Goal: Task Accomplishment & Management: Manage account settings

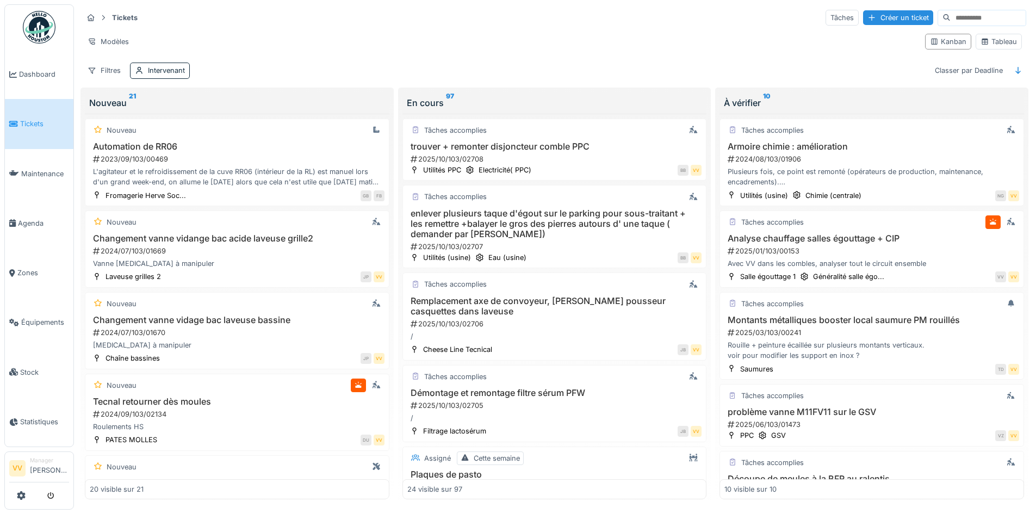
scroll to position [272, 0]
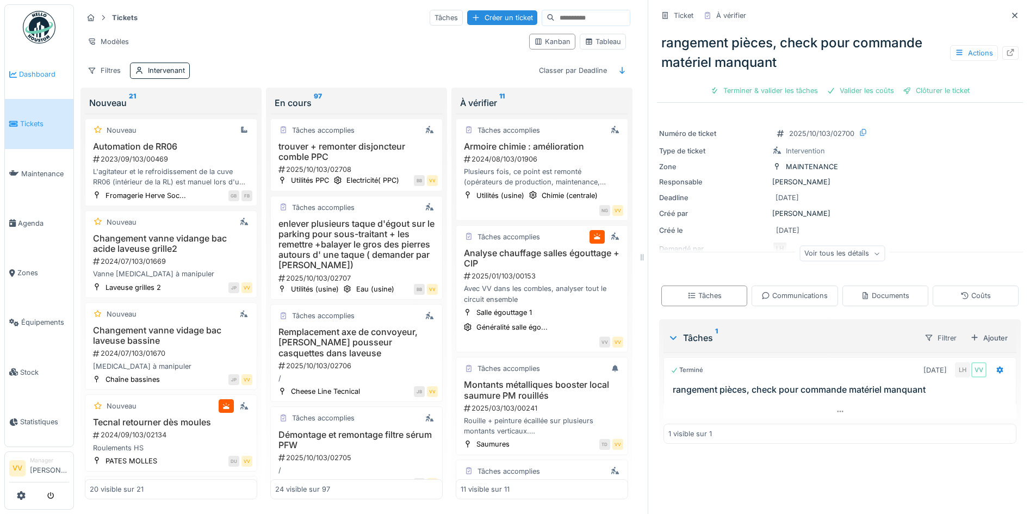
scroll to position [751, 0]
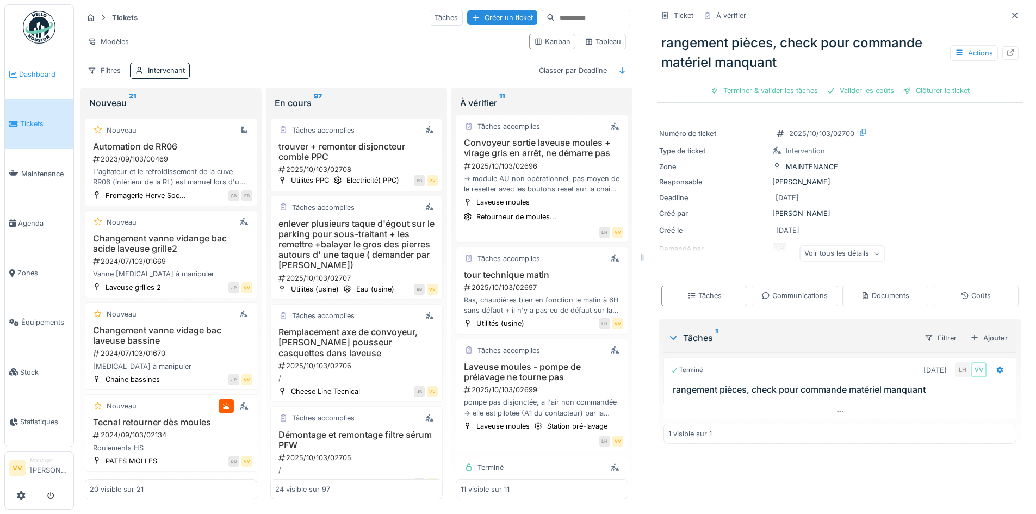
drag, startPoint x: 0, startPoint y: 0, endPoint x: 24, endPoint y: 70, distance: 73.6
click at [24, 70] on span "Dashboard" at bounding box center [44, 74] width 50 height 10
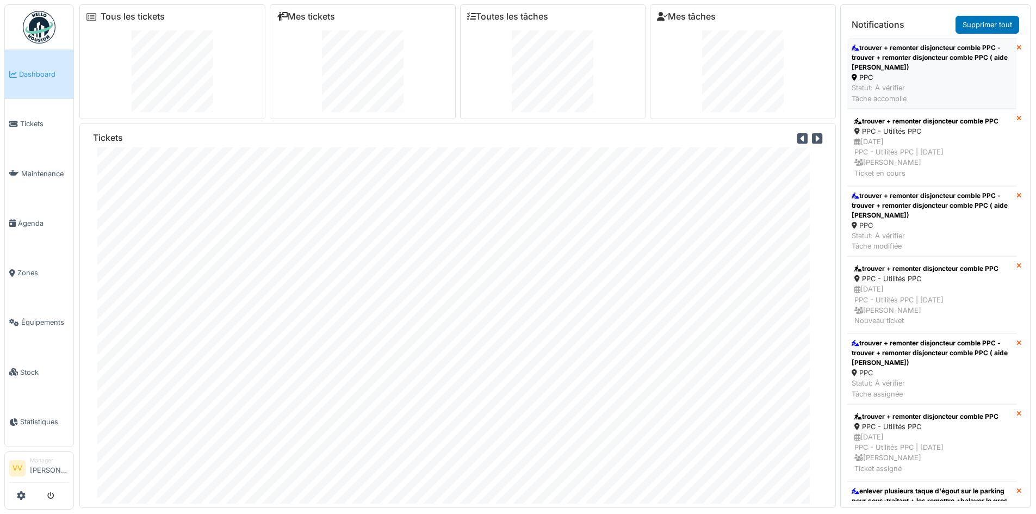
click at [897, 61] on div "trouver + remonter disjoncteur comble PPC - trouver + remonter disjoncteur comb…" at bounding box center [931, 57] width 160 height 29
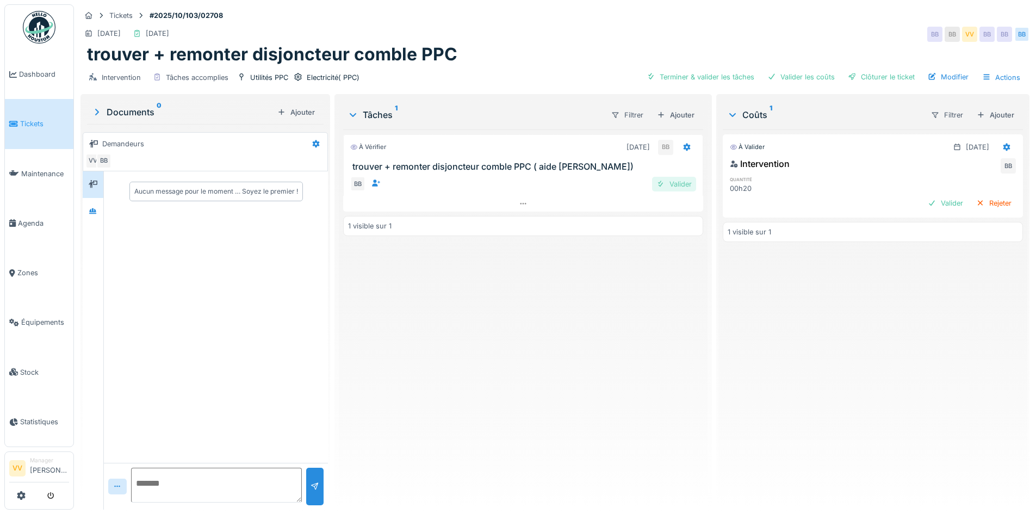
click at [678, 185] on div "Valider" at bounding box center [674, 184] width 44 height 15
click at [923, 201] on div "Valider" at bounding box center [945, 203] width 44 height 15
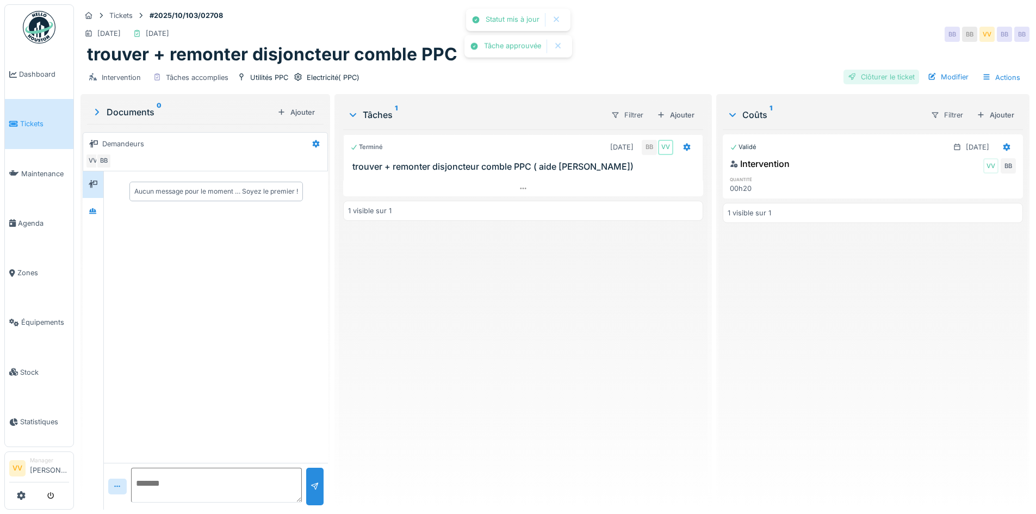
click at [882, 75] on div "Clôturer le ticket" at bounding box center [881, 77] width 76 height 15
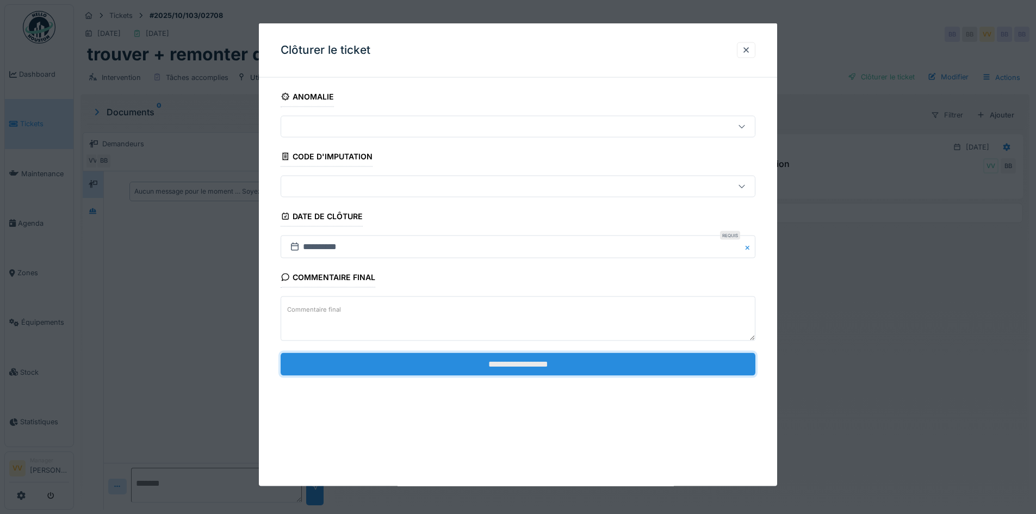
click at [556, 366] on input "**********" at bounding box center [517, 363] width 475 height 23
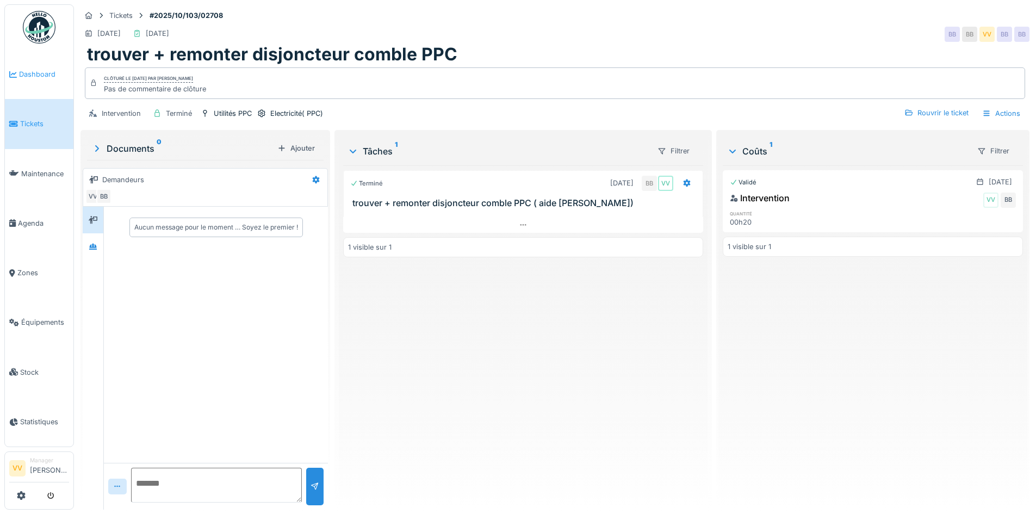
click at [40, 80] on link "Dashboard" at bounding box center [39, 73] width 68 height 49
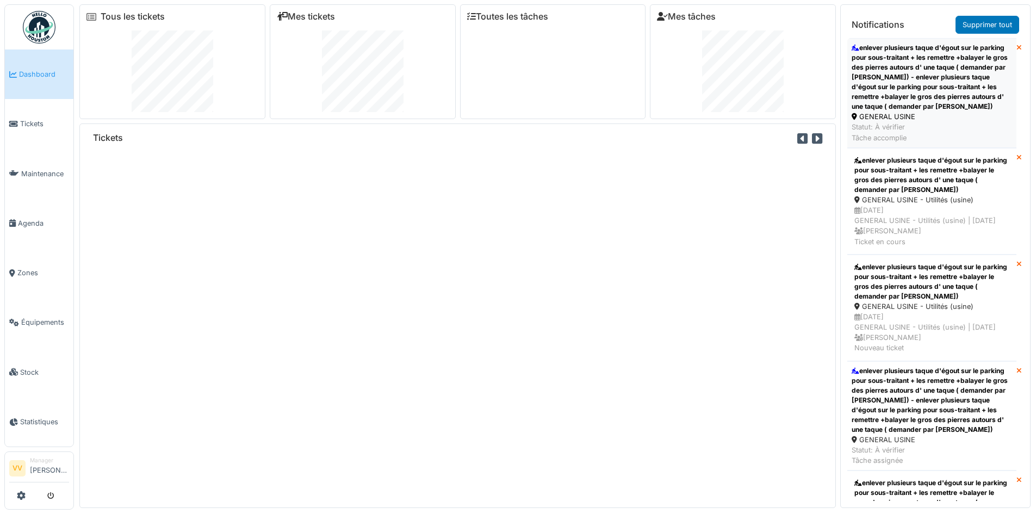
click at [931, 73] on div "enlever plusieurs taque d'égout sur le parking pour sous-traitant + les remettr…" at bounding box center [931, 77] width 160 height 68
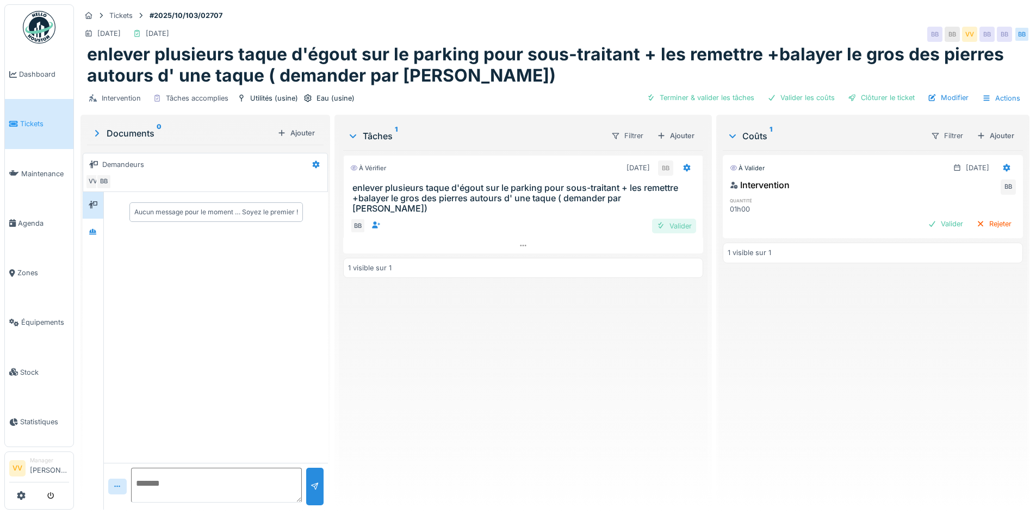
click at [675, 219] on div "Valider" at bounding box center [674, 226] width 44 height 15
click at [929, 222] on div "Valider" at bounding box center [945, 223] width 44 height 15
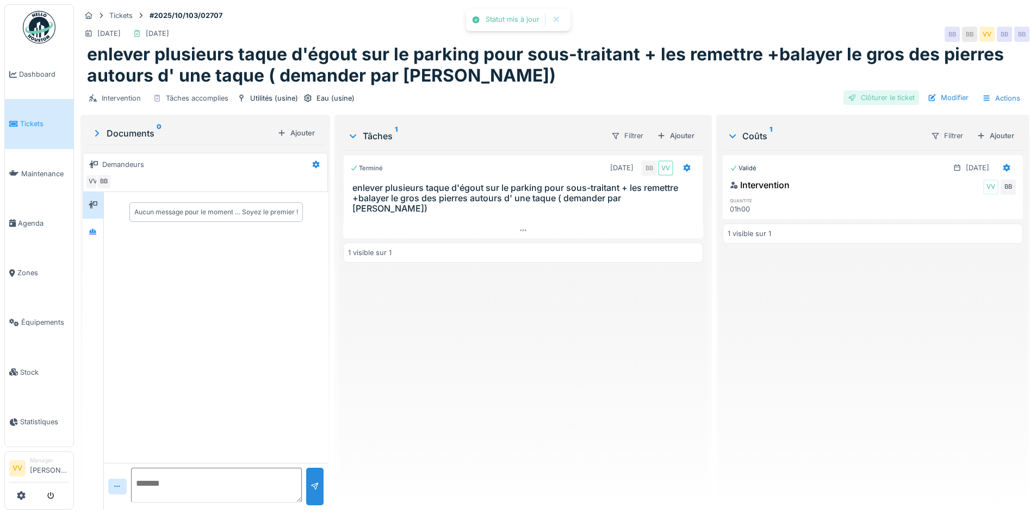
click at [889, 97] on div "Clôturer le ticket" at bounding box center [881, 97] width 76 height 15
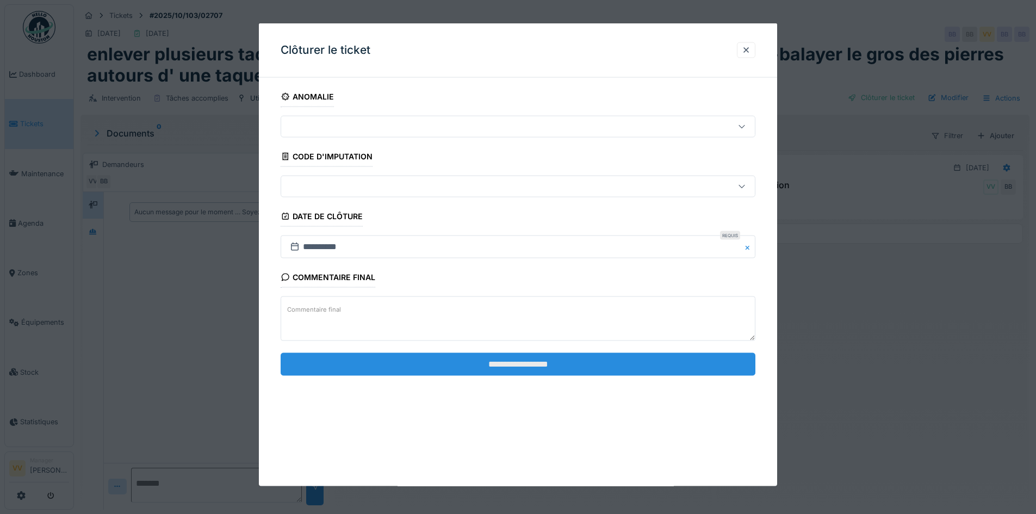
click at [571, 361] on input "**********" at bounding box center [517, 363] width 475 height 23
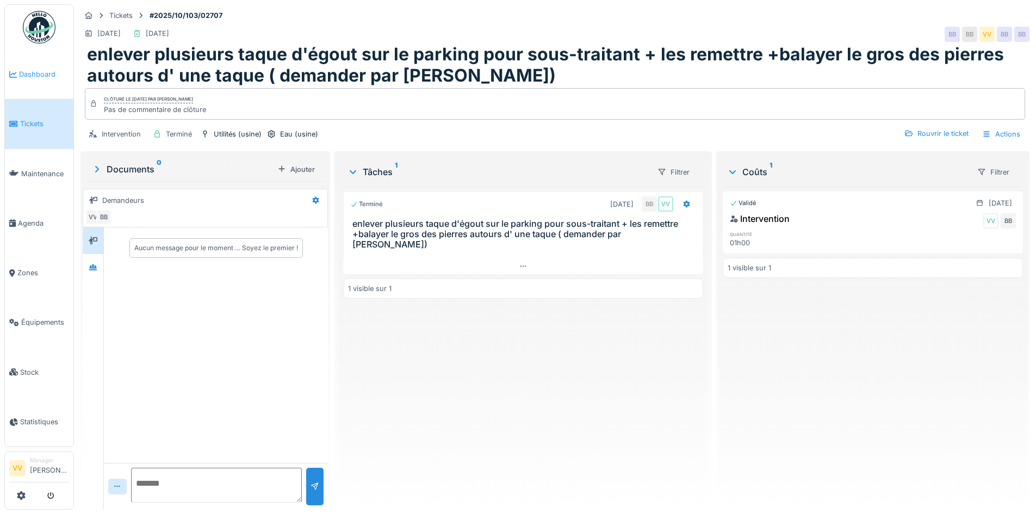
click at [35, 79] on span "Dashboard" at bounding box center [44, 74] width 50 height 10
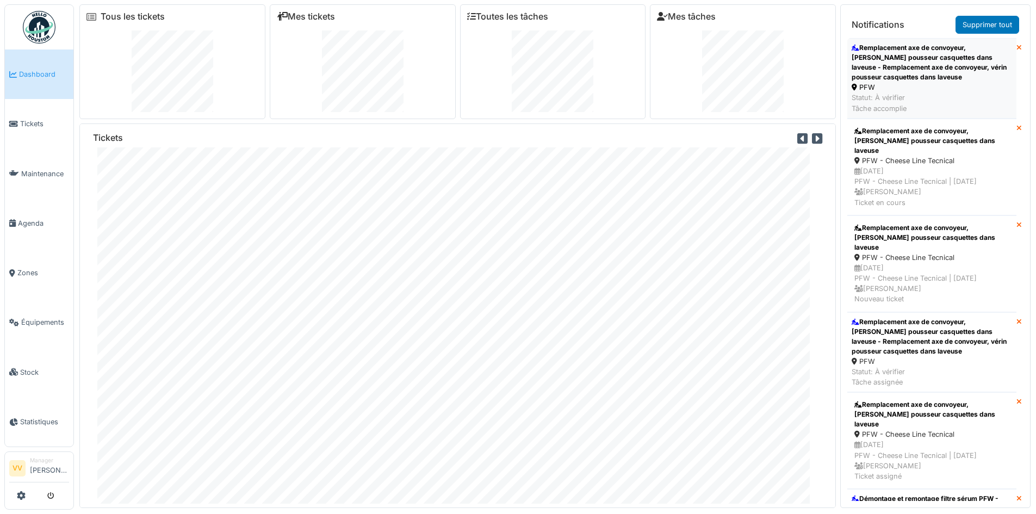
click at [941, 67] on div "Remplacement axe de convoyeur, [PERSON_NAME] pousseur casquettes dans laveuse -…" at bounding box center [931, 62] width 160 height 39
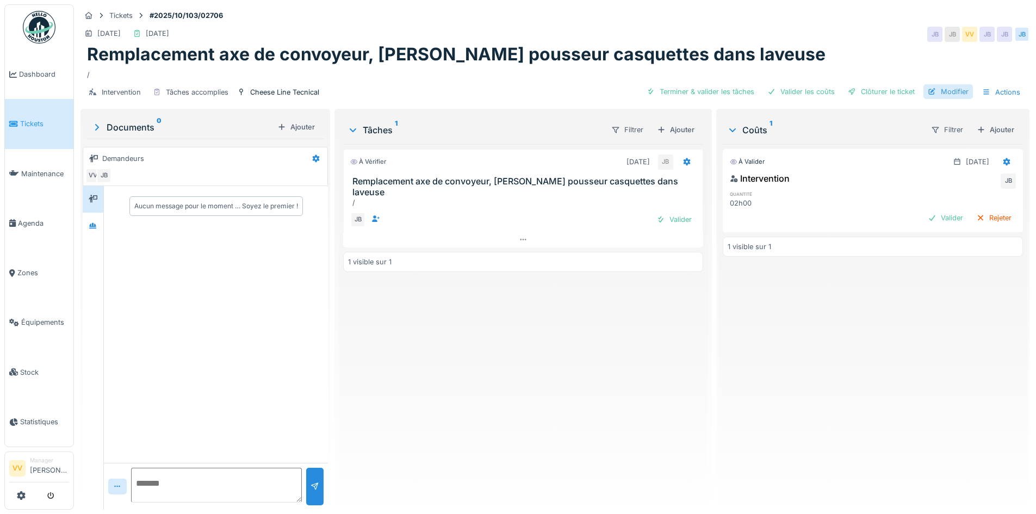
click at [951, 88] on div "Modifier" at bounding box center [947, 91] width 49 height 15
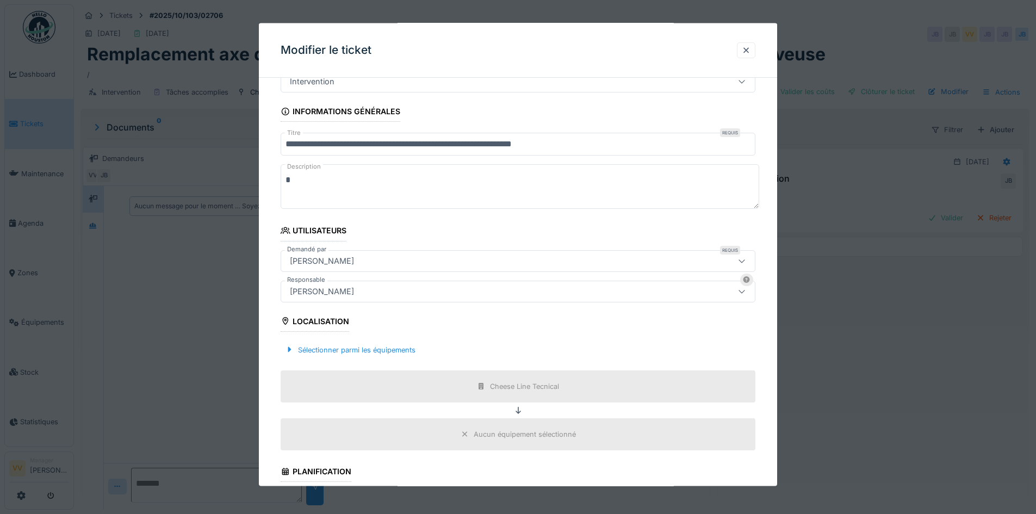
scroll to position [109, 0]
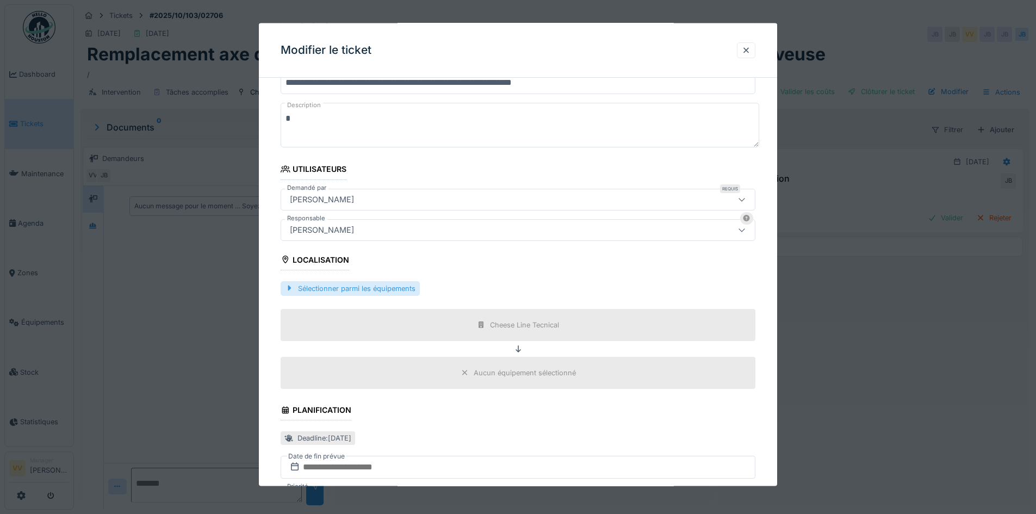
click at [292, 284] on div at bounding box center [289, 288] width 9 height 10
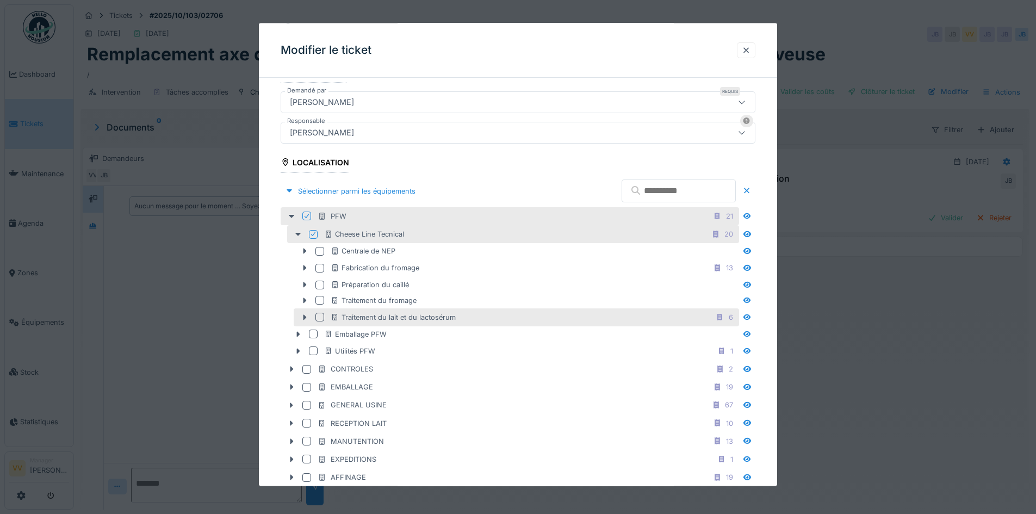
scroll to position [217, 0]
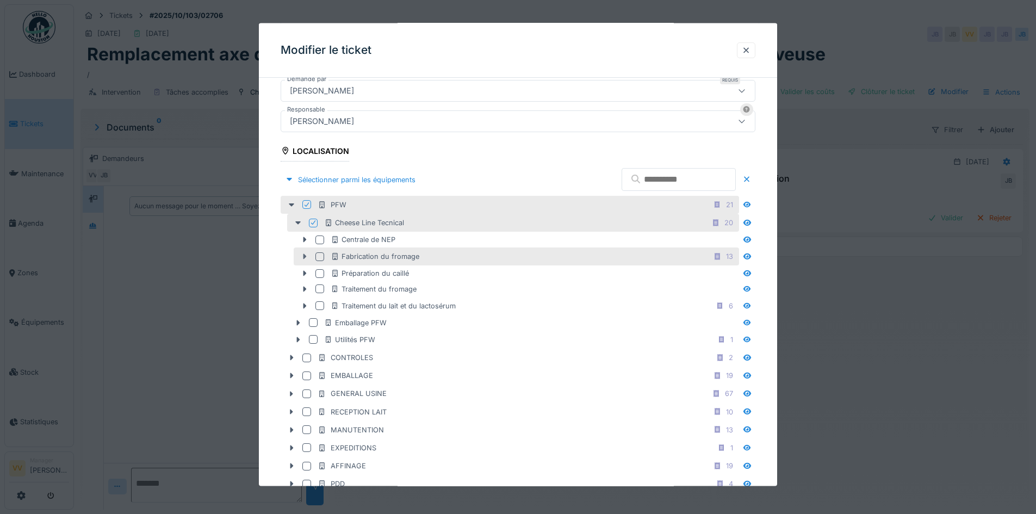
click at [304, 256] on icon at bounding box center [304, 255] width 3 height 5
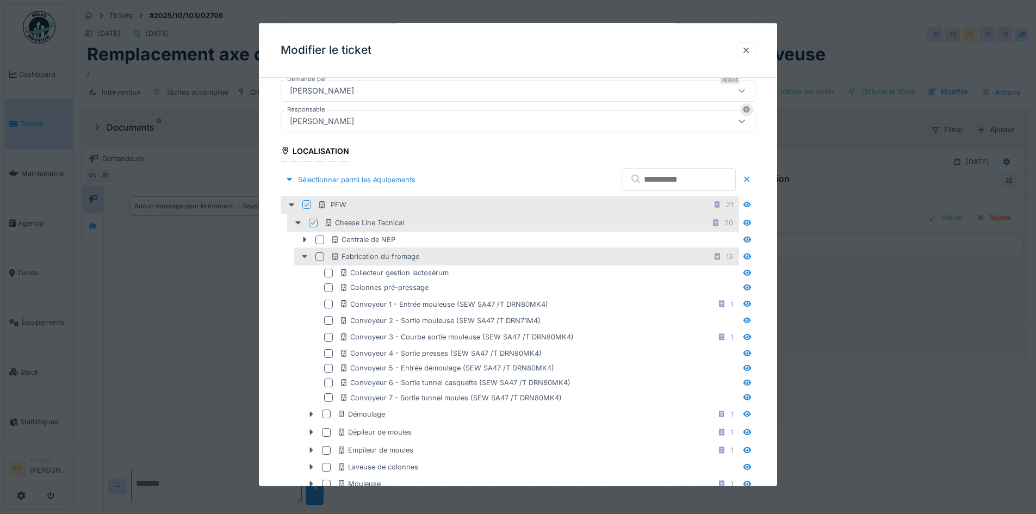
click at [301, 254] on icon at bounding box center [304, 256] width 9 height 7
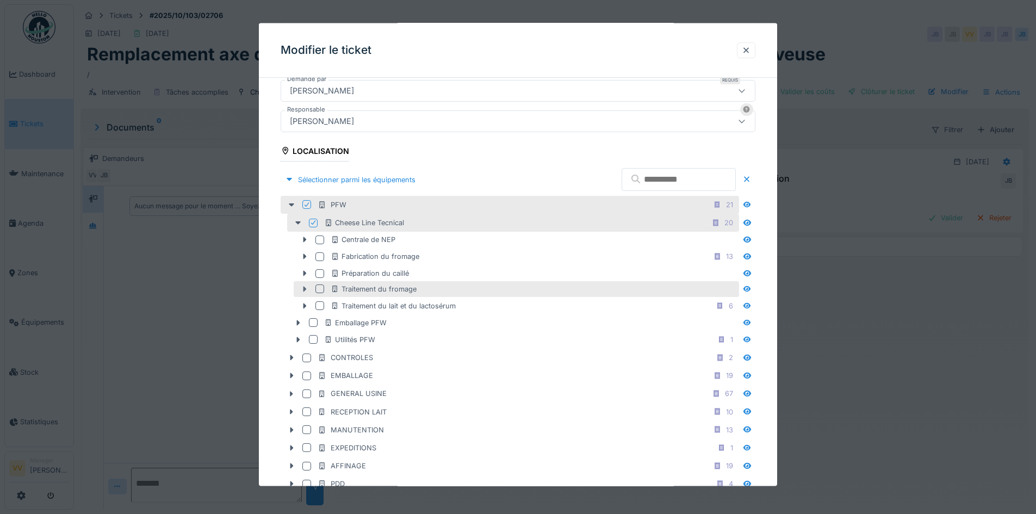
click at [304, 288] on icon at bounding box center [304, 288] width 3 height 5
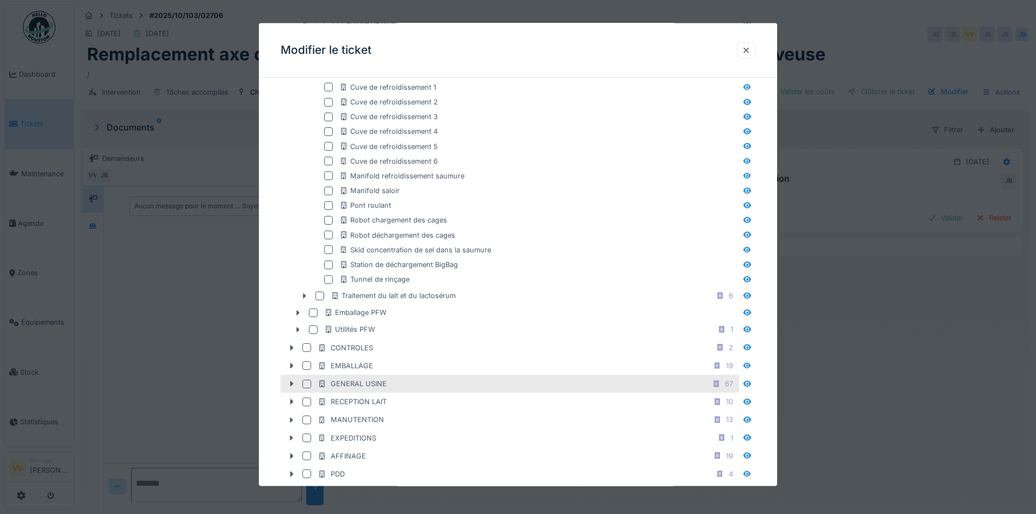
scroll to position [435, 0]
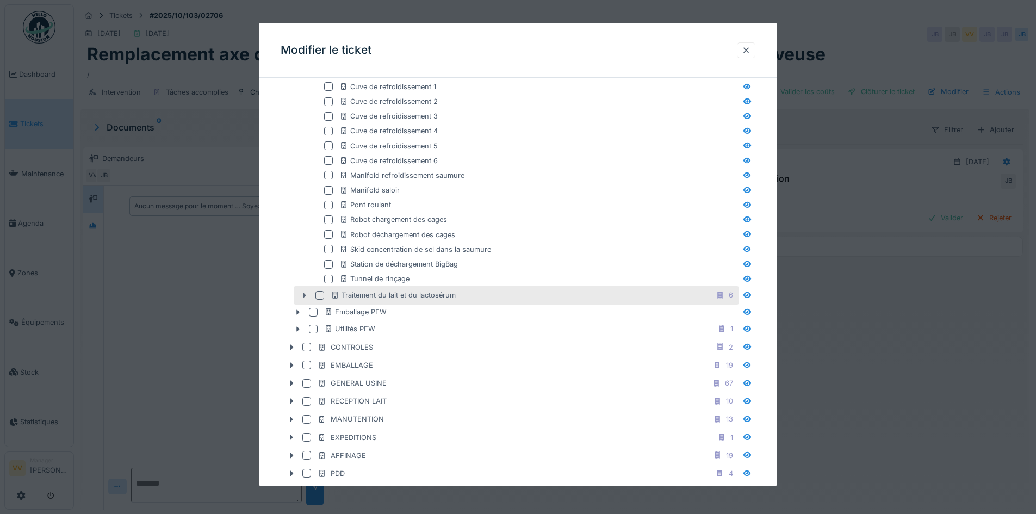
click at [303, 296] on icon at bounding box center [304, 294] width 3 height 5
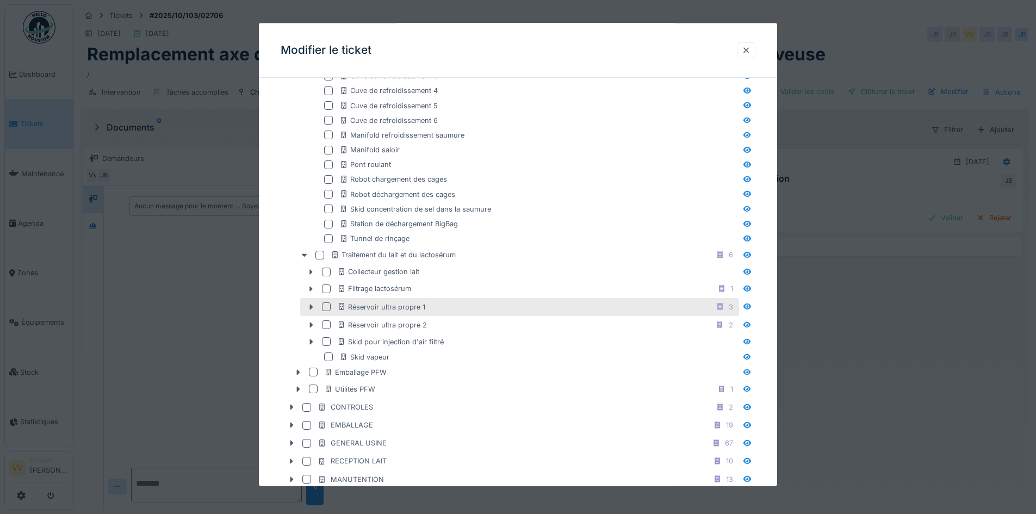
scroll to position [326, 0]
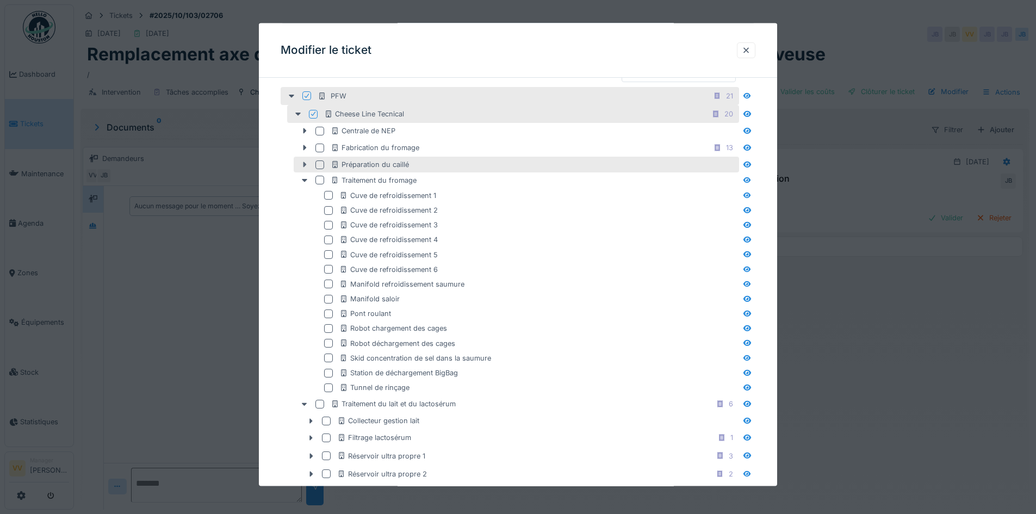
click at [303, 163] on icon at bounding box center [304, 164] width 9 height 7
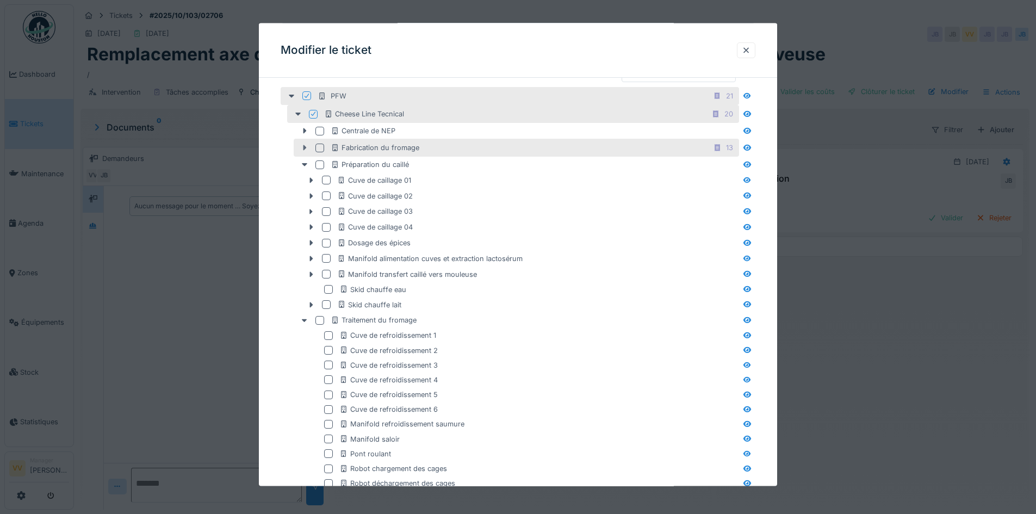
click at [304, 145] on icon at bounding box center [304, 147] width 9 height 7
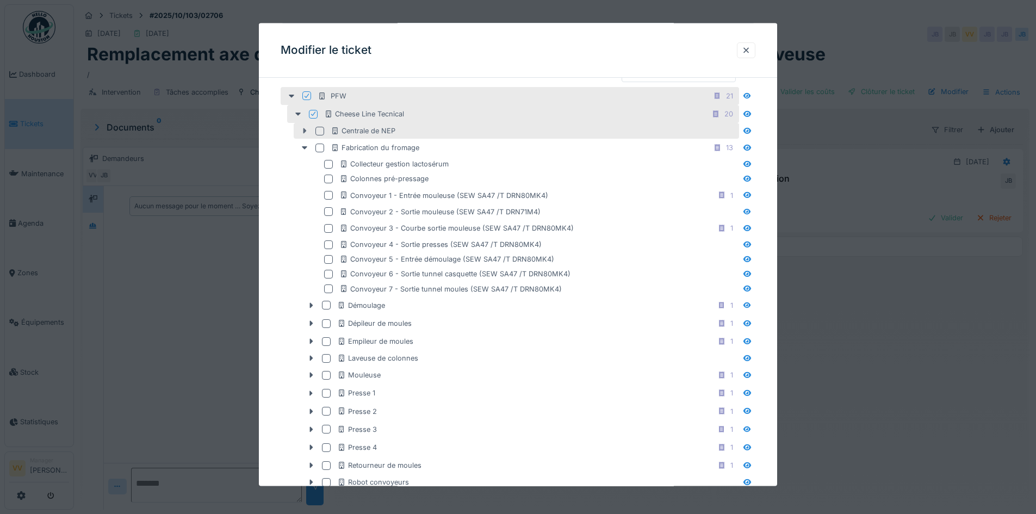
click at [306, 131] on icon at bounding box center [304, 130] width 9 height 7
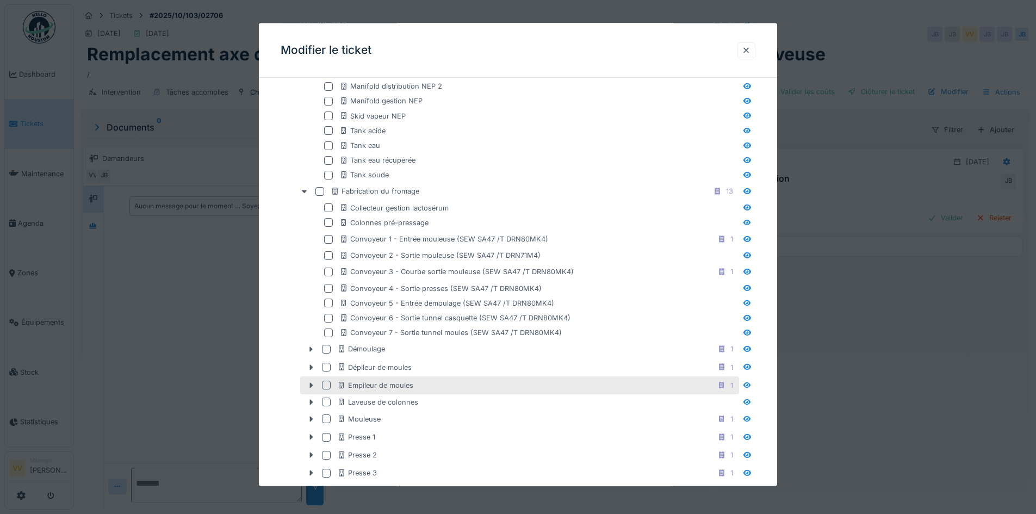
scroll to position [217, 0]
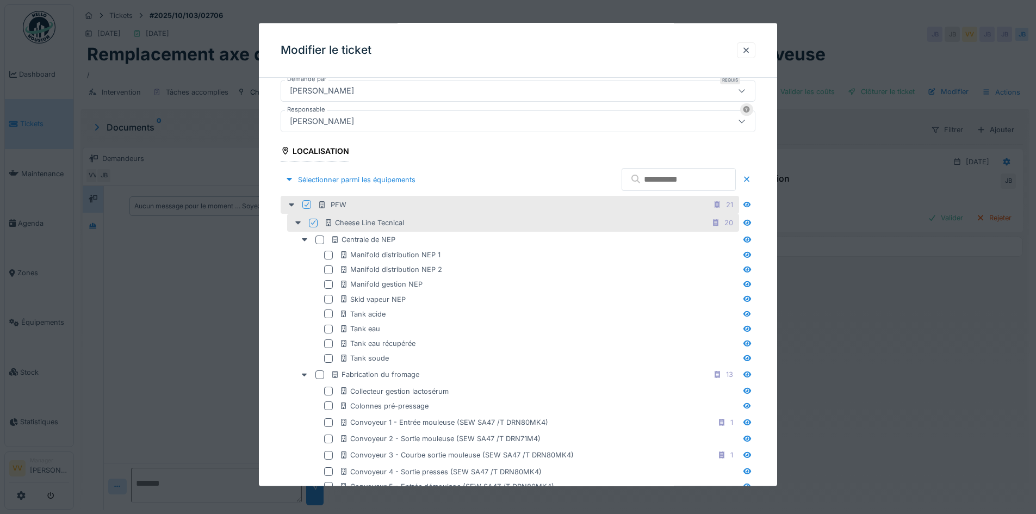
click at [638, 178] on input "text" at bounding box center [678, 179] width 114 height 23
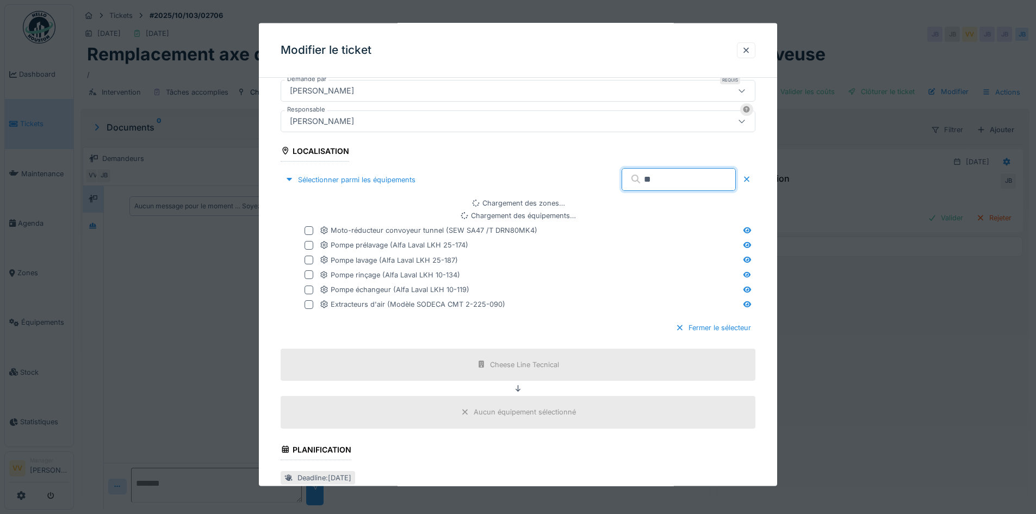
type input "*"
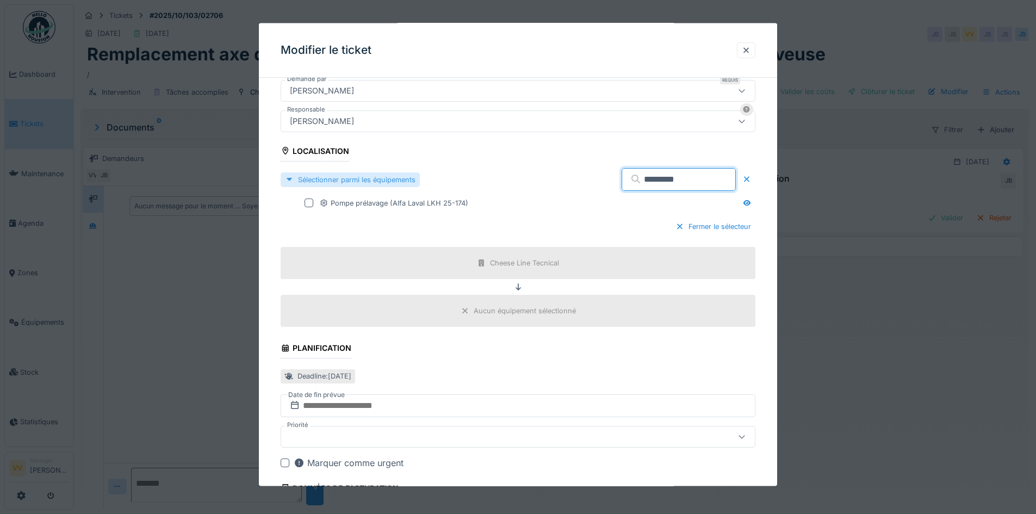
type input "*********"
click at [405, 182] on div "Sélectionner parmi les équipements" at bounding box center [349, 179] width 139 height 15
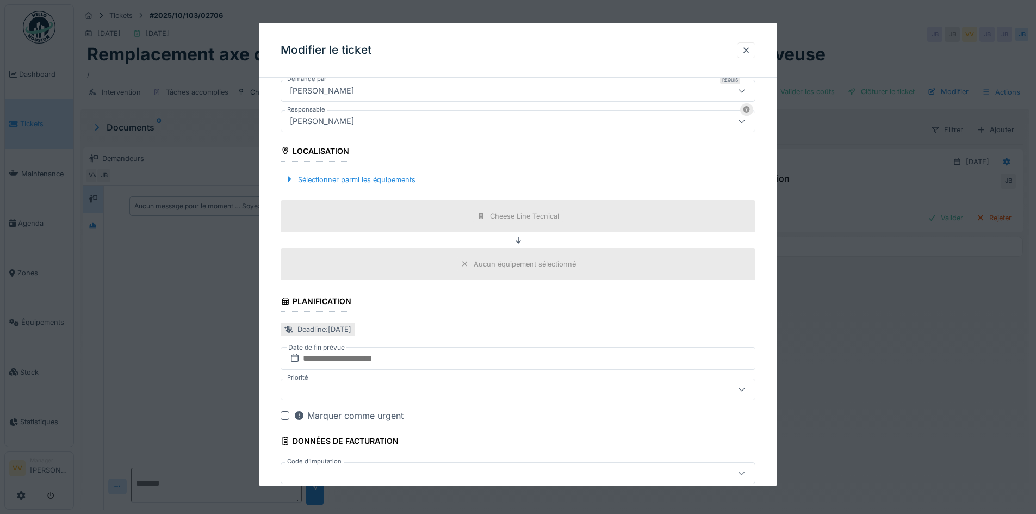
click at [509, 266] on div "Aucun équipement sélectionné" at bounding box center [524, 263] width 102 height 10
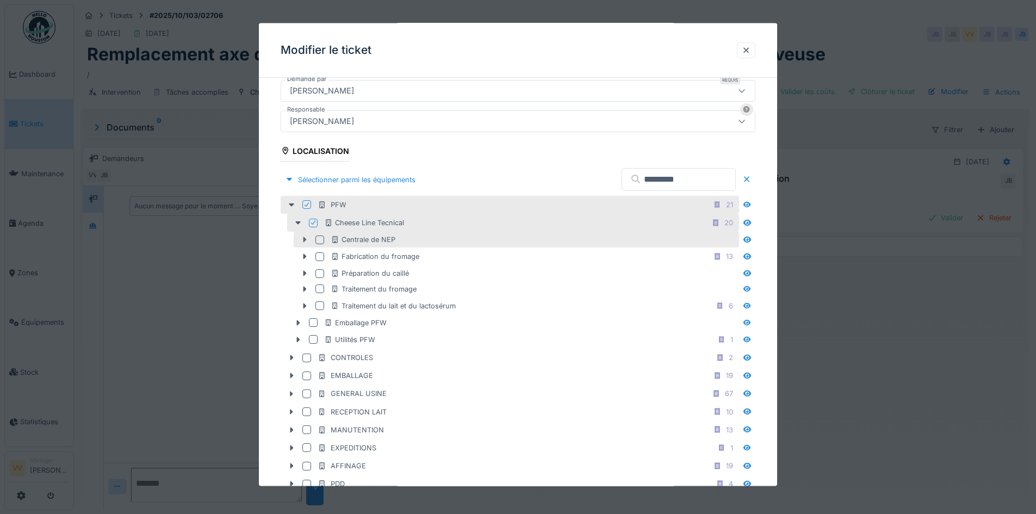
click at [305, 242] on icon at bounding box center [304, 239] width 9 height 7
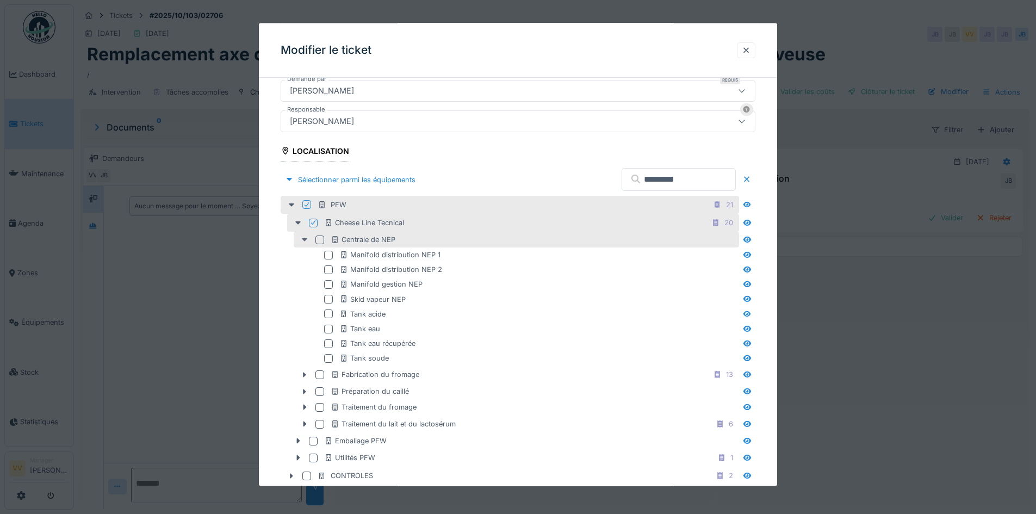
click at [305, 242] on icon at bounding box center [304, 239] width 9 height 7
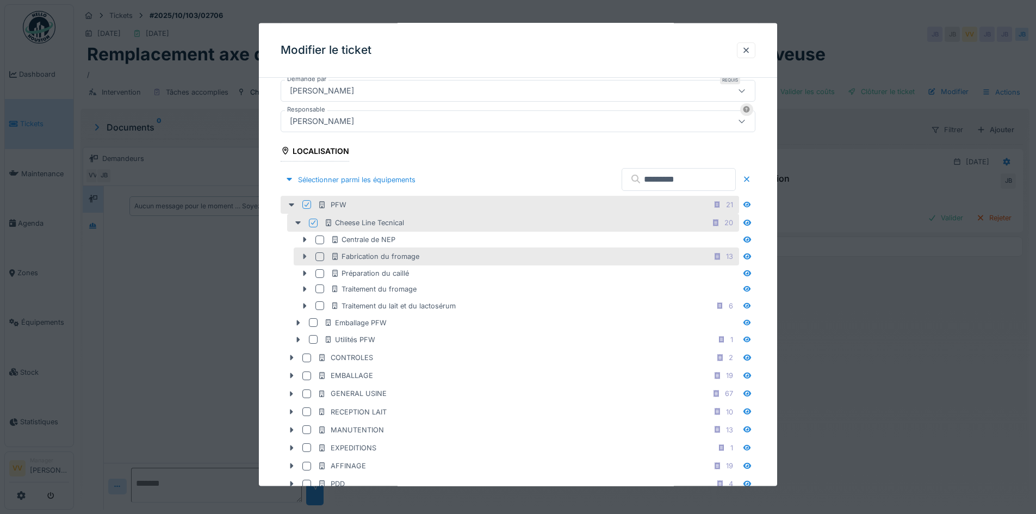
click at [303, 257] on icon at bounding box center [304, 255] width 3 height 5
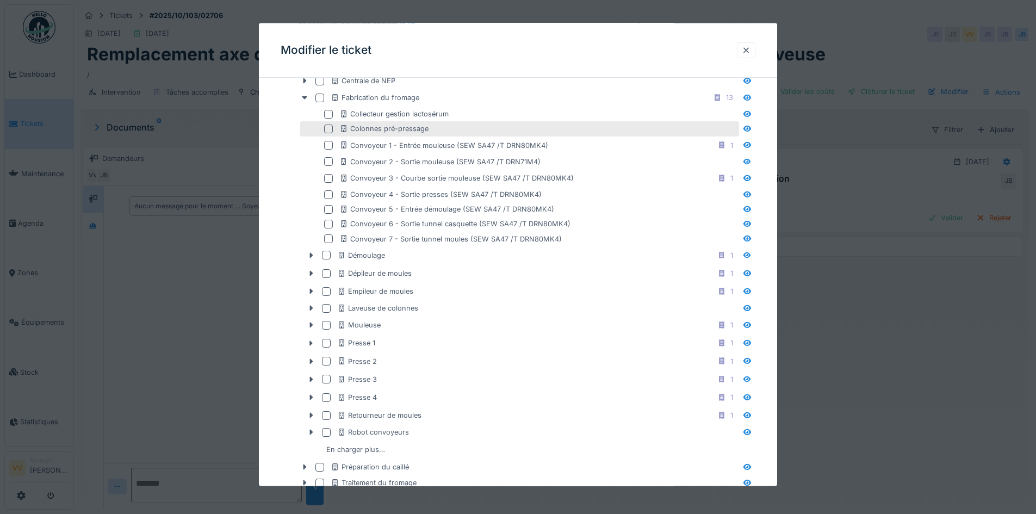
scroll to position [381, 0]
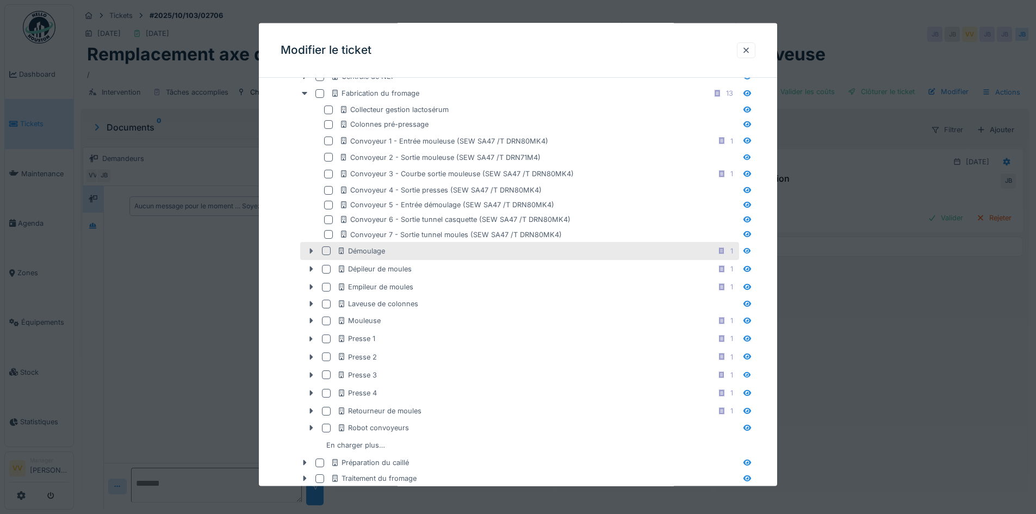
click at [311, 249] on icon at bounding box center [311, 250] width 3 height 5
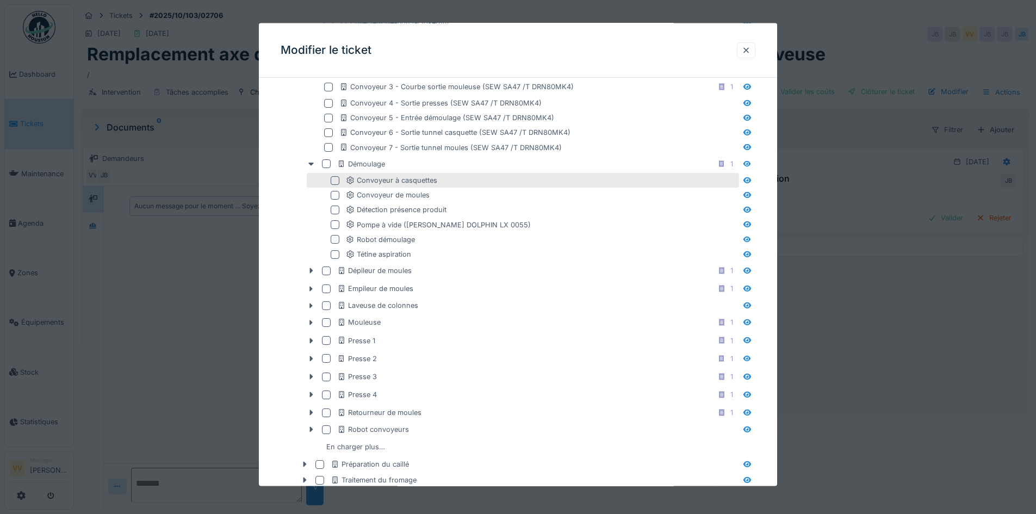
scroll to position [489, 0]
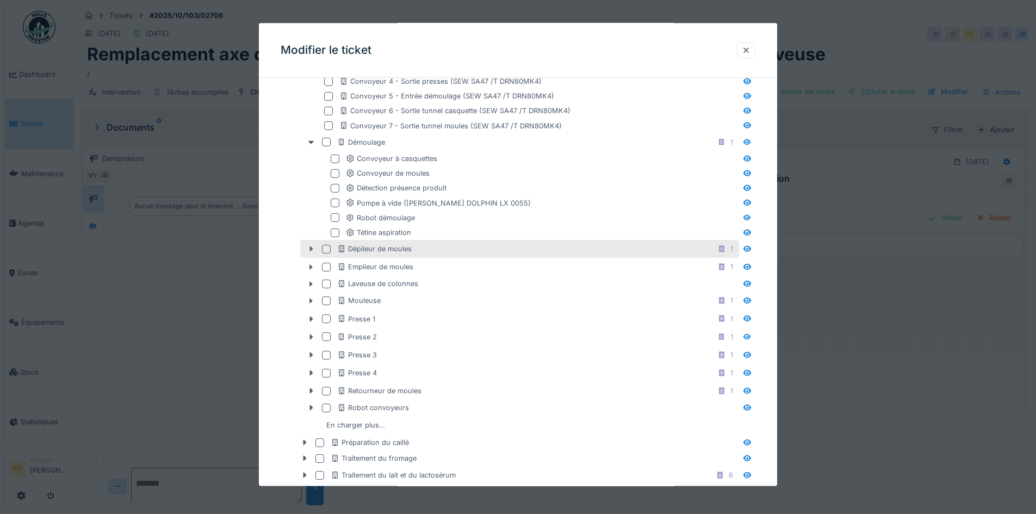
click at [311, 248] on icon at bounding box center [311, 248] width 3 height 5
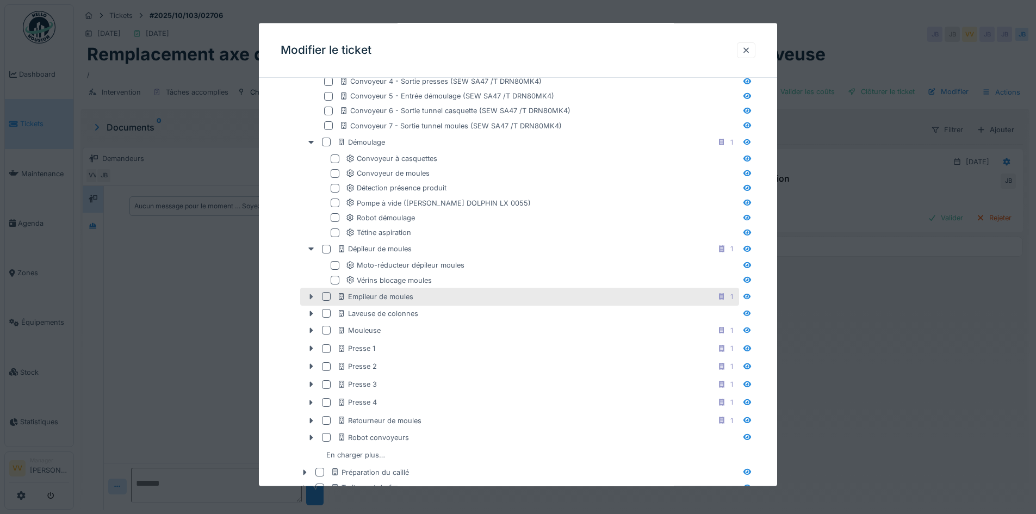
click at [307, 298] on icon at bounding box center [311, 295] width 9 height 7
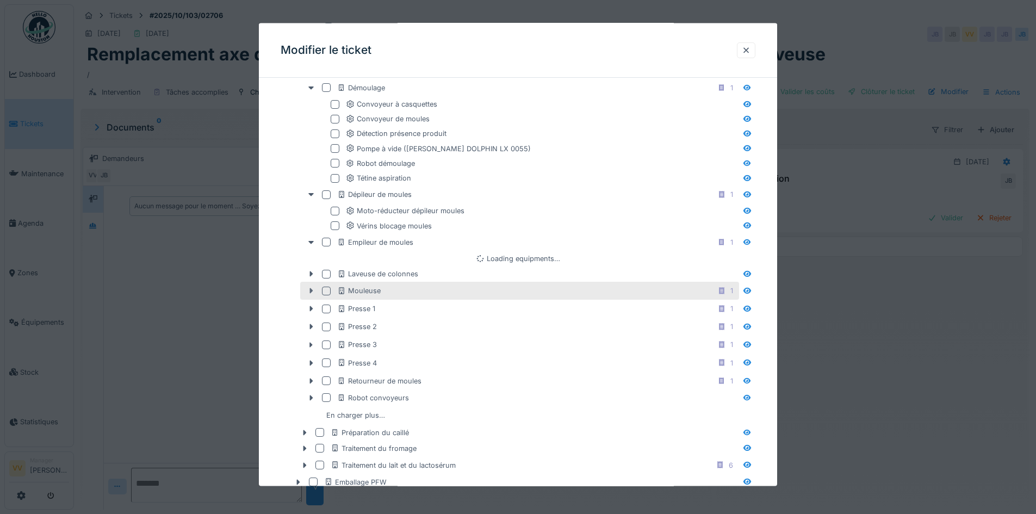
click at [311, 289] on icon at bounding box center [311, 290] width 9 height 7
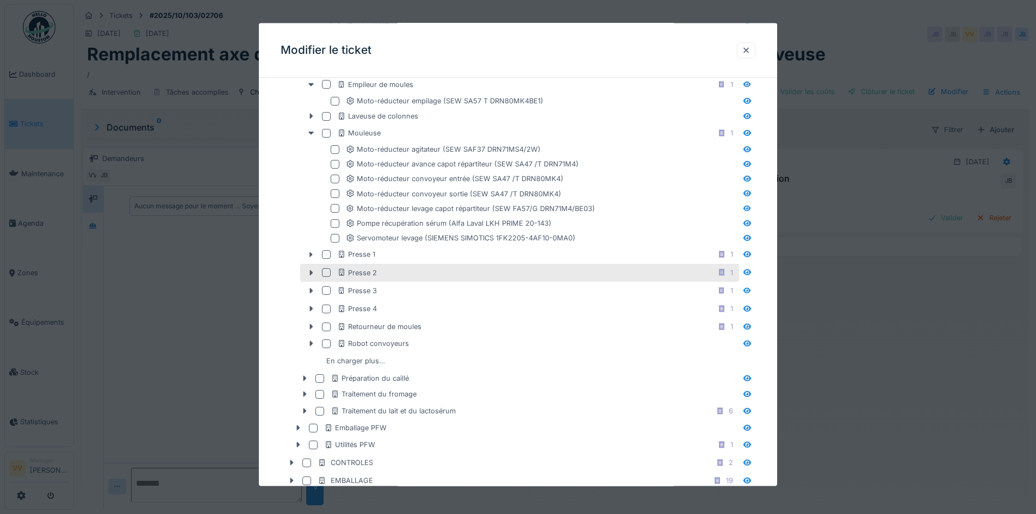
scroll to position [707, 0]
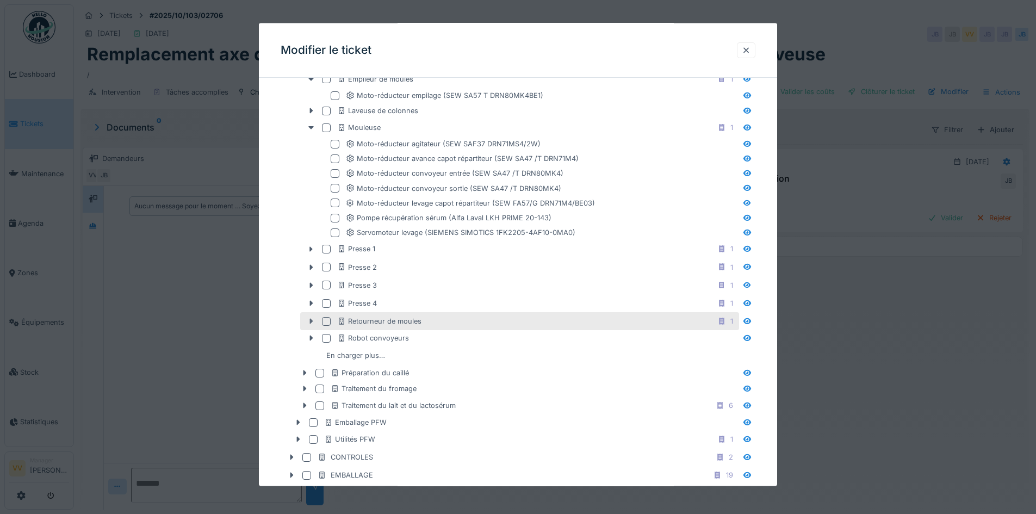
click at [309, 325] on div at bounding box center [310, 320] width 17 height 11
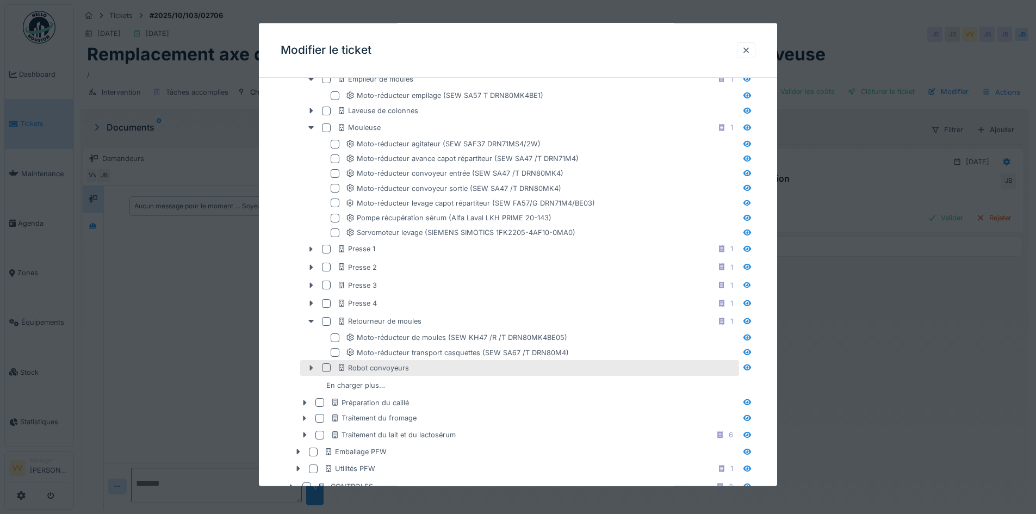
click at [310, 367] on icon at bounding box center [311, 367] width 3 height 5
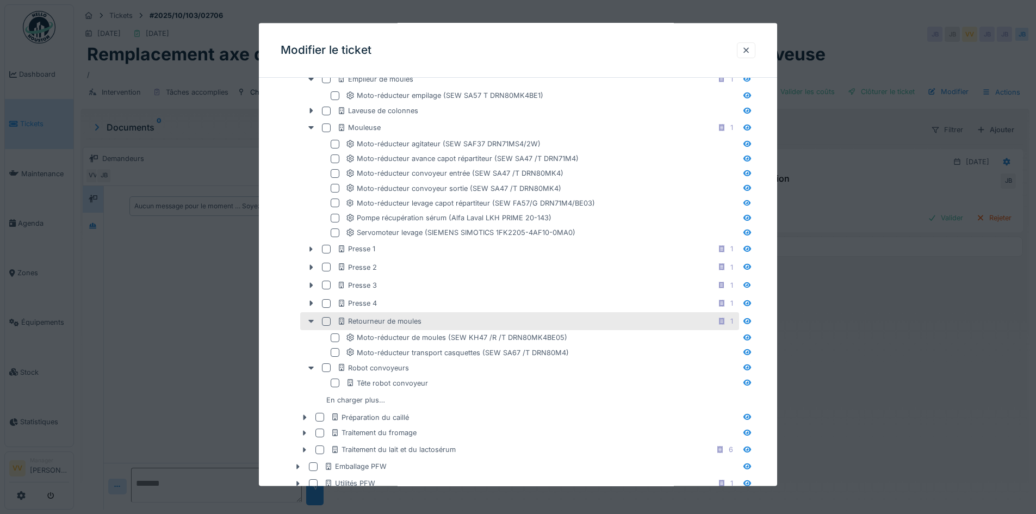
scroll to position [870, 0]
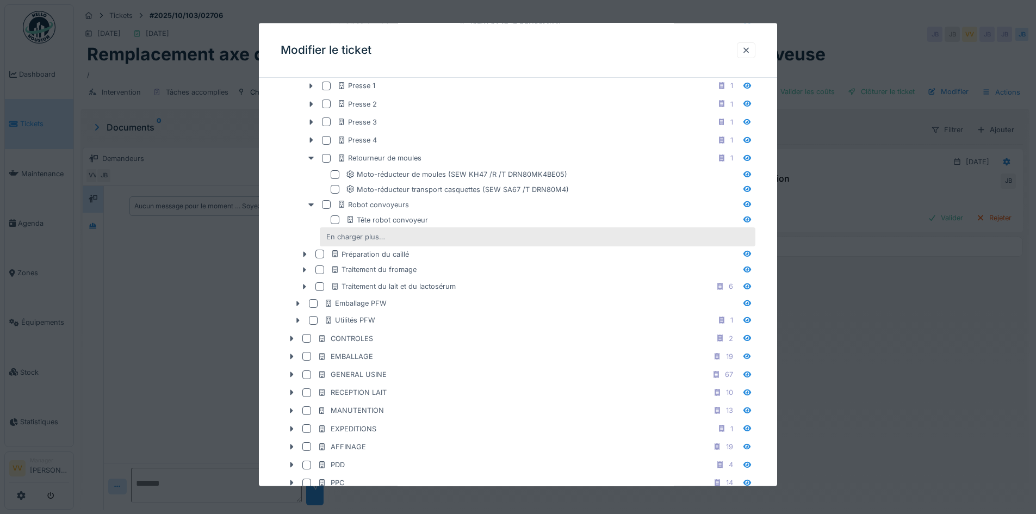
click at [347, 235] on div "En charger plus…" at bounding box center [355, 236] width 67 height 15
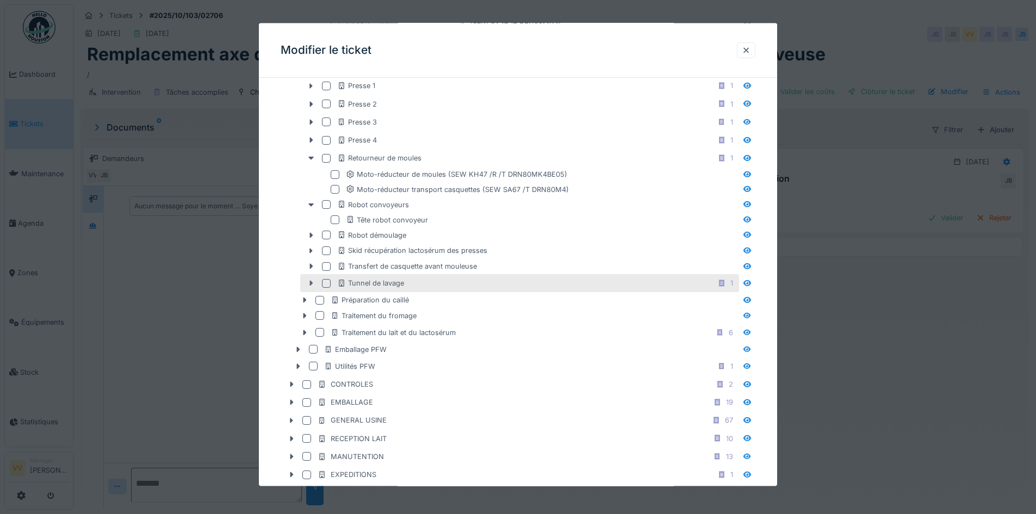
click at [309, 284] on icon at bounding box center [311, 282] width 9 height 7
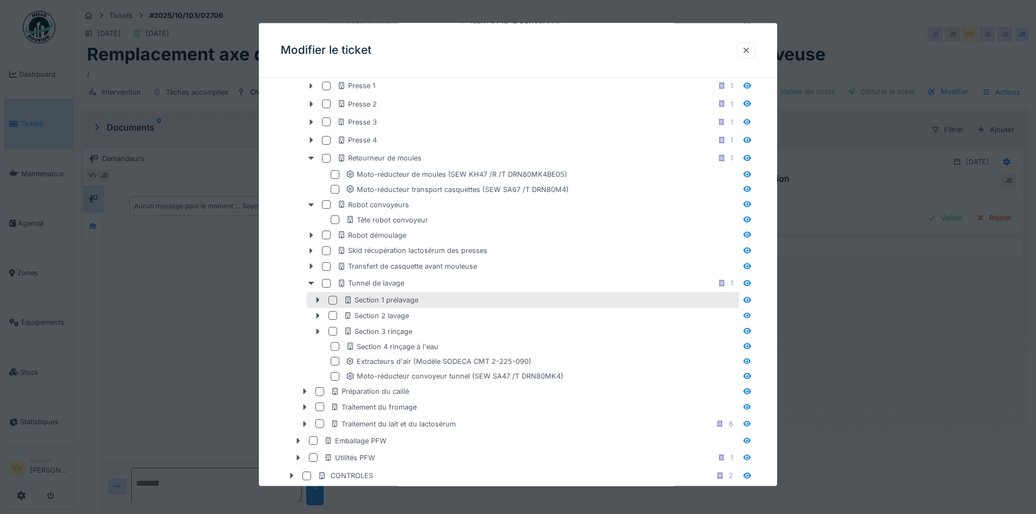
click at [329, 302] on div at bounding box center [332, 299] width 9 height 9
click at [312, 301] on div at bounding box center [317, 299] width 17 height 11
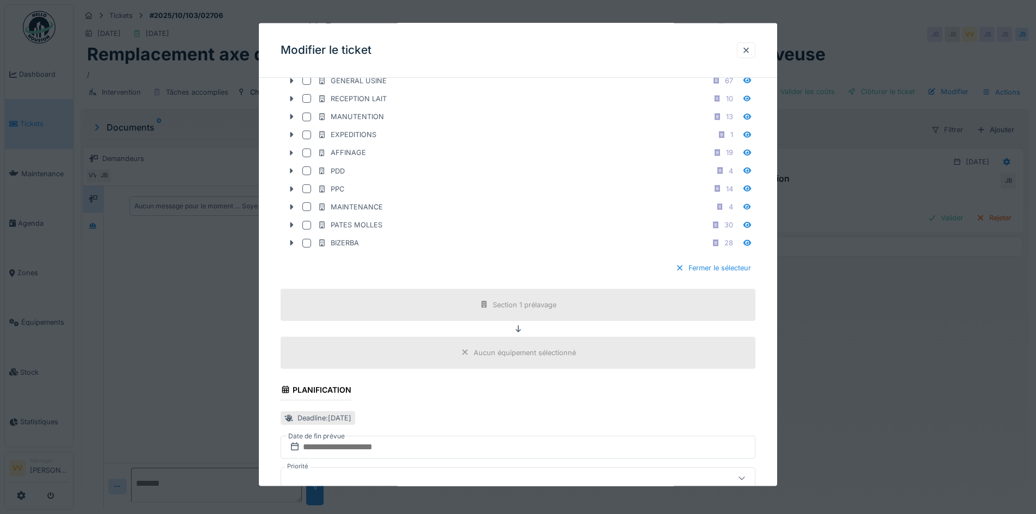
scroll to position [1464, 0]
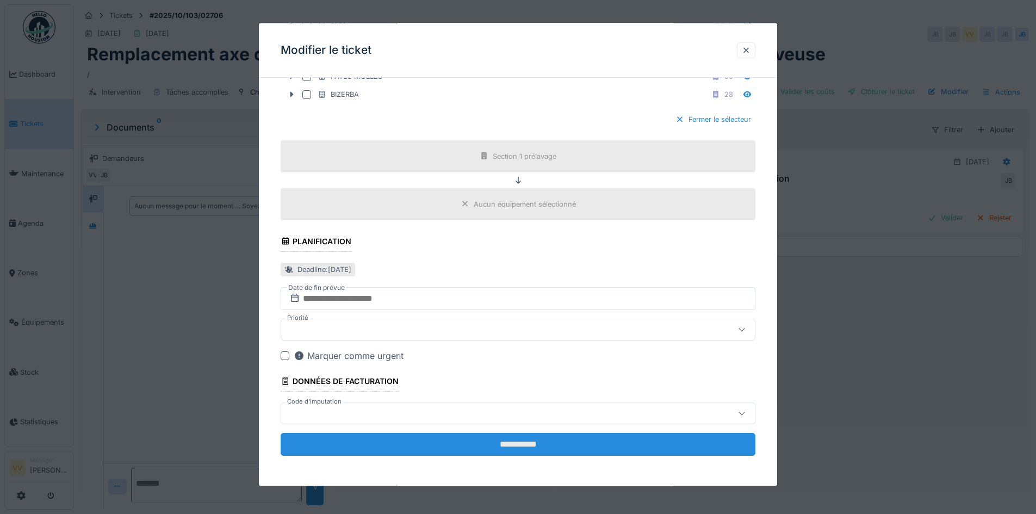
click at [538, 450] on input "**********" at bounding box center [517, 444] width 475 height 23
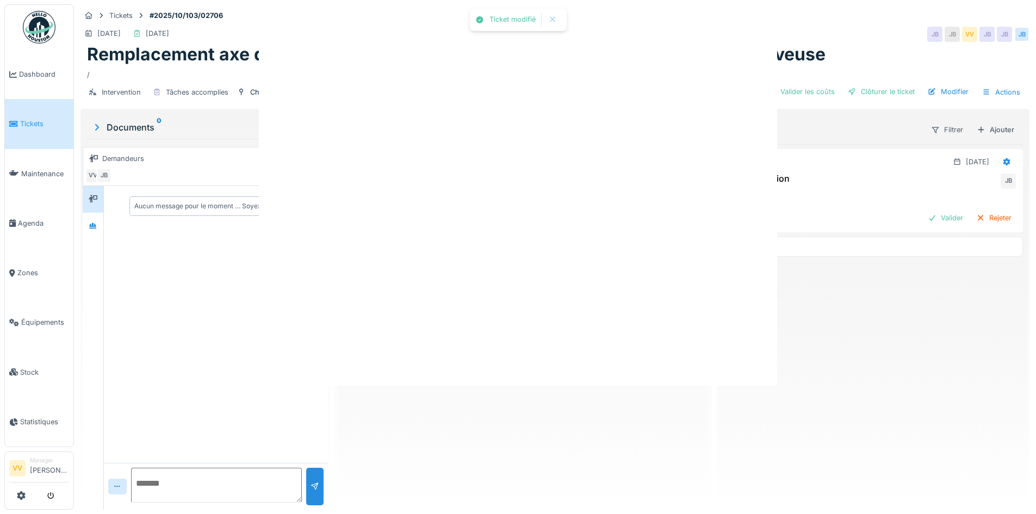
scroll to position [0, 0]
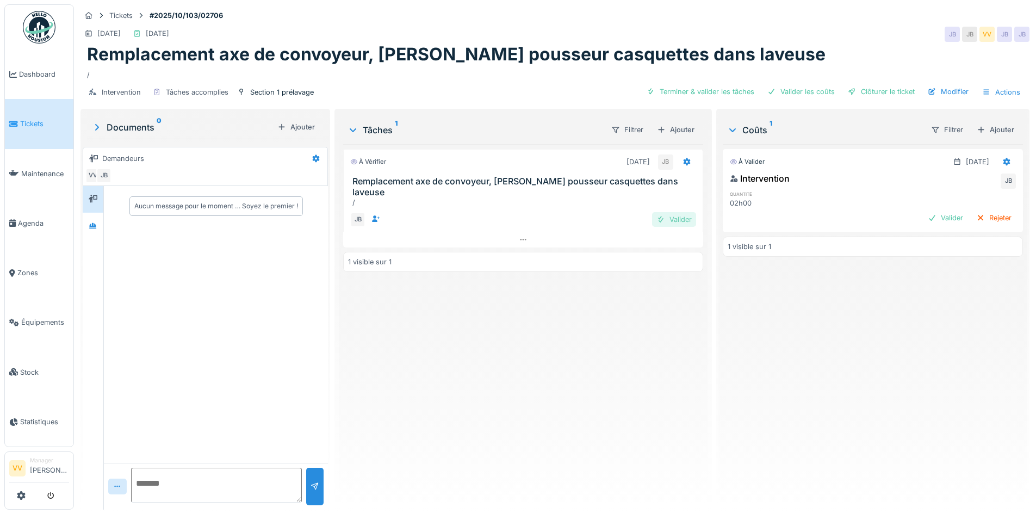
click at [671, 212] on div "Valider" at bounding box center [674, 219] width 44 height 15
click at [924, 217] on div "Valider" at bounding box center [945, 217] width 44 height 15
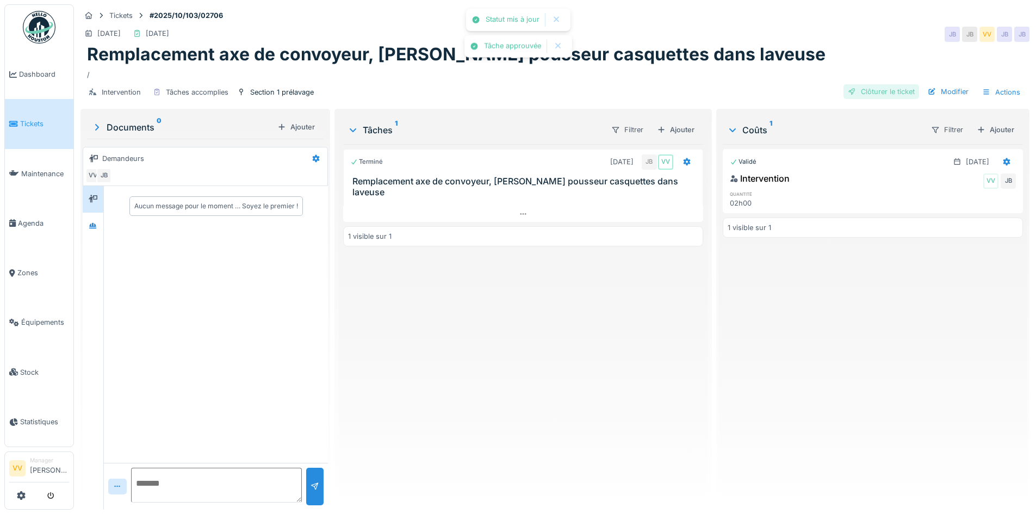
click at [890, 87] on div "Clôturer le ticket" at bounding box center [881, 91] width 76 height 15
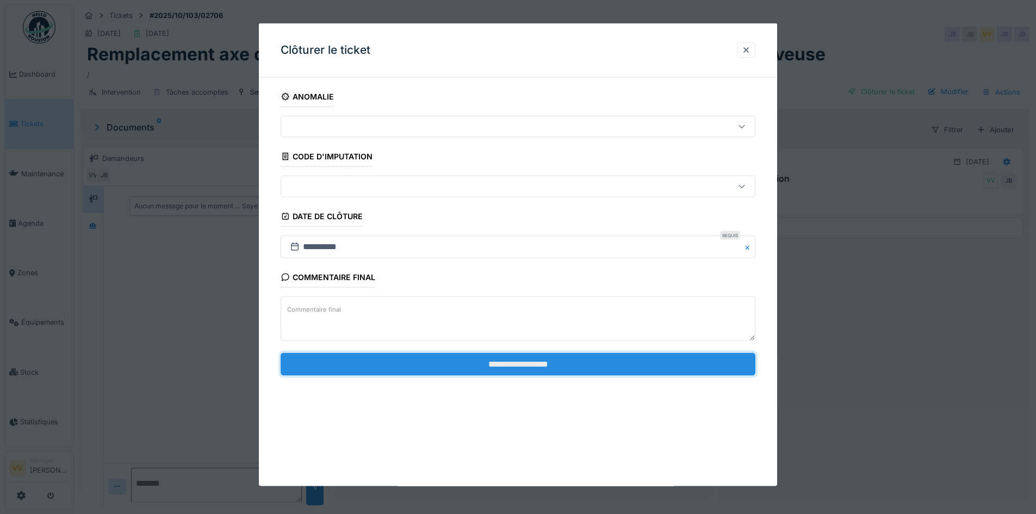
click at [673, 365] on input "**********" at bounding box center [517, 363] width 475 height 23
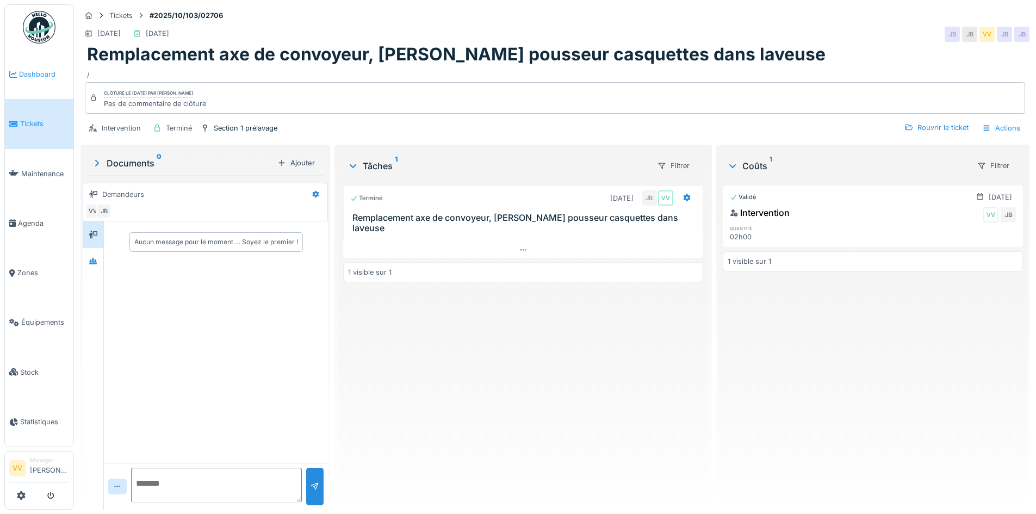
click at [23, 74] on span "Dashboard" at bounding box center [44, 74] width 50 height 10
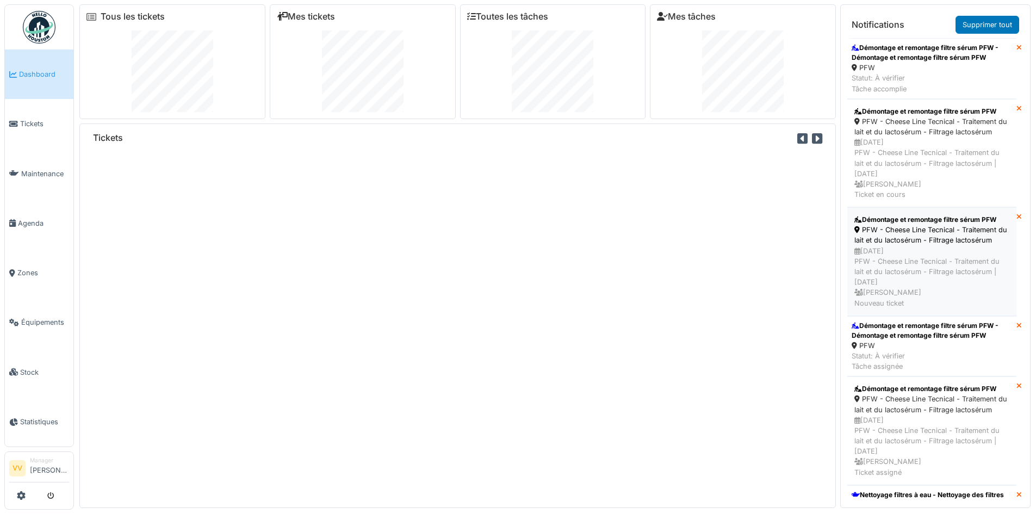
scroll to position [54, 0]
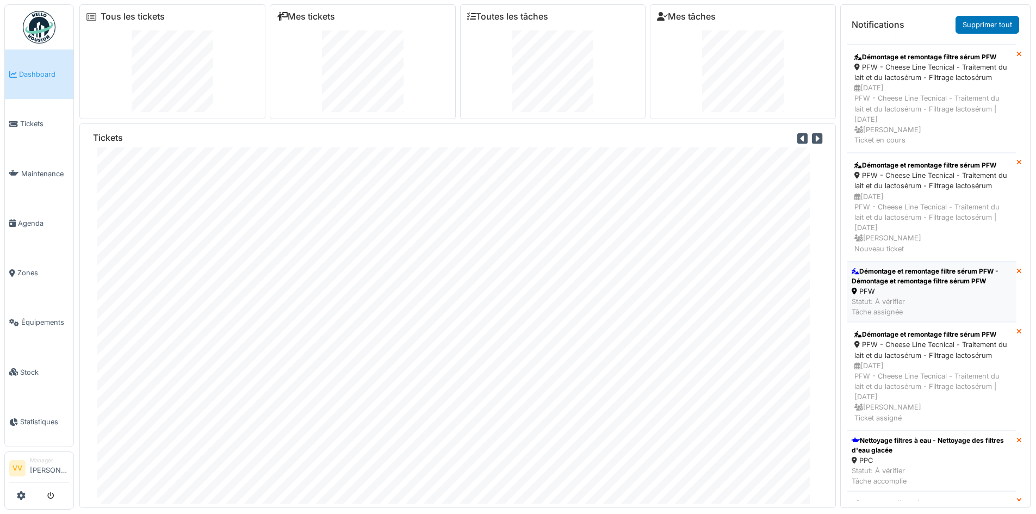
click at [928, 283] on li "Démontage et remontage filtre sérum PFW - Démontage et remontage filtre sérum P…" at bounding box center [931, 291] width 169 height 61
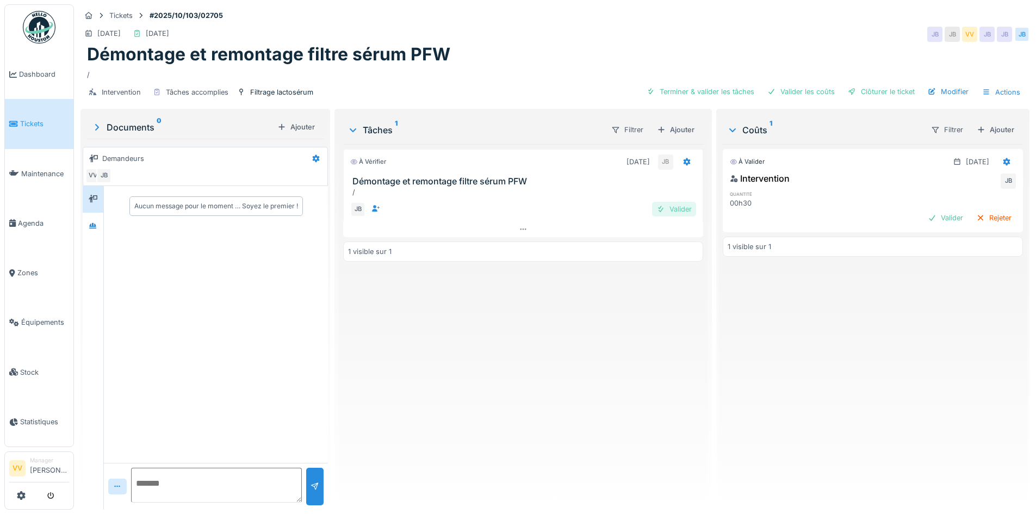
click at [657, 204] on div at bounding box center [660, 209] width 9 height 10
click at [923, 215] on div "Valider" at bounding box center [945, 217] width 44 height 15
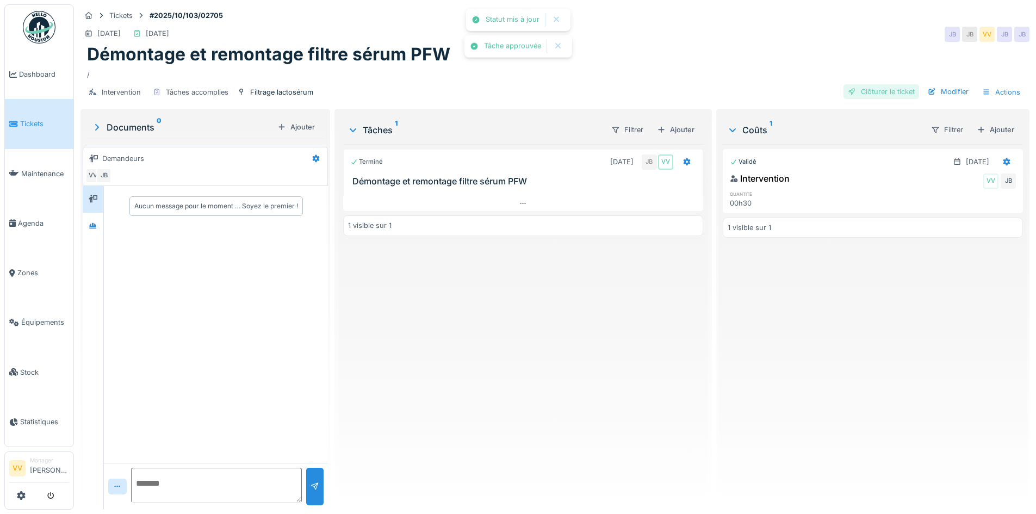
click at [868, 90] on div "Clôturer le ticket" at bounding box center [881, 91] width 76 height 15
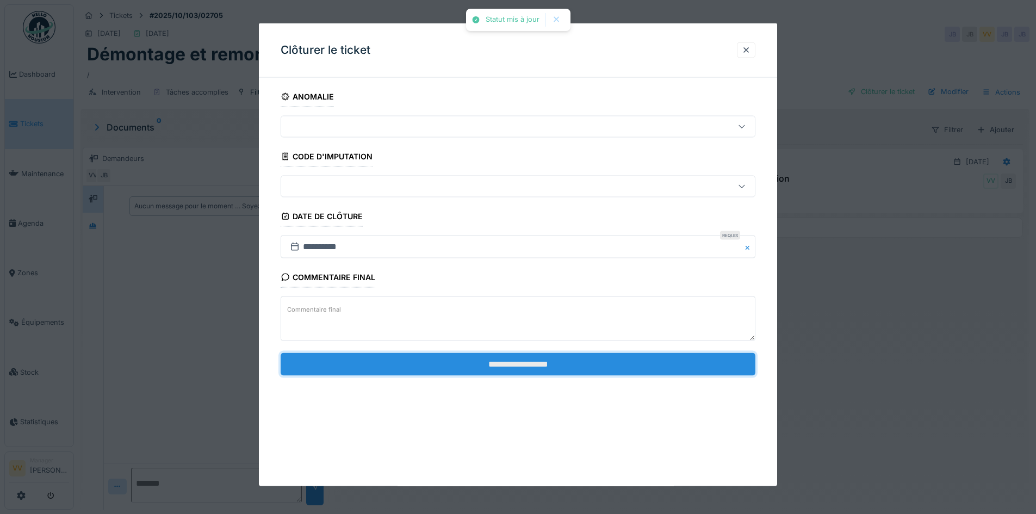
click at [596, 364] on input "**********" at bounding box center [517, 363] width 475 height 23
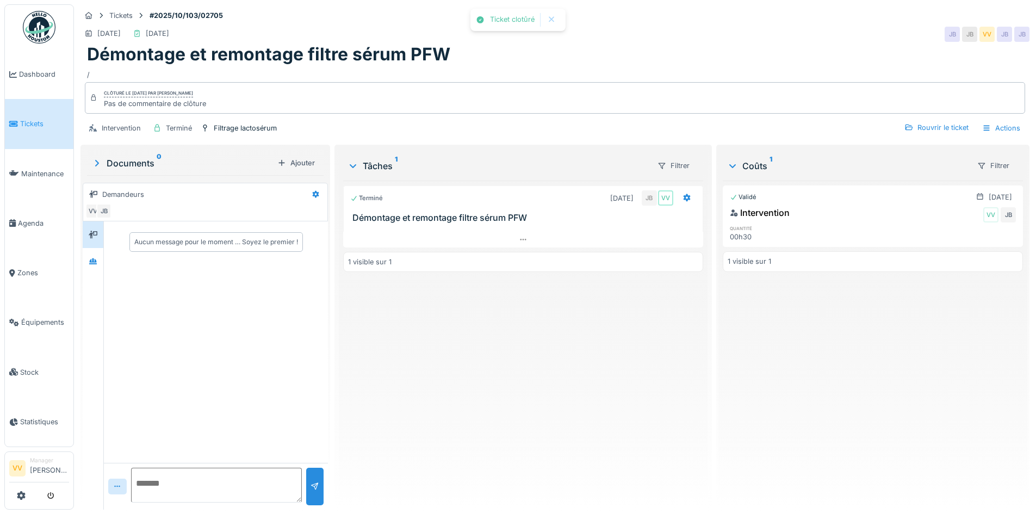
click at [590, 364] on div "Terminé 06/10/2025 JB VV Démontage et remontage filtre sérum PFW 1 visible sur 1" at bounding box center [522, 340] width 359 height 320
click at [17, 80] on link "Dashboard" at bounding box center [39, 73] width 68 height 49
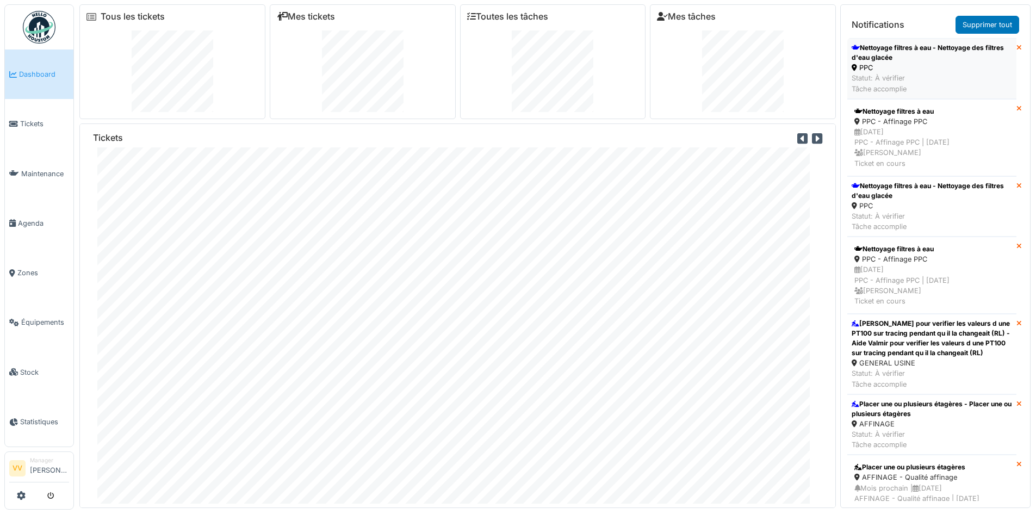
click at [969, 63] on div "PPC" at bounding box center [931, 68] width 160 height 10
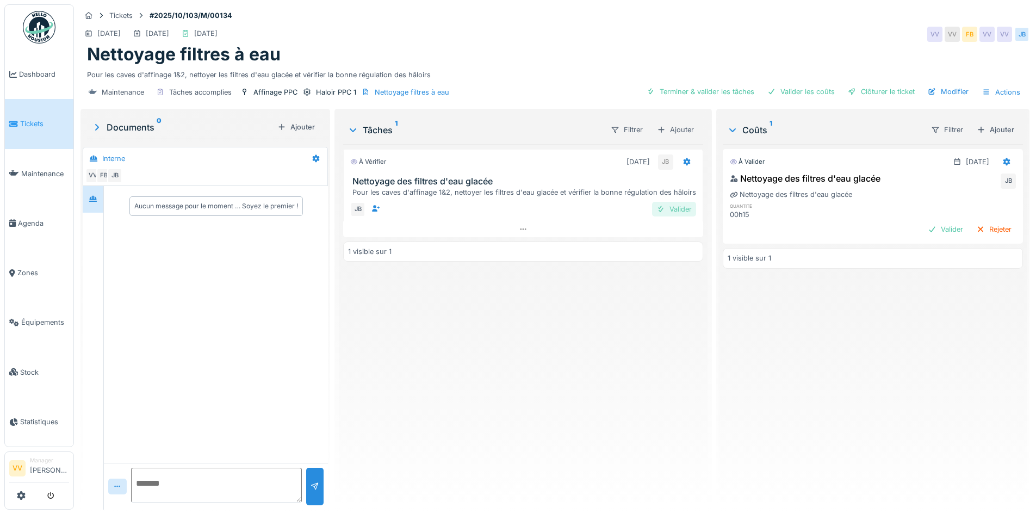
click at [670, 213] on div "Valider" at bounding box center [674, 209] width 44 height 15
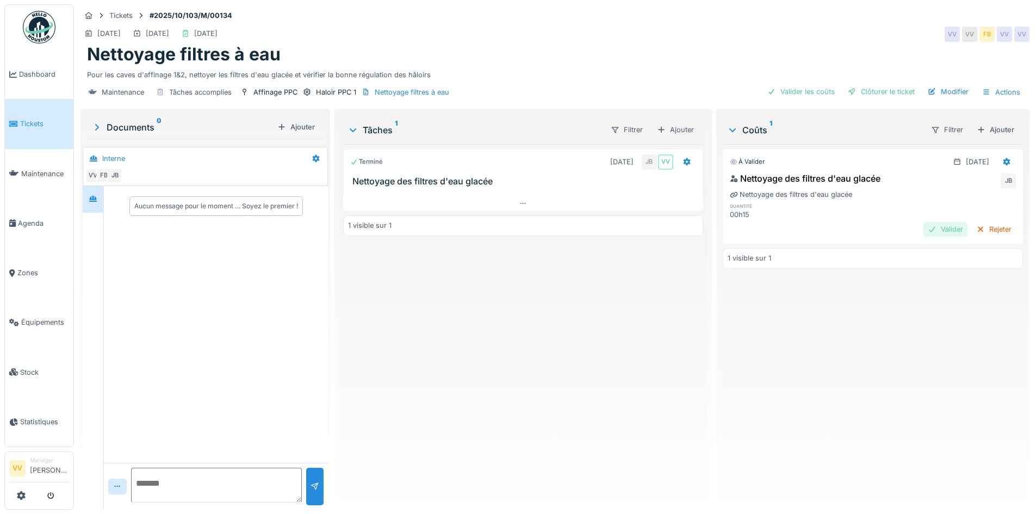
click at [929, 229] on div "Valider" at bounding box center [945, 229] width 44 height 15
click at [741, 388] on div "Validé [DATE] Nettoyage des filtres d'eau glacée VV JB Nettoyage des filtres d'…" at bounding box center [872, 322] width 300 height 357
click at [875, 97] on div "Clôturer le ticket" at bounding box center [881, 91] width 76 height 15
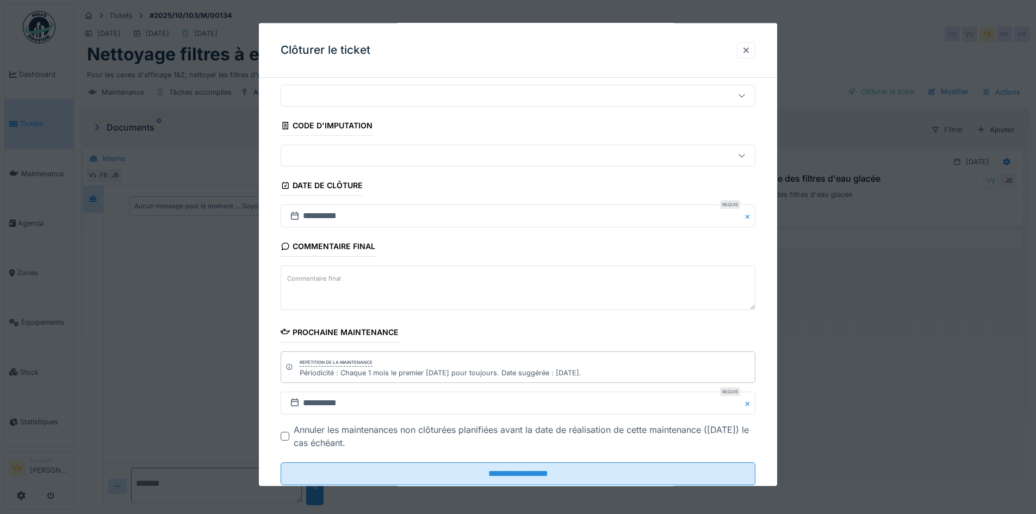
scroll to position [60, 0]
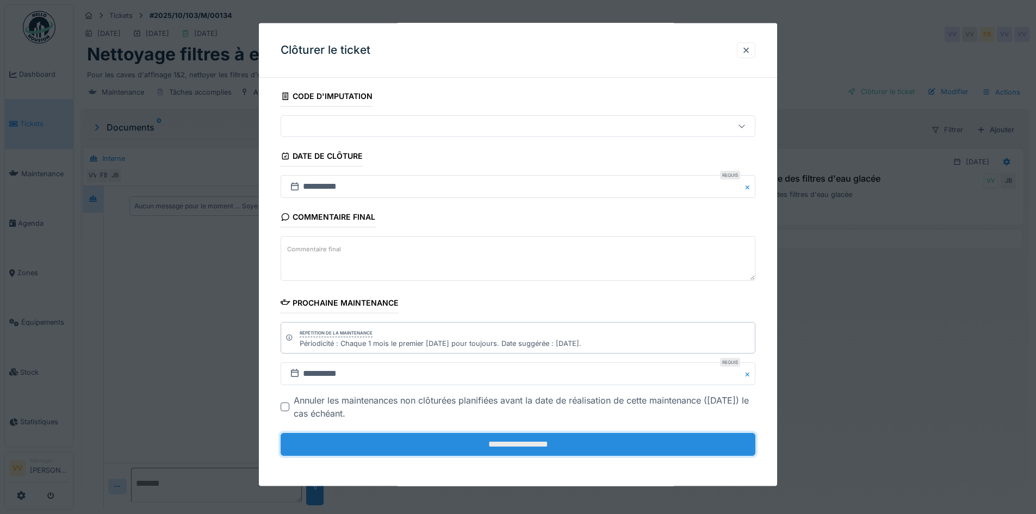
click at [490, 446] on input "**********" at bounding box center [517, 444] width 475 height 23
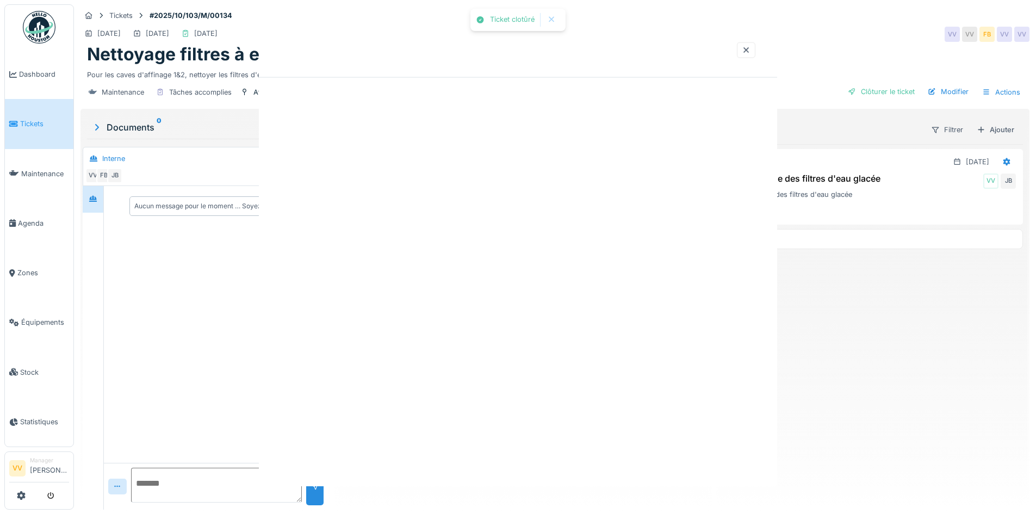
scroll to position [0, 0]
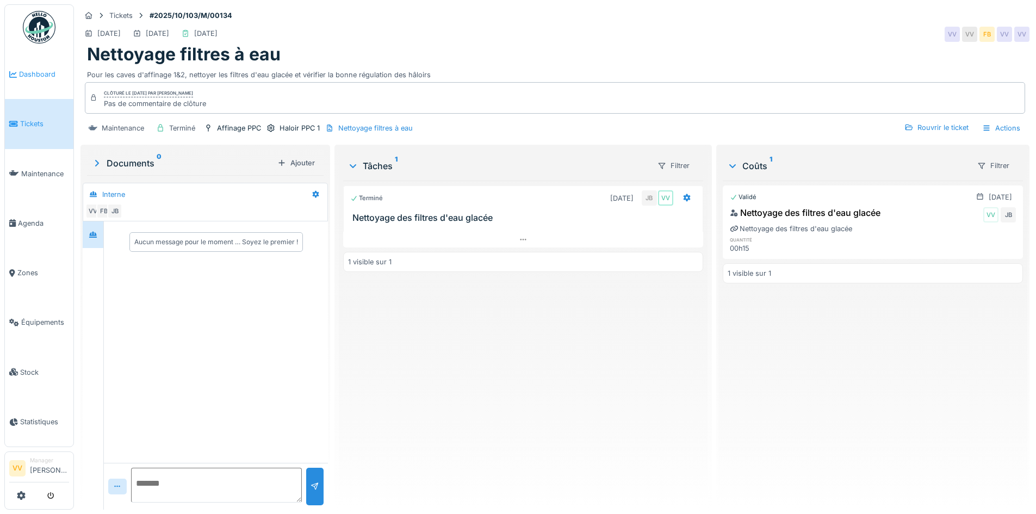
click at [32, 74] on span "Dashboard" at bounding box center [44, 74] width 50 height 10
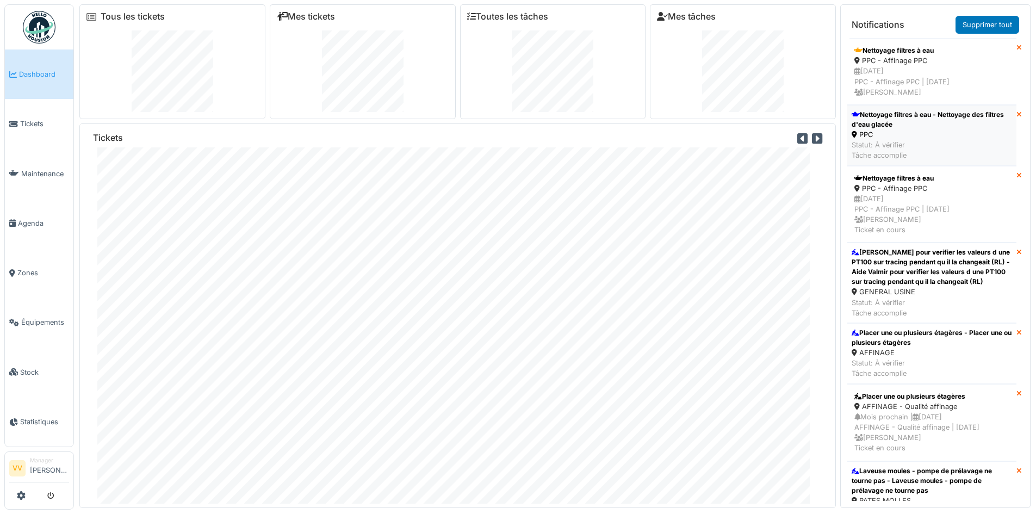
click at [932, 121] on div "Nettoyage filtres à eau - Nettoyage des filtres d'eau glacée" at bounding box center [931, 120] width 160 height 20
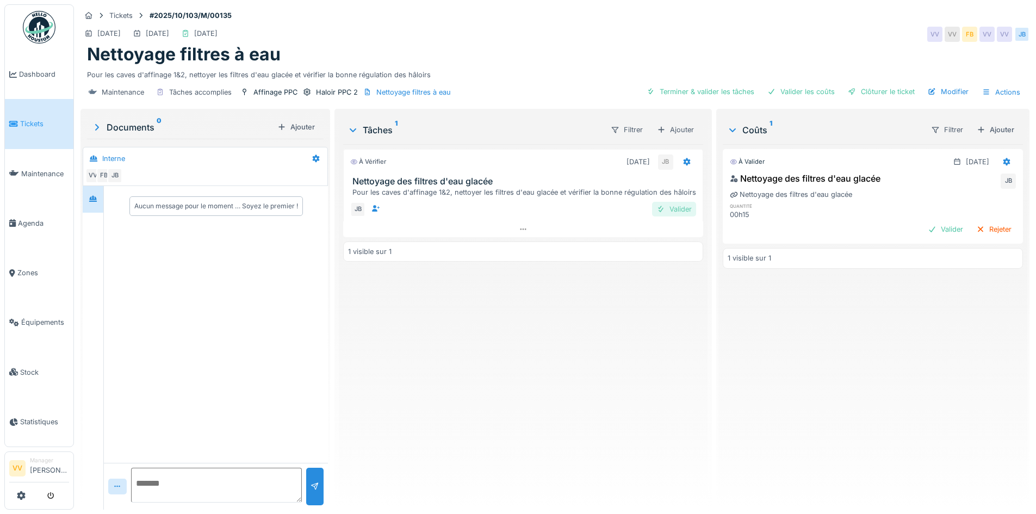
click at [665, 205] on div "Valider" at bounding box center [674, 209] width 44 height 15
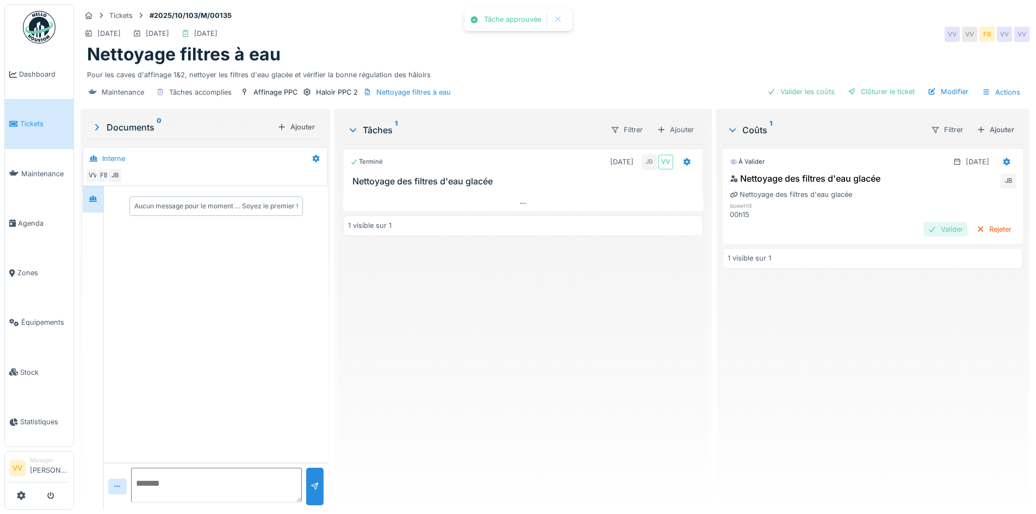
click at [923, 226] on div "Valider" at bounding box center [945, 229] width 44 height 15
click at [864, 91] on div "Clôturer le ticket" at bounding box center [881, 91] width 76 height 15
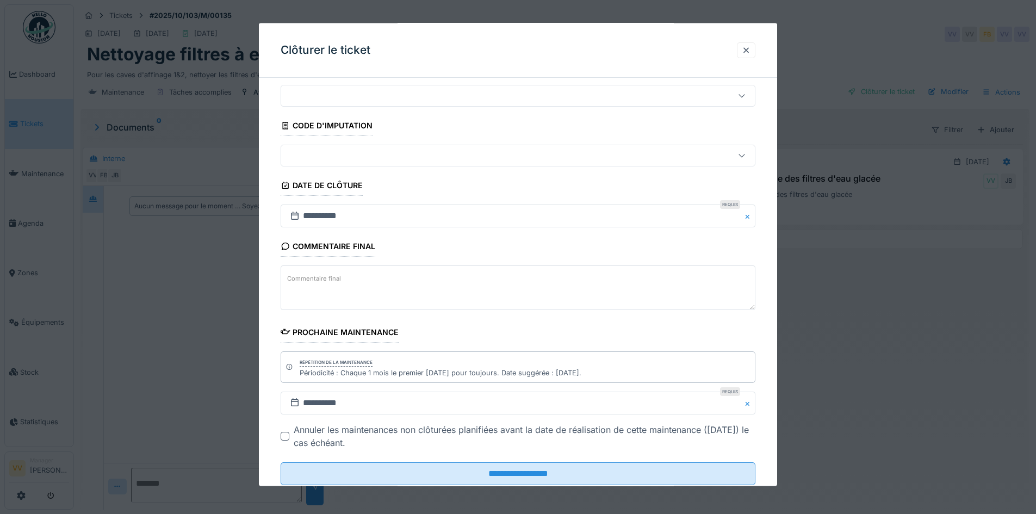
scroll to position [60, 0]
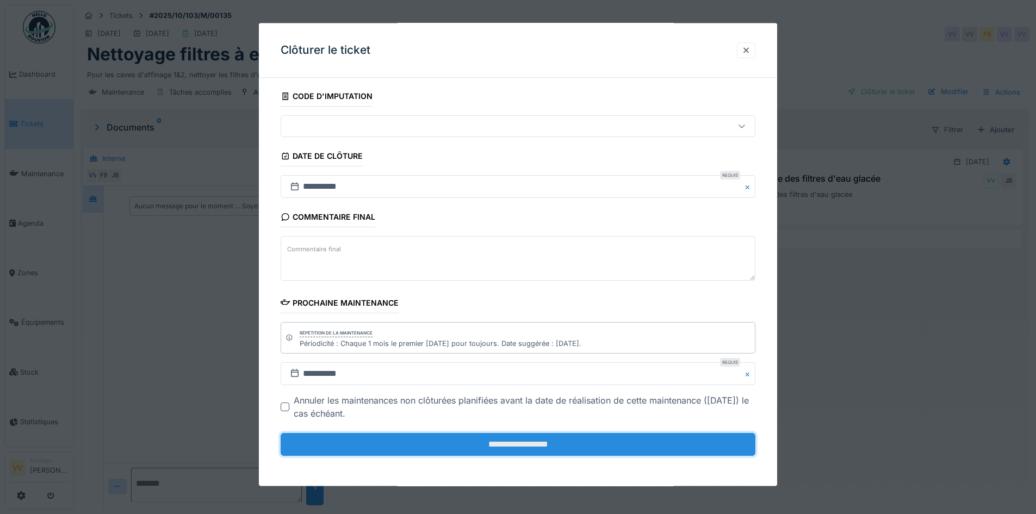
click at [492, 445] on input "**********" at bounding box center [517, 444] width 475 height 23
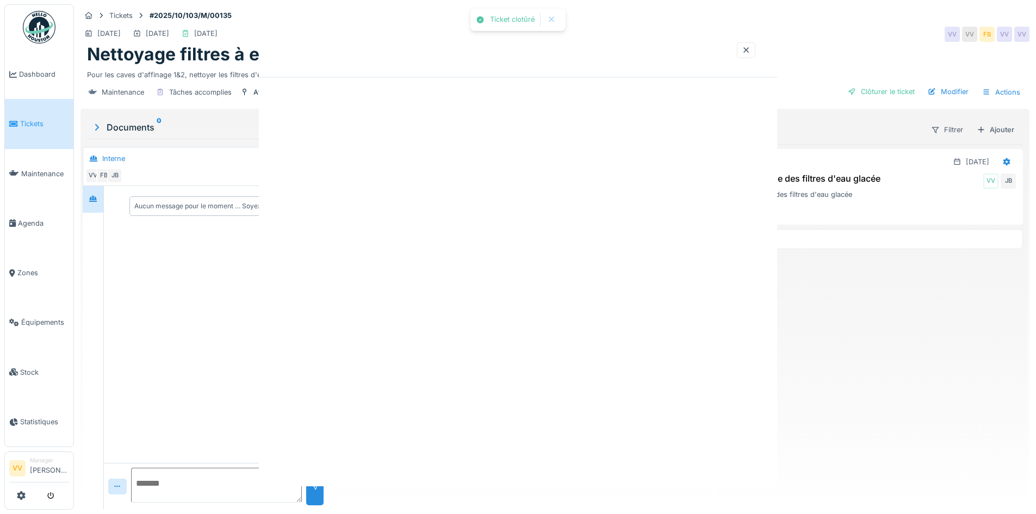
scroll to position [0, 0]
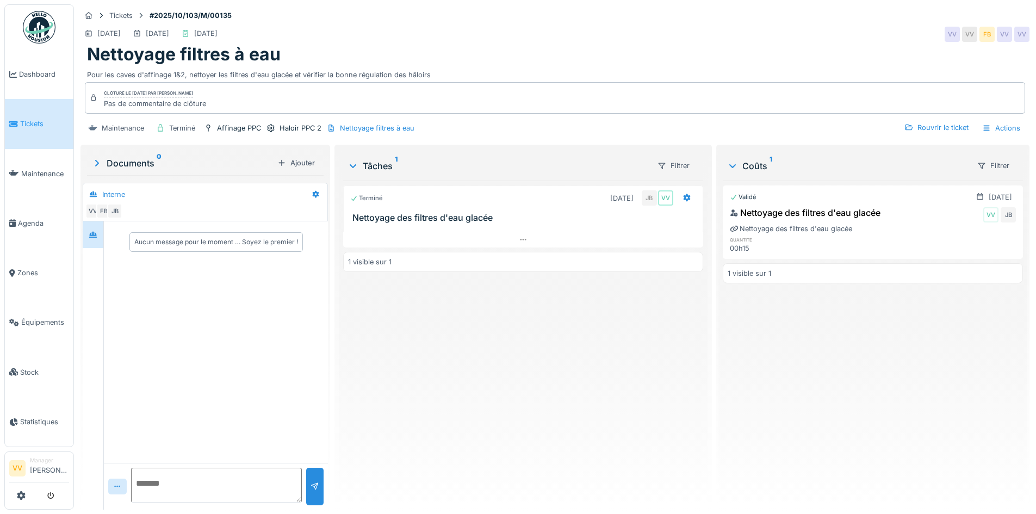
click at [23, 119] on span "Tickets" at bounding box center [44, 123] width 49 height 10
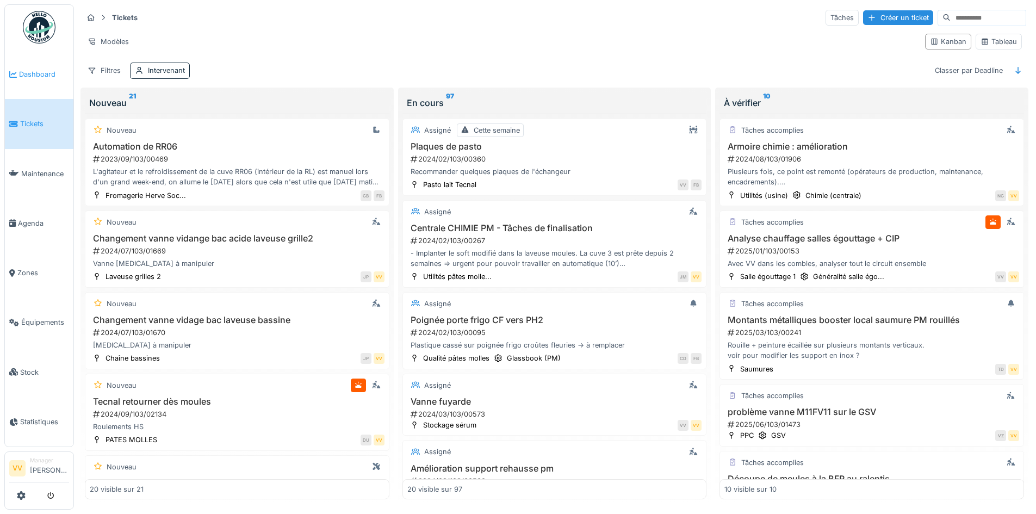
click at [43, 81] on link "Dashboard" at bounding box center [39, 73] width 68 height 49
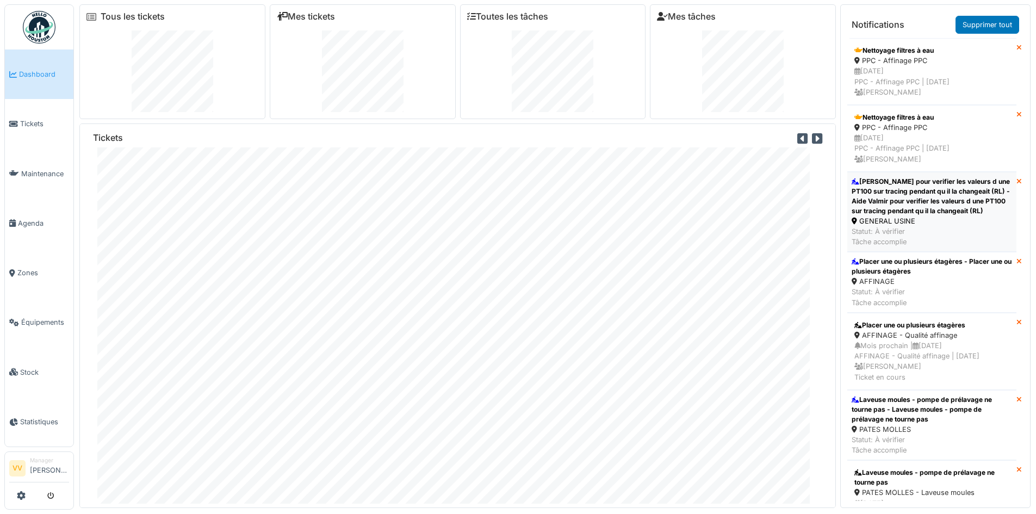
click at [949, 214] on div "[PERSON_NAME] pour verifier les valeurs d une PT100 sur tracing pendant qu il l…" at bounding box center [931, 196] width 160 height 39
click at [902, 270] on div "Placer une ou plusieurs étagères - Placer une ou plusieurs étagères" at bounding box center [931, 267] width 160 height 20
click at [956, 276] on div "Placer une ou plusieurs étagères - Placer une ou plusieurs étagères" at bounding box center [931, 267] width 160 height 20
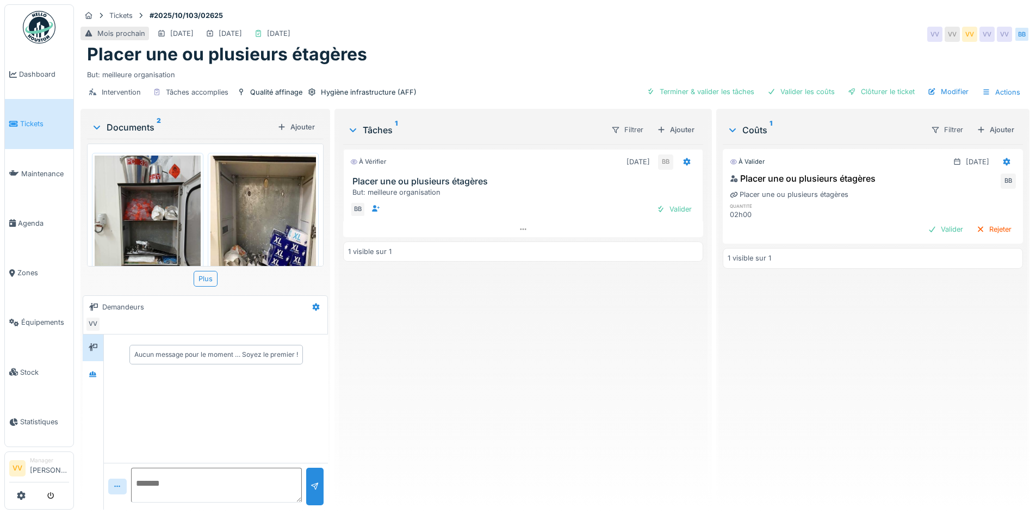
click at [150, 210] on img at bounding box center [148, 225] width 106 height 141
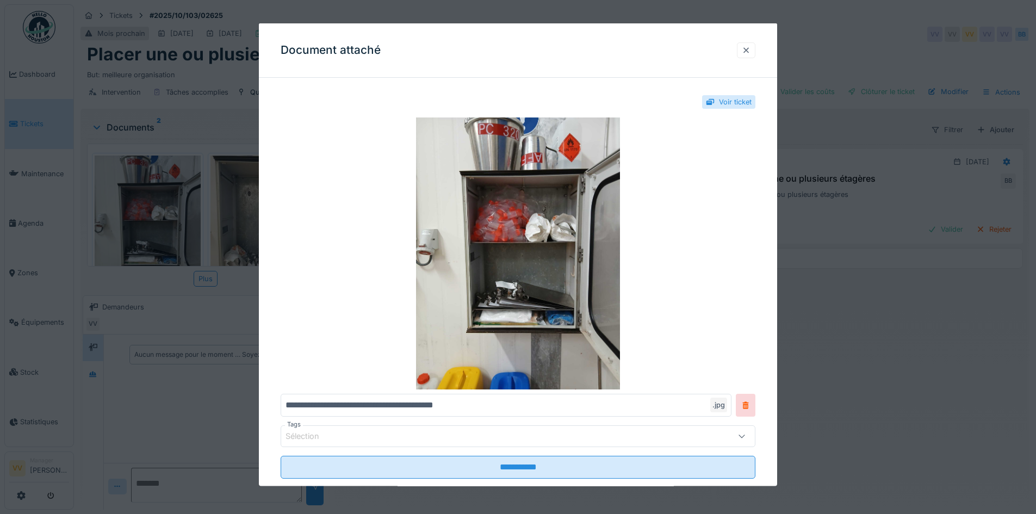
click at [744, 43] on div at bounding box center [746, 50] width 18 height 16
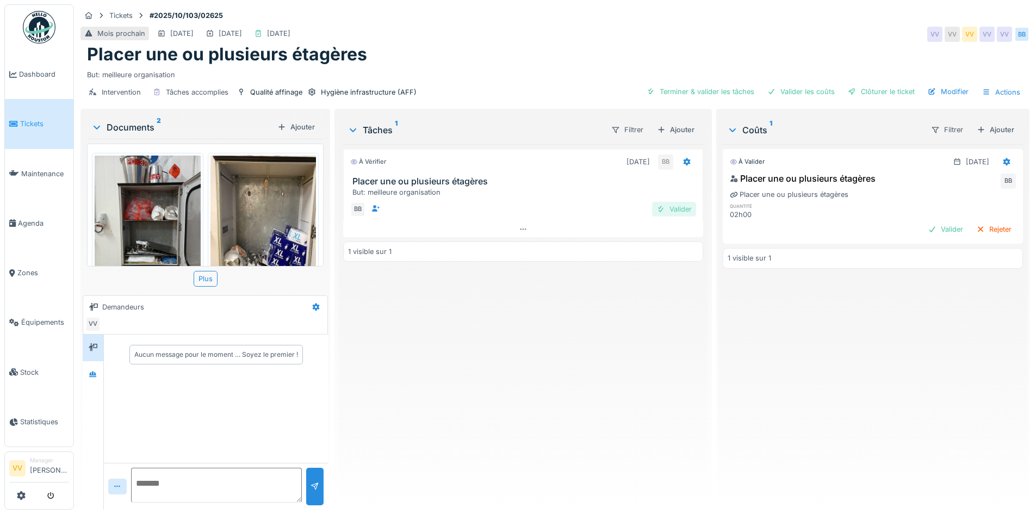
click at [677, 216] on div "Valider" at bounding box center [674, 209] width 44 height 15
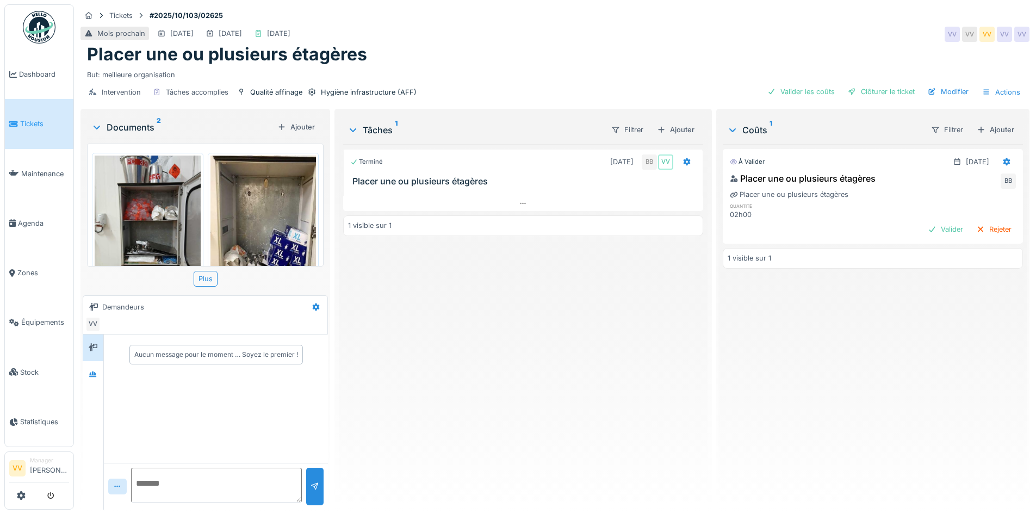
click at [925, 221] on div "Placer une ou plusieurs étagères BB Placer une ou plusieurs étagères quantité 0…" at bounding box center [872, 205] width 300 height 71
click at [927, 228] on div "Valider" at bounding box center [945, 229] width 44 height 15
click at [886, 88] on div "Clôturer le ticket" at bounding box center [881, 91] width 76 height 15
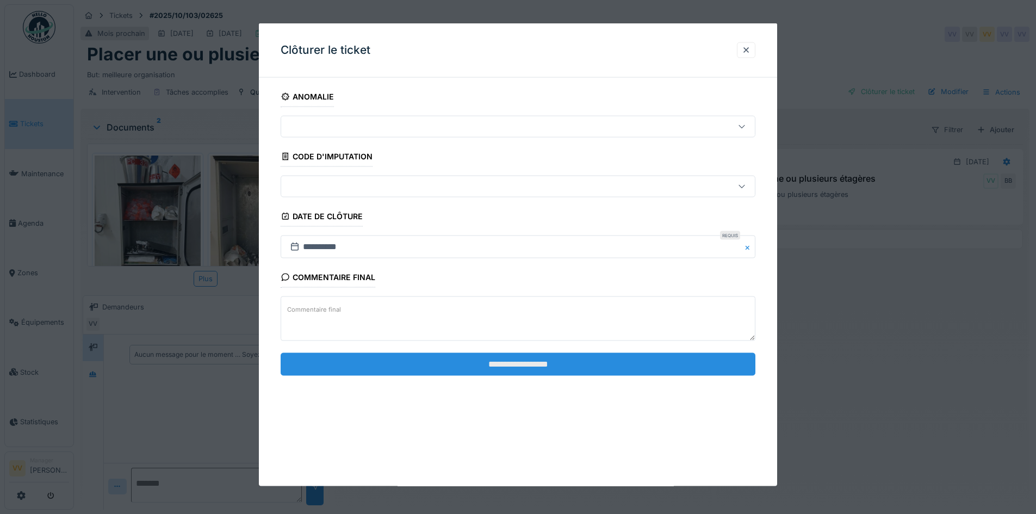
drag, startPoint x: 523, startPoint y: 348, endPoint x: 523, endPoint y: 354, distance: 6.5
click at [523, 352] on fieldset "**********" at bounding box center [517, 235] width 475 height 298
click at [523, 354] on input "**********" at bounding box center [517, 363] width 475 height 23
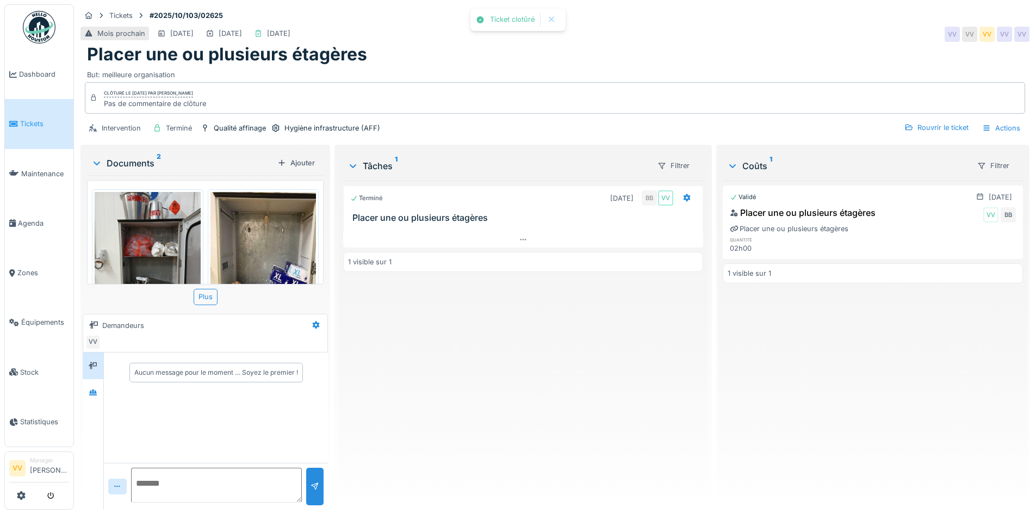
drag, startPoint x: 845, startPoint y: 333, endPoint x: 407, endPoint y: 129, distance: 483.2
click at [837, 333] on div "Validé [DATE] Placer une ou plusieurs étagères VV BB Placer une ou plusieurs ét…" at bounding box center [872, 340] width 300 height 320
click at [24, 71] on span "Dashboard" at bounding box center [44, 74] width 50 height 10
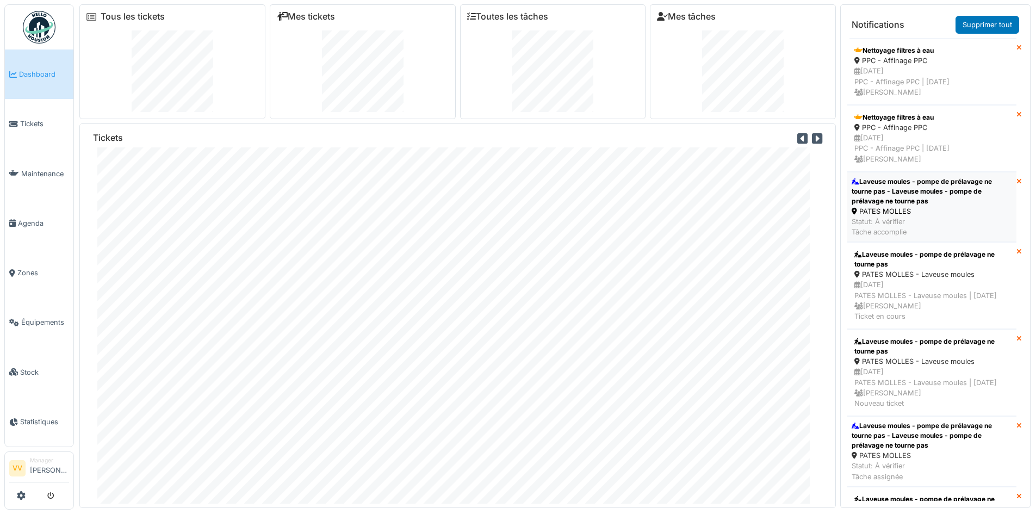
click at [926, 205] on div "Laveuse moules - pompe de prélavage ne tourne pas - Laveuse moules - pompe de p…" at bounding box center [931, 191] width 160 height 29
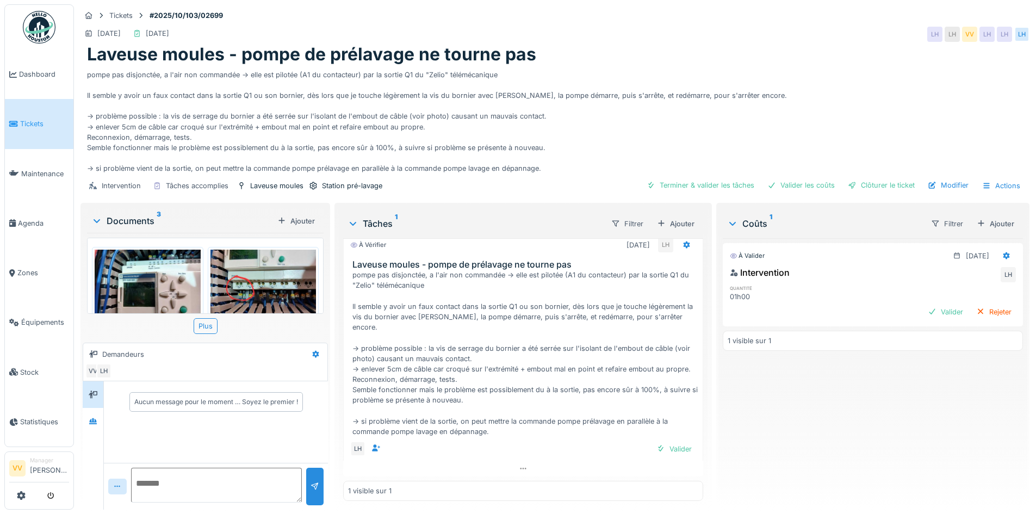
scroll to position [8, 0]
click at [666, 441] on div "Valider" at bounding box center [674, 448] width 44 height 15
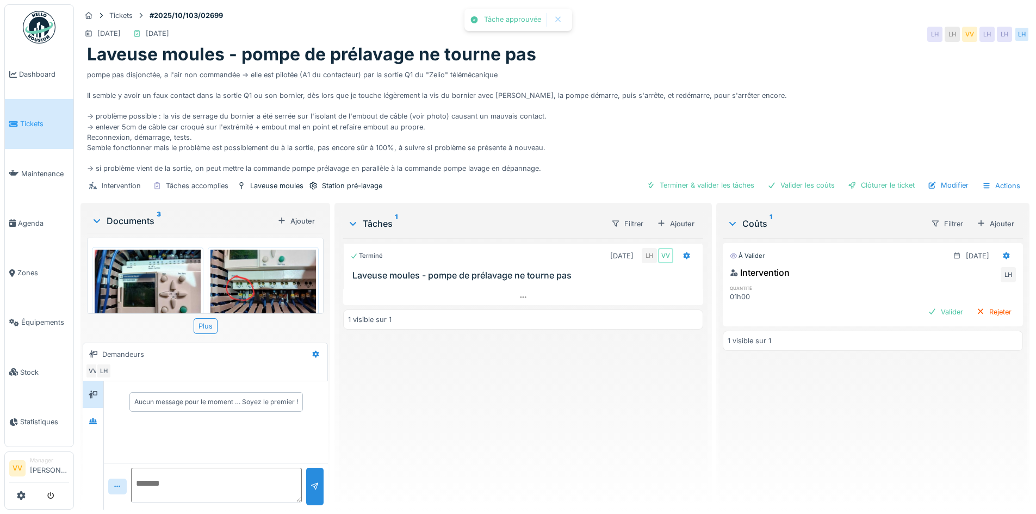
scroll to position [0, 0]
click at [925, 304] on div "Valider" at bounding box center [945, 311] width 44 height 15
click at [870, 178] on div "Clôturer le ticket" at bounding box center [881, 185] width 76 height 15
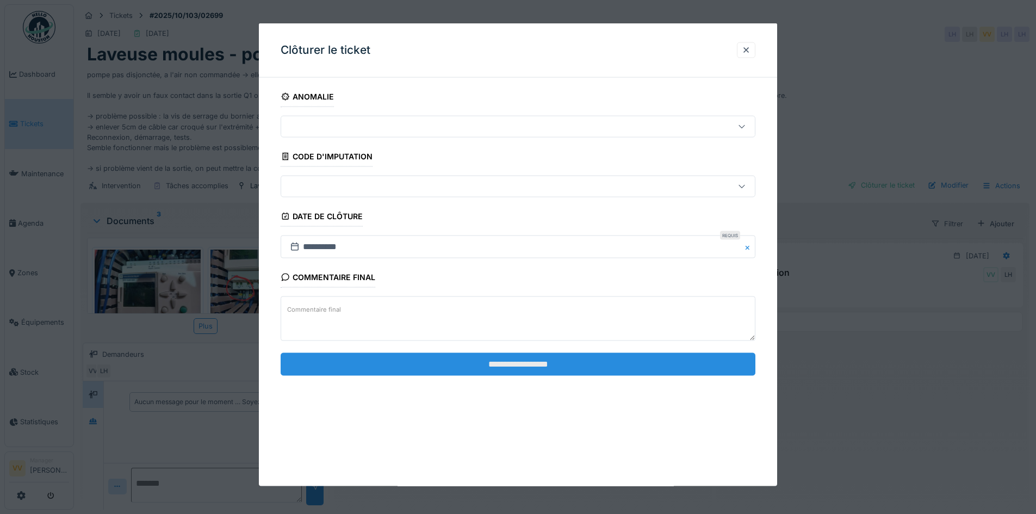
click at [582, 368] on input "**********" at bounding box center [517, 363] width 475 height 23
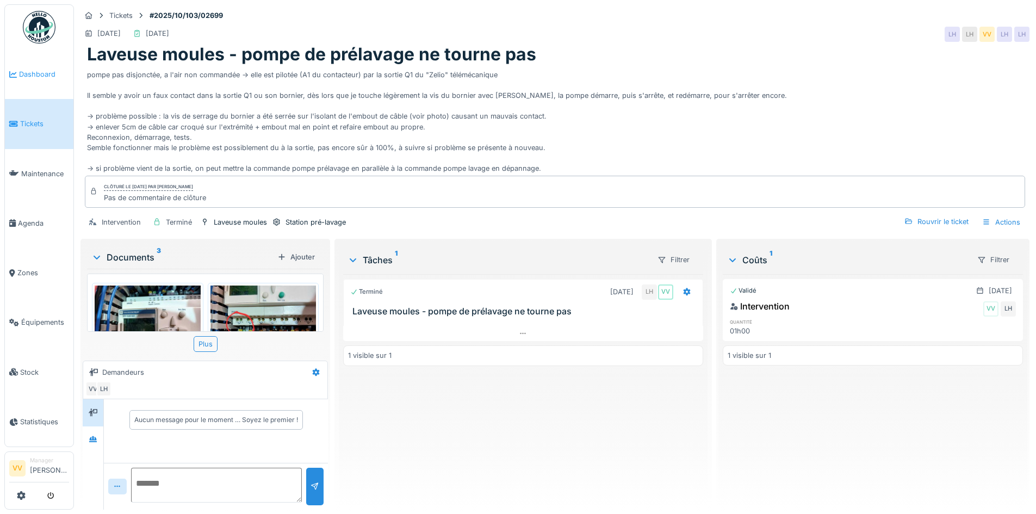
click at [36, 71] on span "Dashboard" at bounding box center [44, 74] width 50 height 10
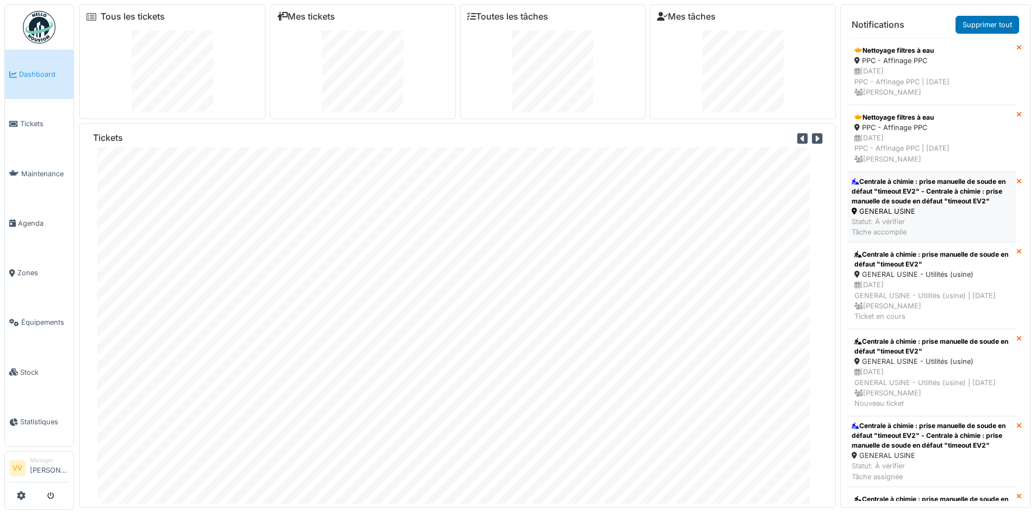
click at [945, 177] on div "Centrale à chimie : prise manuelle de soude en défaut "timeout EV2" - Centrale …" at bounding box center [931, 191] width 160 height 29
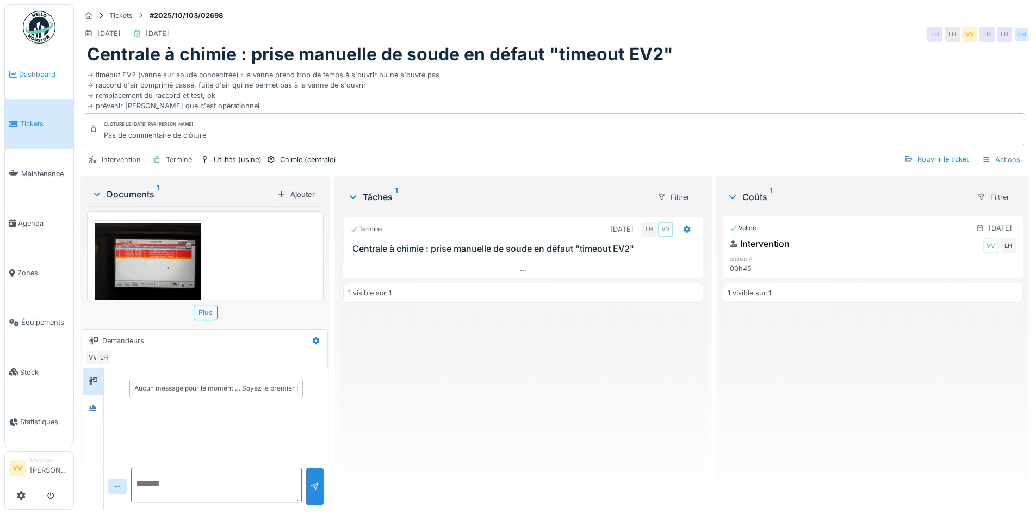
click at [18, 72] on li "Dashboard" at bounding box center [39, 74] width 60 height 10
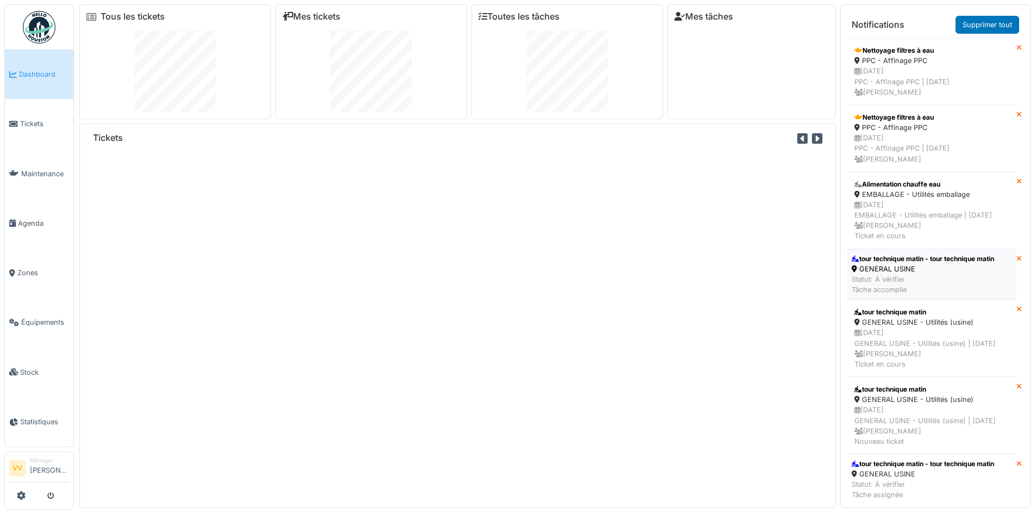
click at [935, 285] on div "Statut: À vérifier Tâche accomplie" at bounding box center [922, 284] width 142 height 21
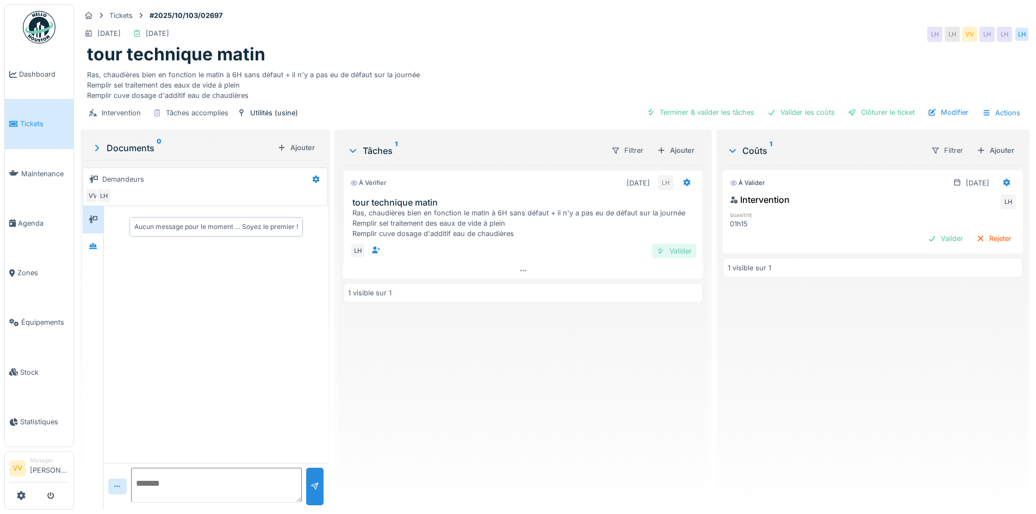
click at [665, 251] on div "Valider" at bounding box center [674, 251] width 44 height 15
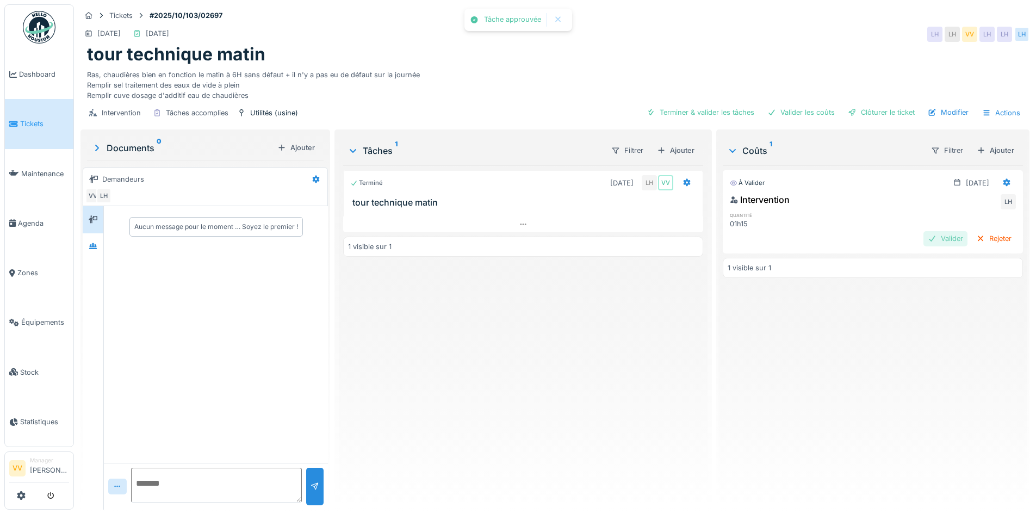
click at [934, 233] on div "Valider" at bounding box center [945, 238] width 44 height 15
click at [877, 105] on div "Clôturer le ticket" at bounding box center [881, 112] width 76 height 15
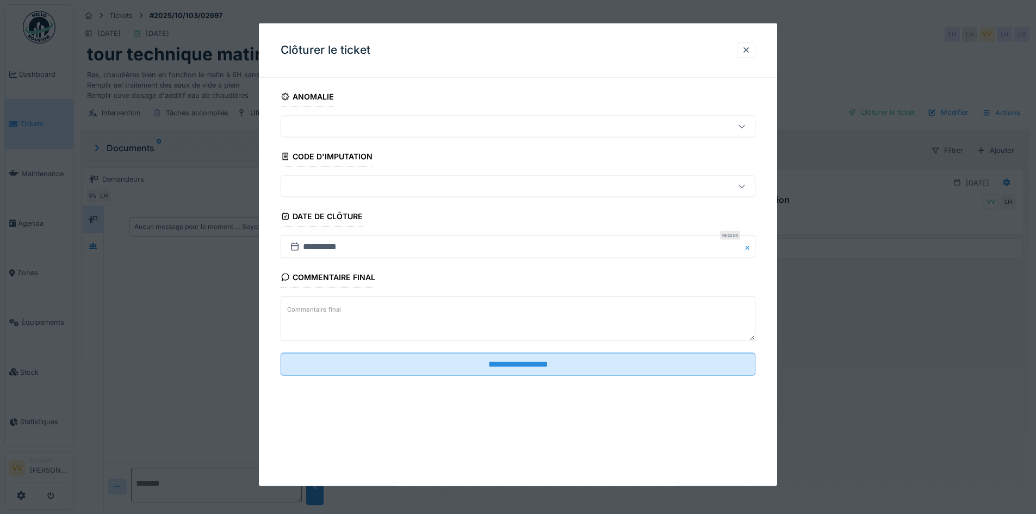
click at [592, 342] on div "Commentaire final" at bounding box center [517, 319] width 475 height 47
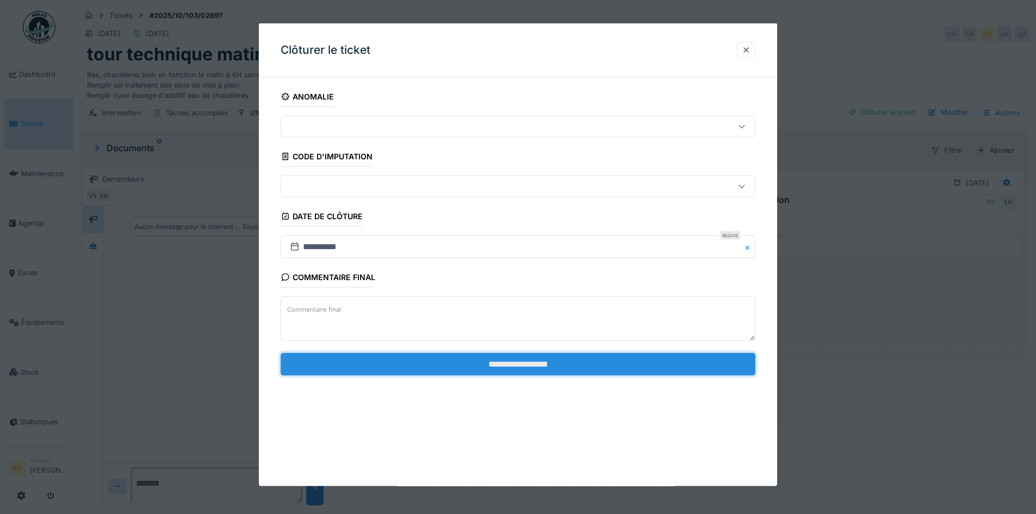
click at [592, 361] on input "**********" at bounding box center [517, 363] width 475 height 23
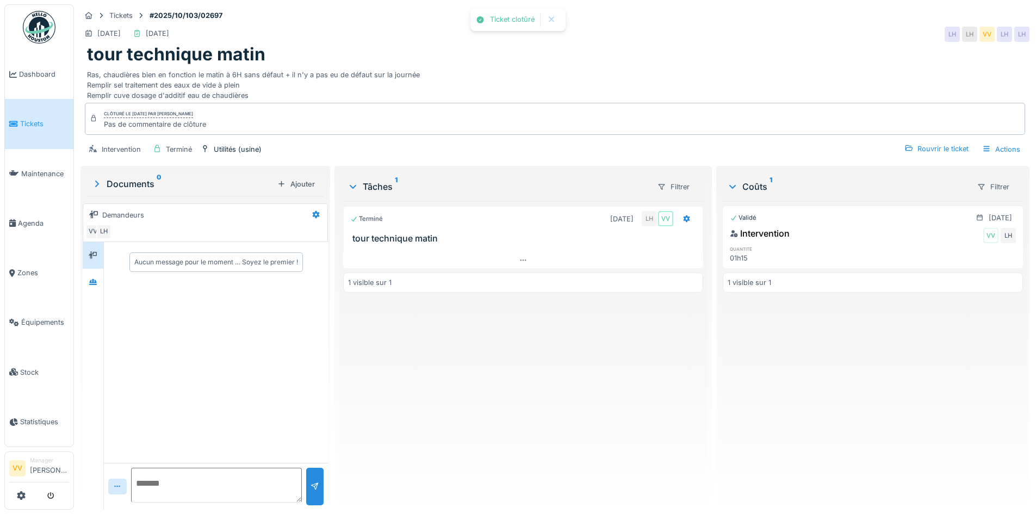
click at [39, 124] on span "Tickets" at bounding box center [44, 123] width 49 height 10
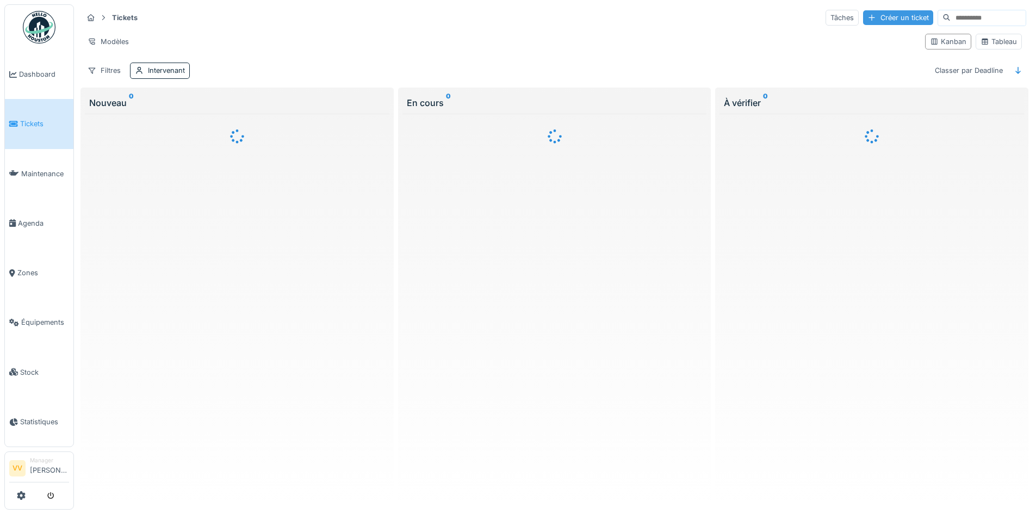
click at [890, 14] on div "Créer un ticket" at bounding box center [898, 17] width 70 height 15
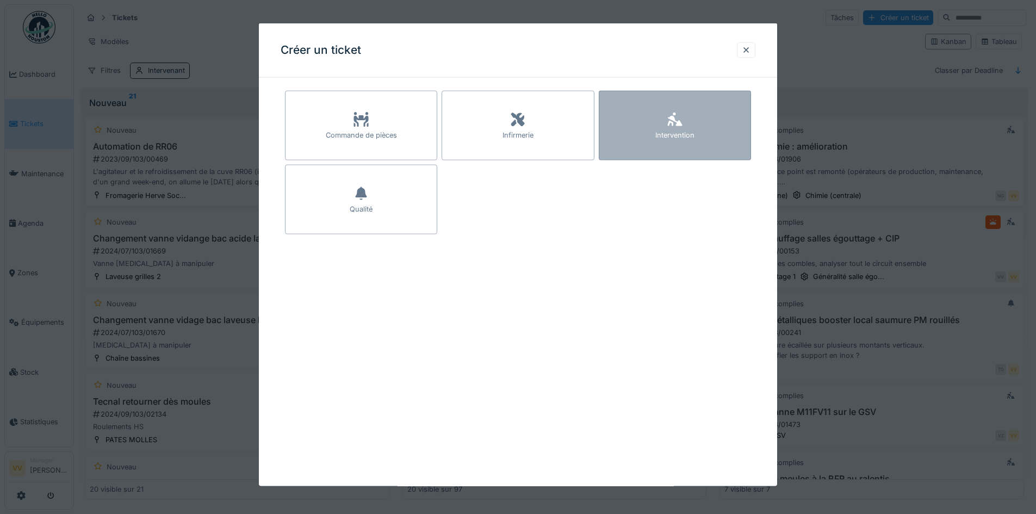
click at [687, 132] on div "Intervention" at bounding box center [674, 135] width 39 height 10
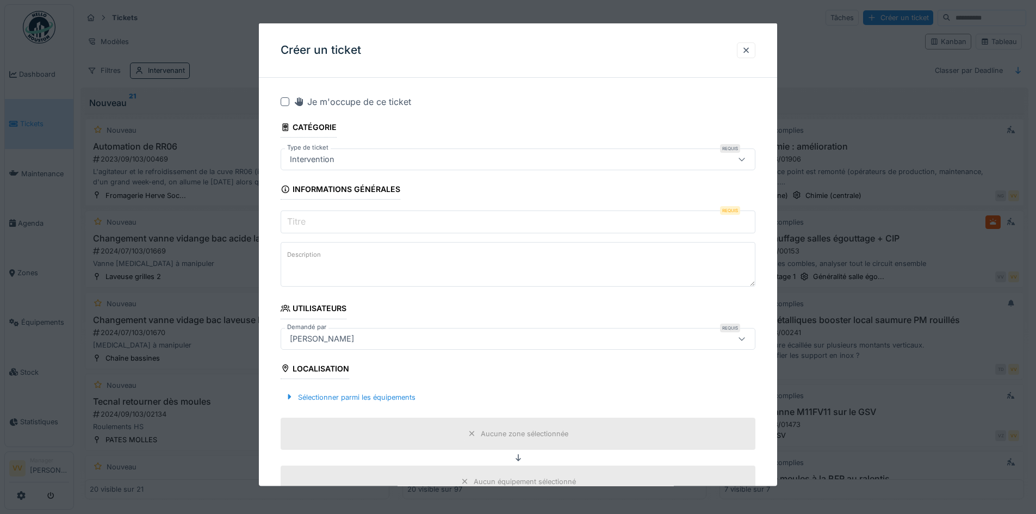
click at [438, 215] on input "Titre" at bounding box center [517, 221] width 475 height 23
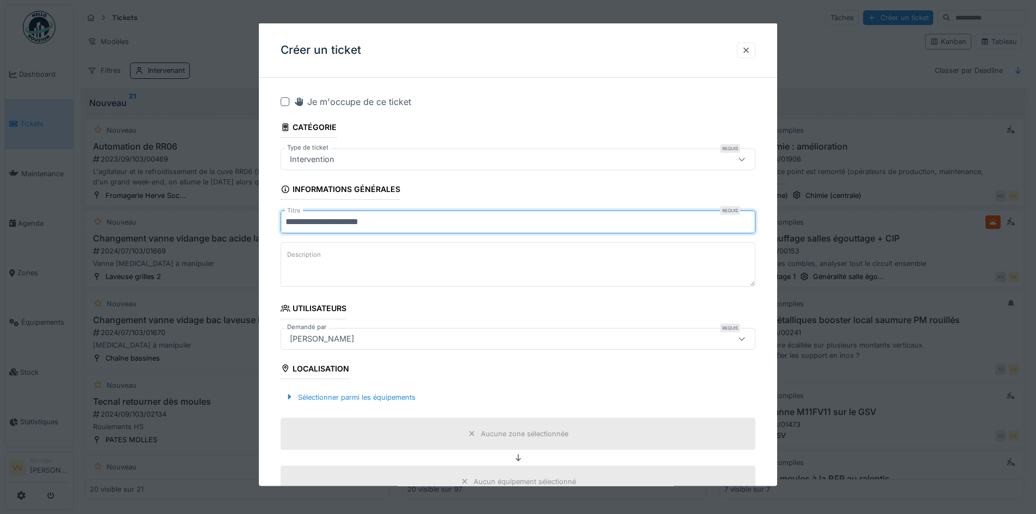
scroll to position [109, 0]
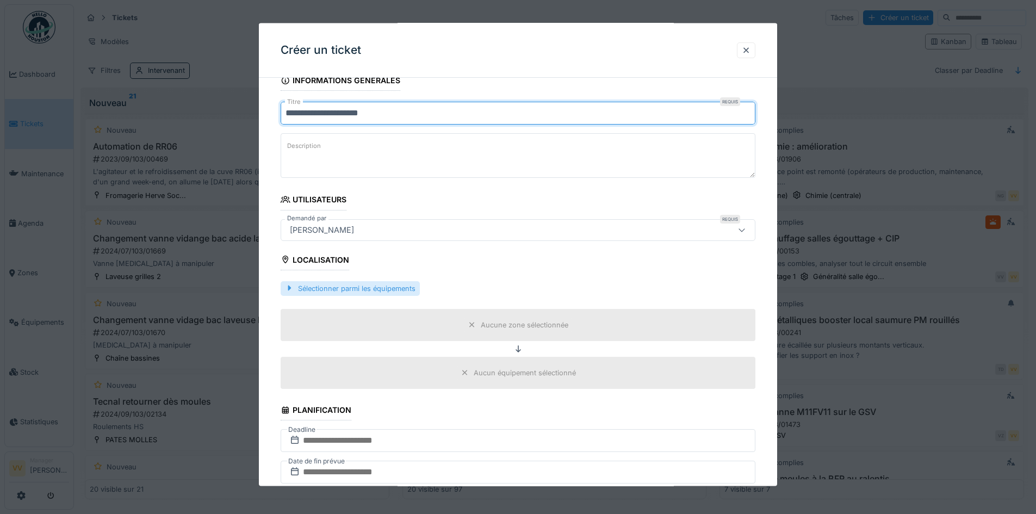
type input "**********"
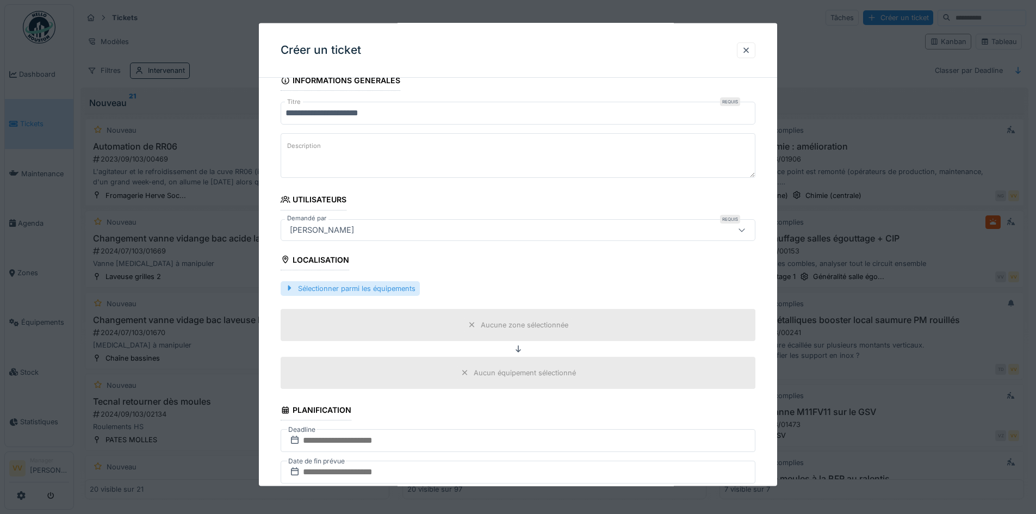
click at [326, 288] on div "Sélectionner parmi les équipements" at bounding box center [349, 287] width 139 height 15
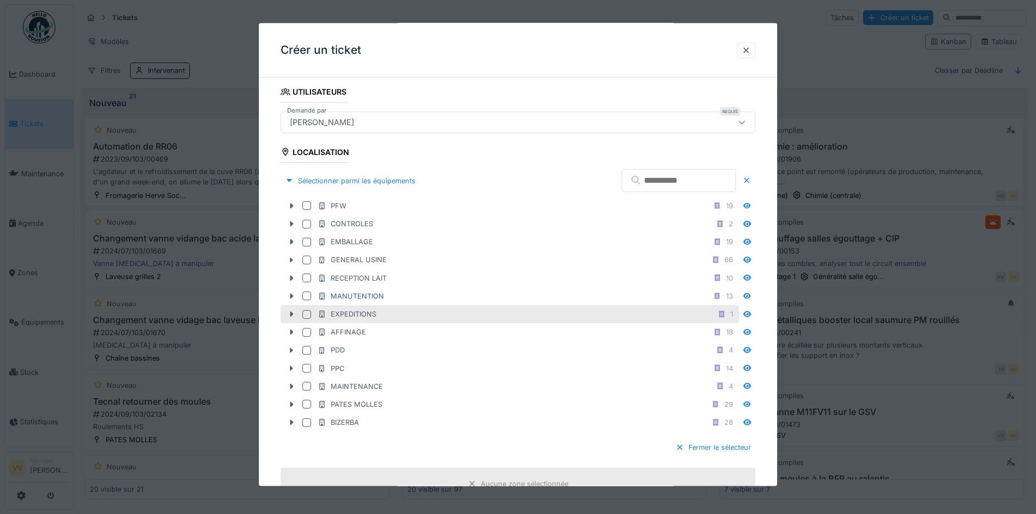
scroll to position [217, 0]
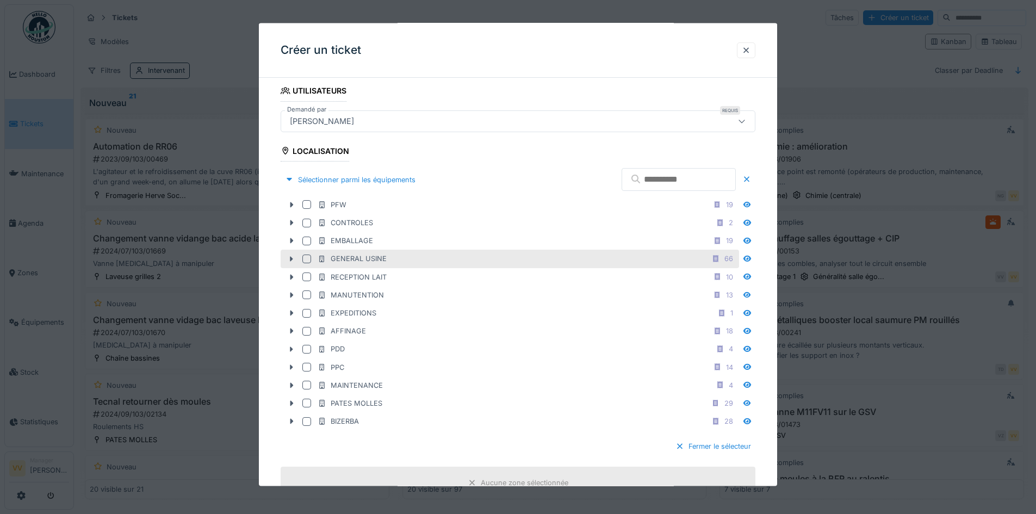
click at [305, 260] on div at bounding box center [306, 258] width 9 height 9
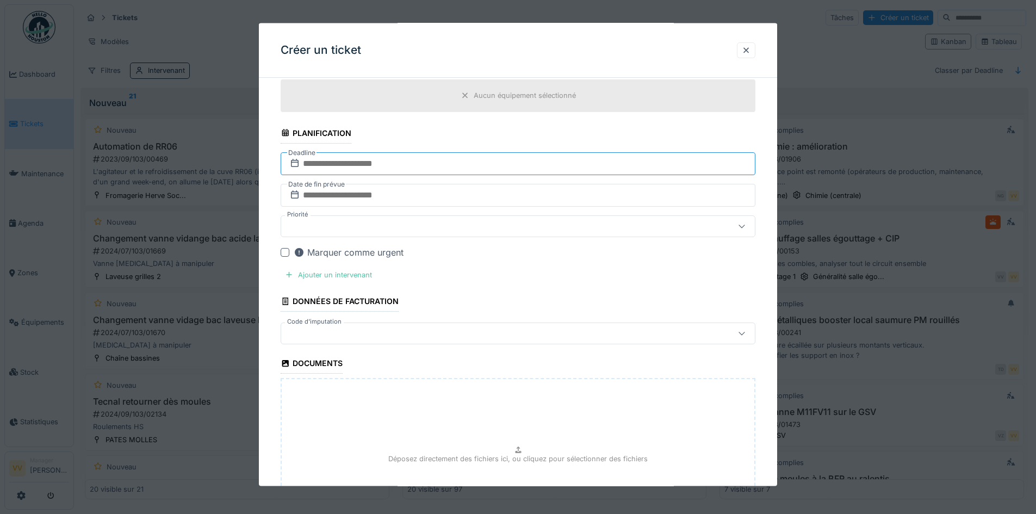
click at [375, 155] on input "text" at bounding box center [517, 163] width 475 height 23
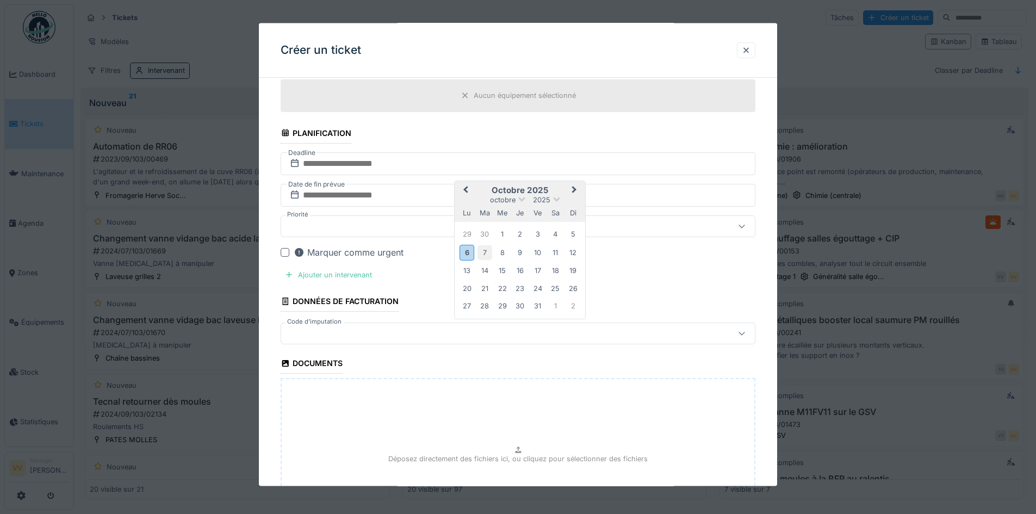
click at [484, 245] on div "7" at bounding box center [484, 252] width 15 height 15
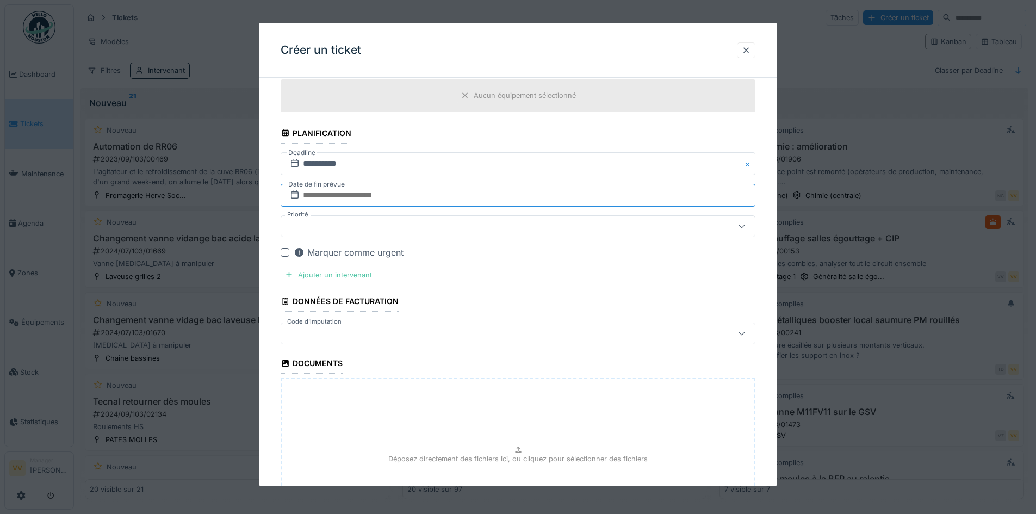
click at [415, 192] on input "text" at bounding box center [517, 194] width 475 height 23
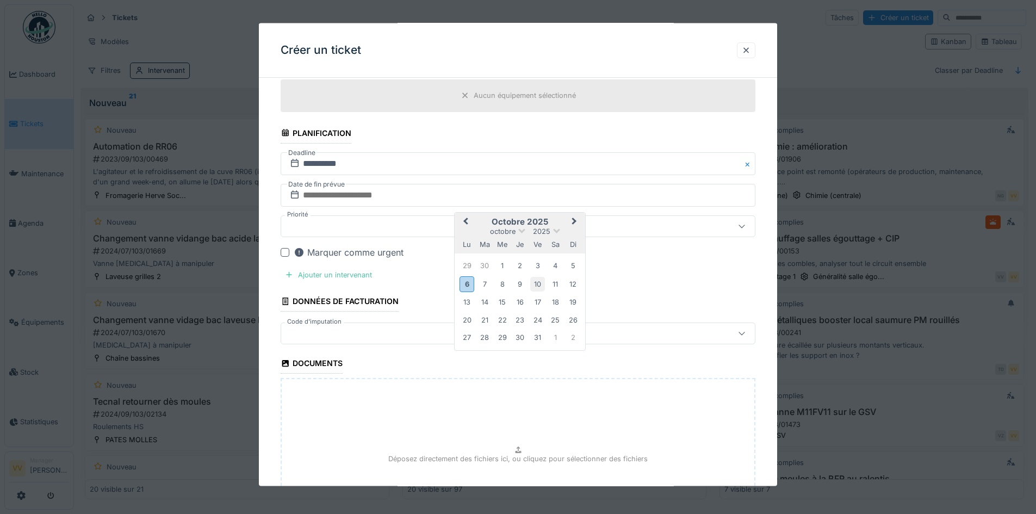
click at [544, 284] on div "10" at bounding box center [537, 283] width 15 height 15
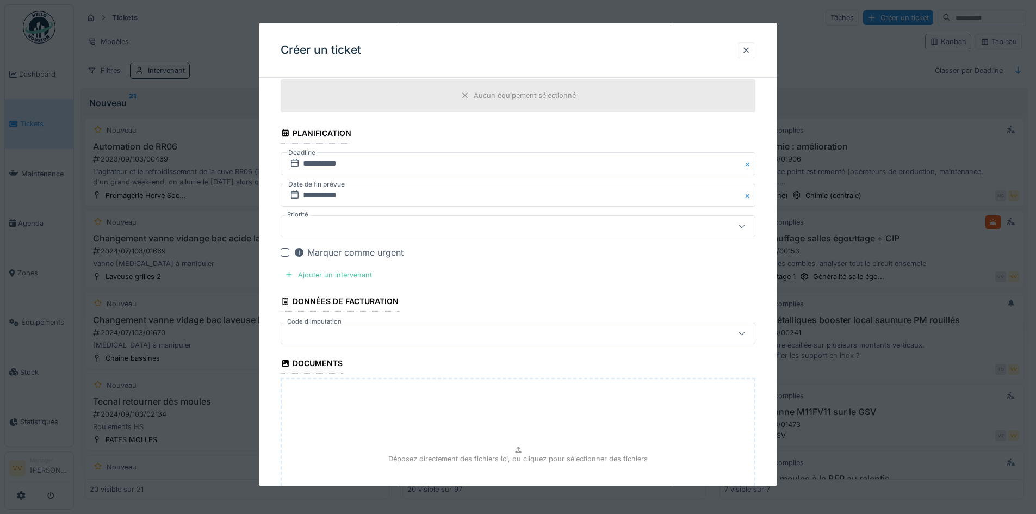
click at [405, 233] on div at bounding box center [517, 226] width 475 height 22
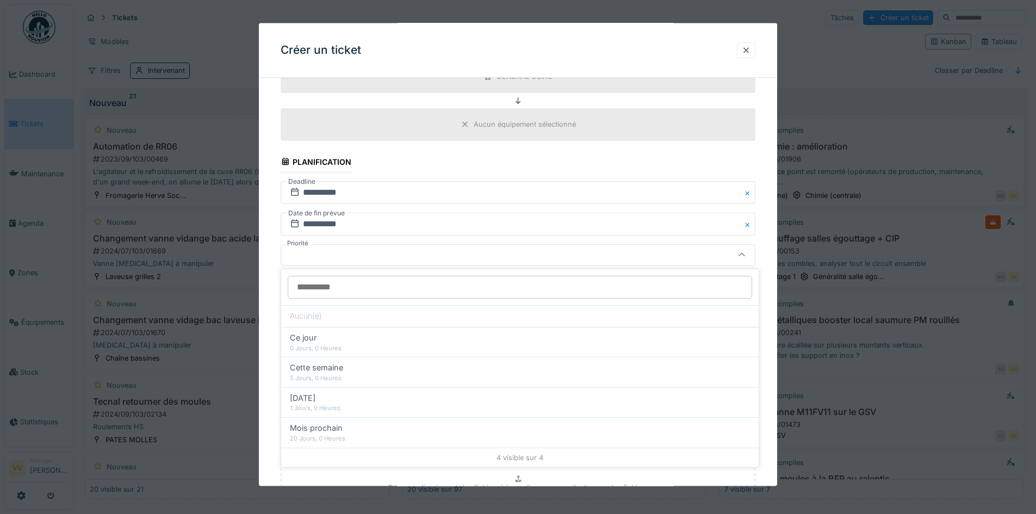
click at [438, 291] on input "Priorité" at bounding box center [520, 287] width 464 height 23
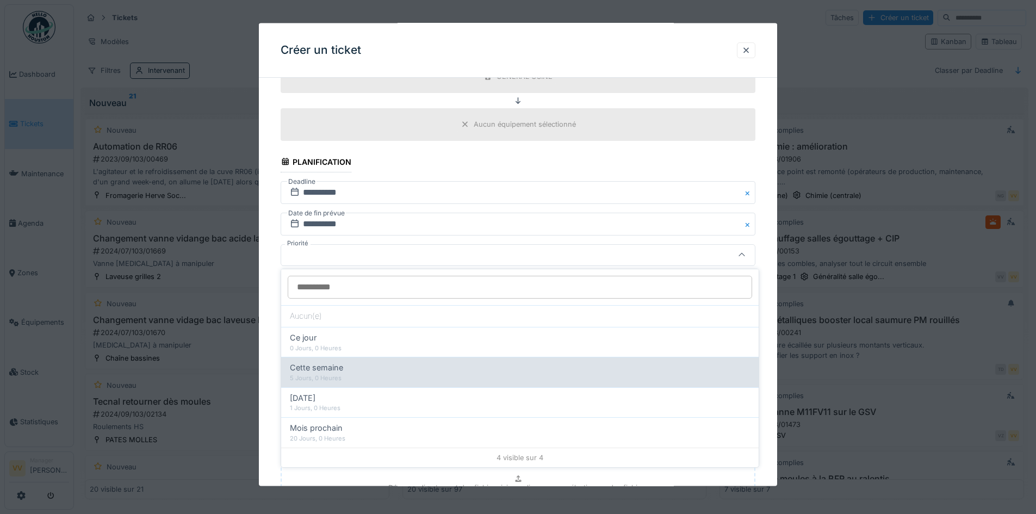
click at [366, 383] on div "Cette semaine 5 Jours, 0 Heures" at bounding box center [519, 372] width 477 height 30
type input "**"
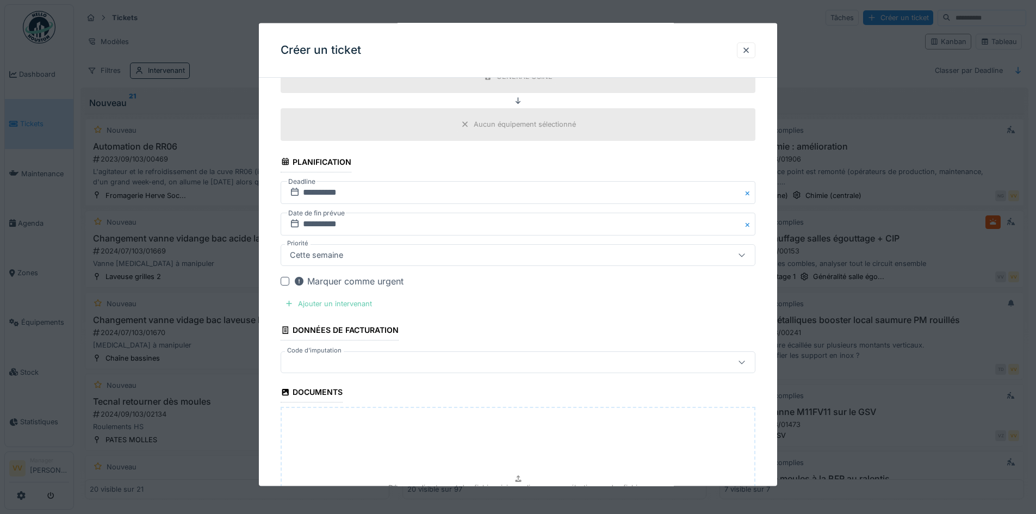
click at [325, 308] on div "Ajouter un intervenant" at bounding box center [328, 303] width 96 height 15
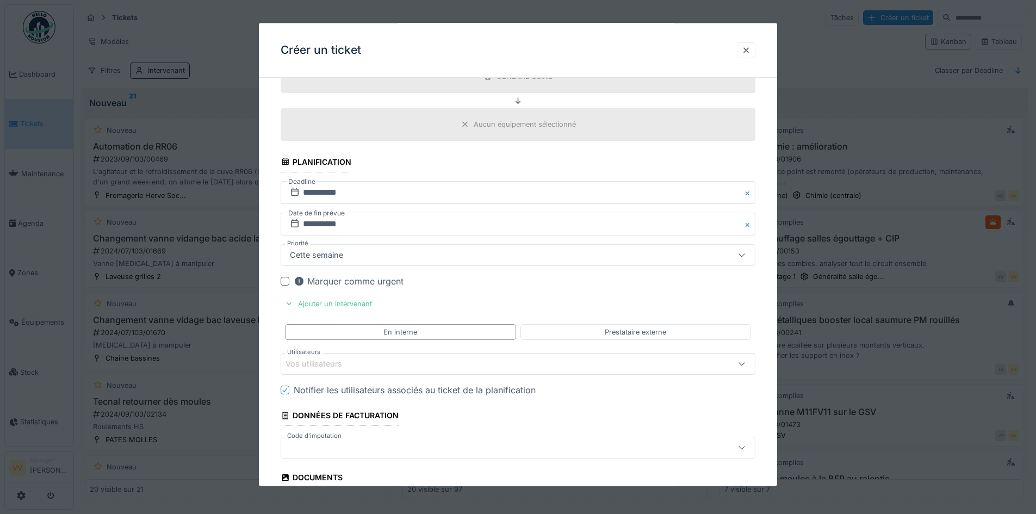
click at [405, 365] on div "Vos utilisateurs" at bounding box center [489, 364] width 409 height 12
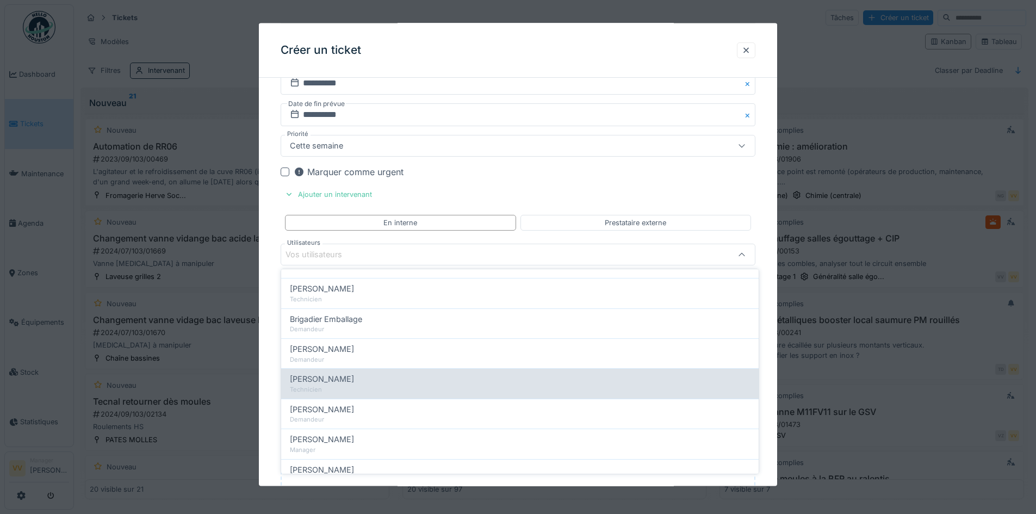
scroll to position [109, 0]
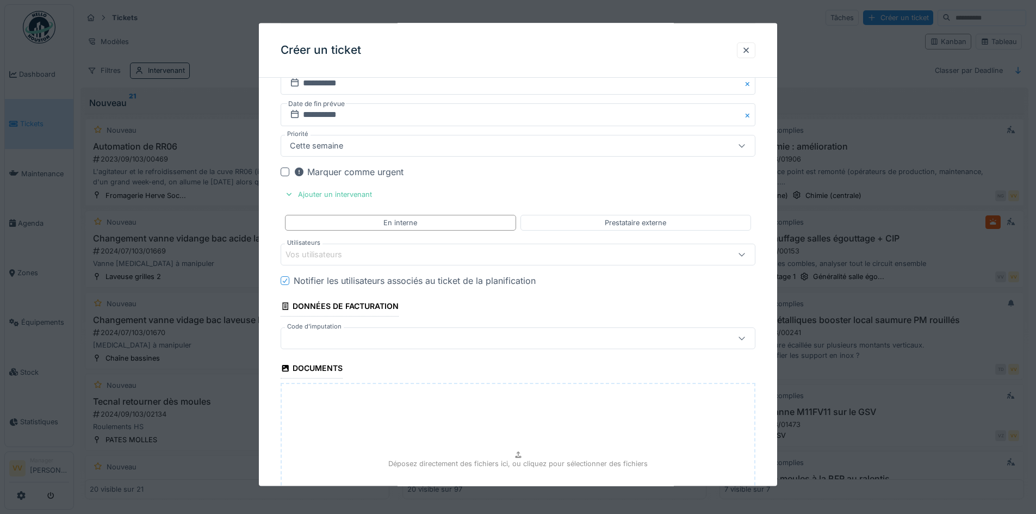
click at [425, 255] on div "Vos utilisateurs" at bounding box center [489, 254] width 409 height 12
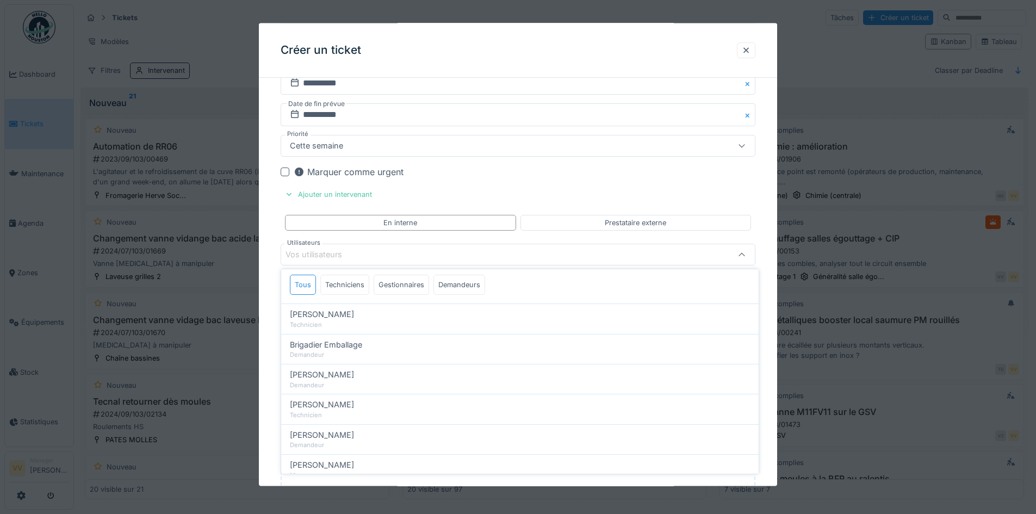
scroll to position [0, 0]
click at [354, 314] on div "Techniciens" at bounding box center [344, 315] width 49 height 20
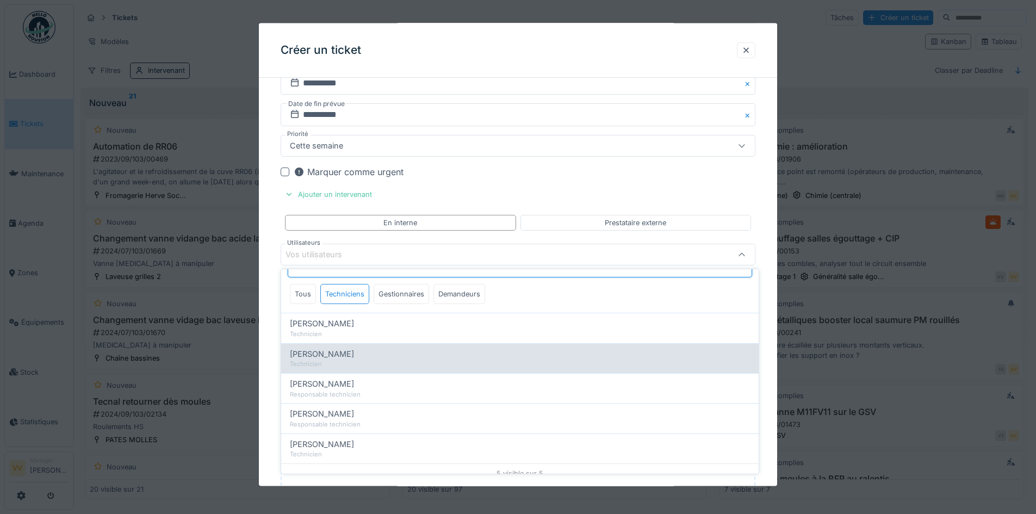
scroll to position [30, 0]
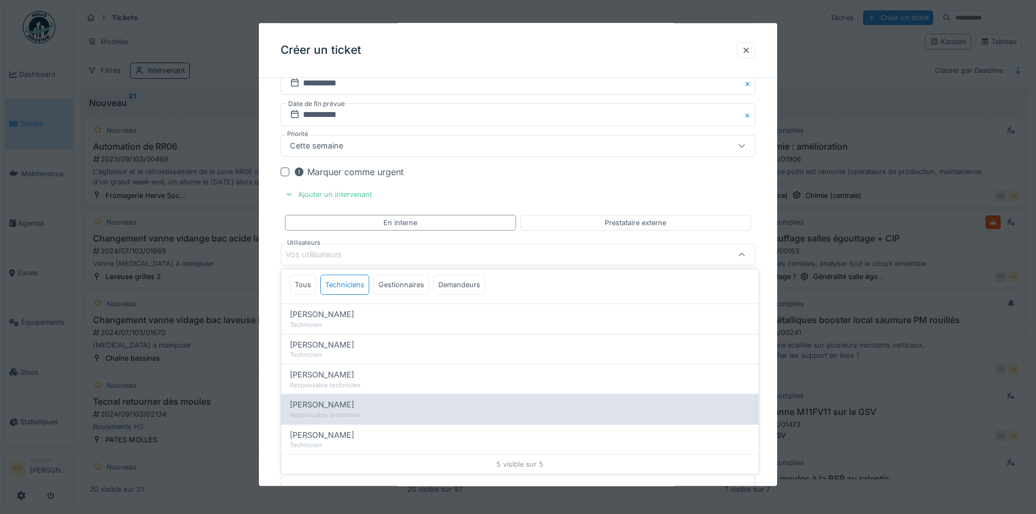
click at [414, 405] on div "Lucas Herbet" at bounding box center [520, 404] width 460 height 12
type input "*****"
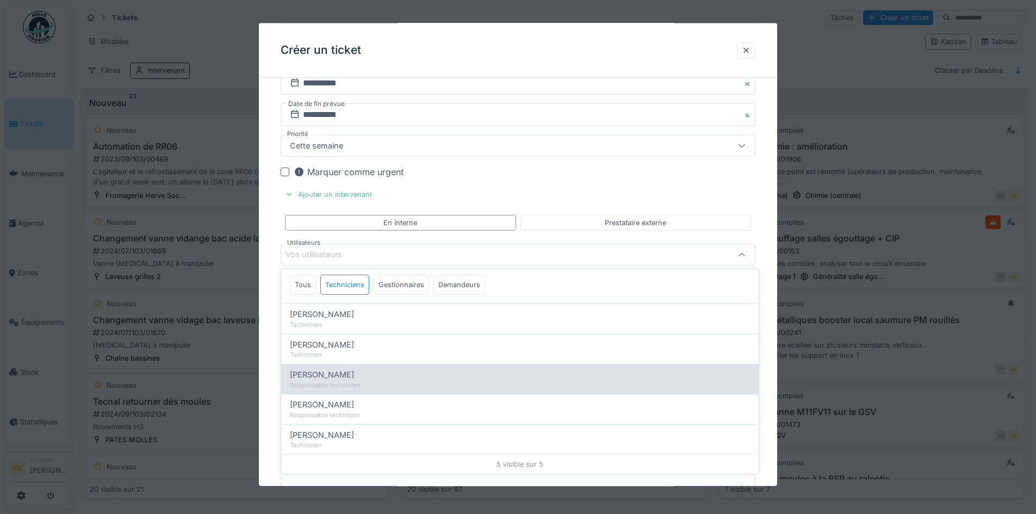
scroll to position [0, 0]
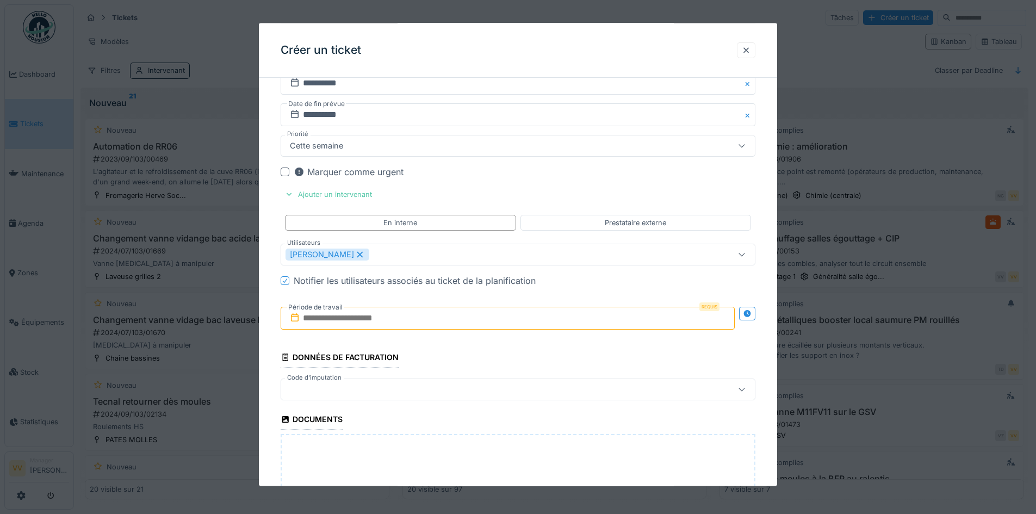
click at [648, 189] on fieldset "**********" at bounding box center [517, 0] width 475 height 1292
click at [410, 311] on input "text" at bounding box center [507, 318] width 454 height 23
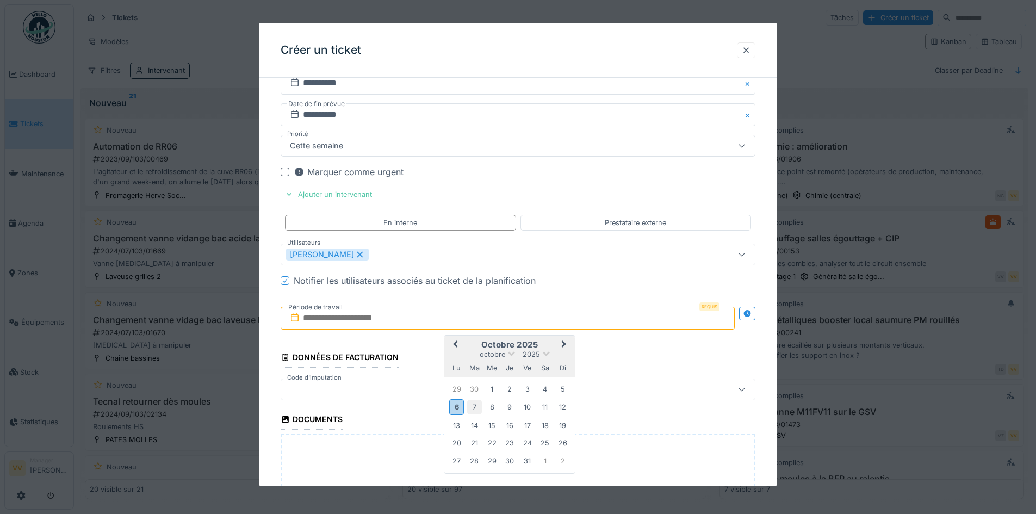
click at [473, 410] on div "7" at bounding box center [474, 407] width 15 height 15
click at [526, 406] on div "10" at bounding box center [527, 407] width 15 height 15
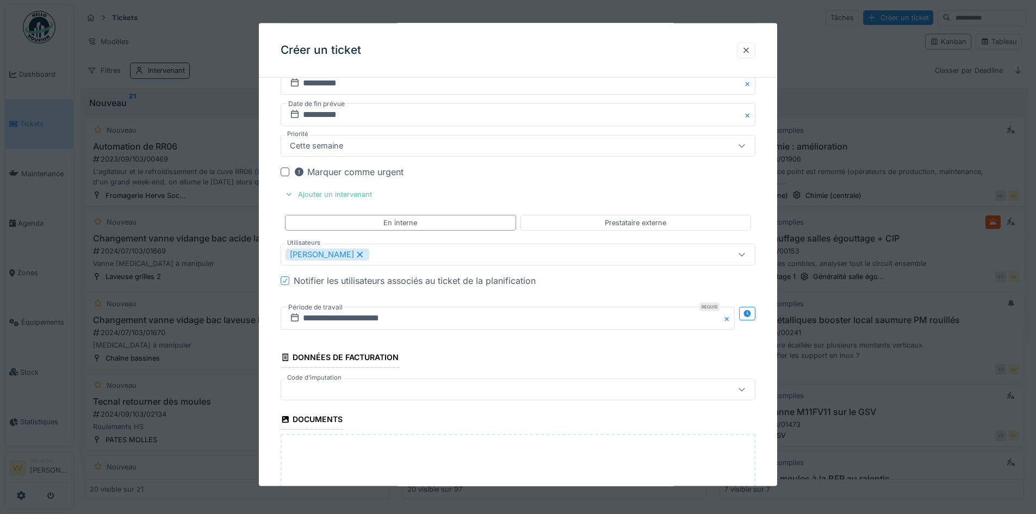
click at [467, 345] on fieldset "**********" at bounding box center [517, 0] width 475 height 1292
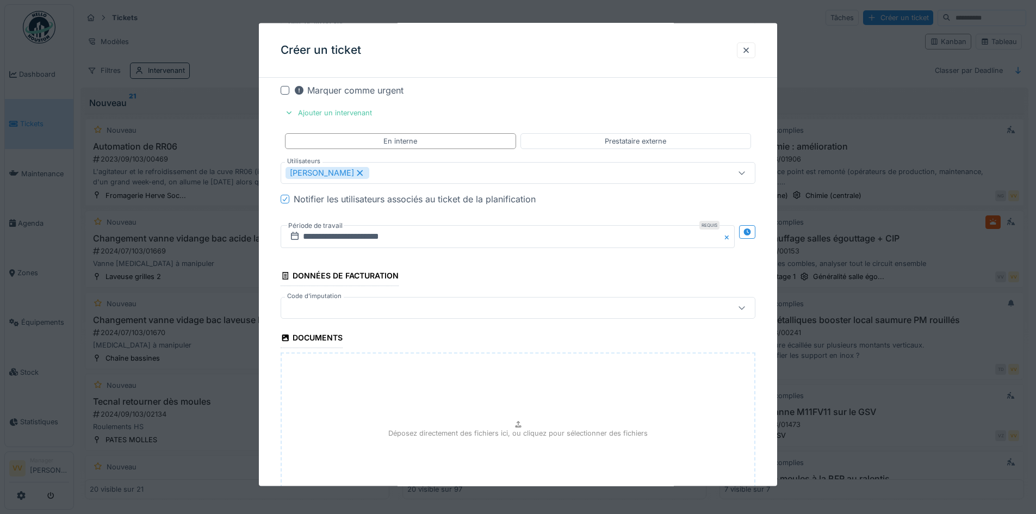
scroll to position [914, 0]
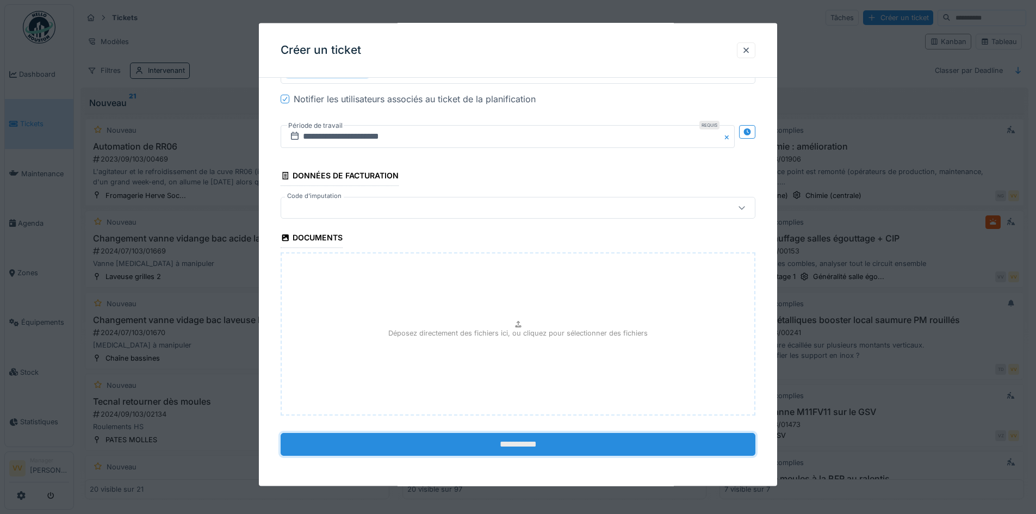
click at [448, 441] on input "**********" at bounding box center [517, 444] width 475 height 23
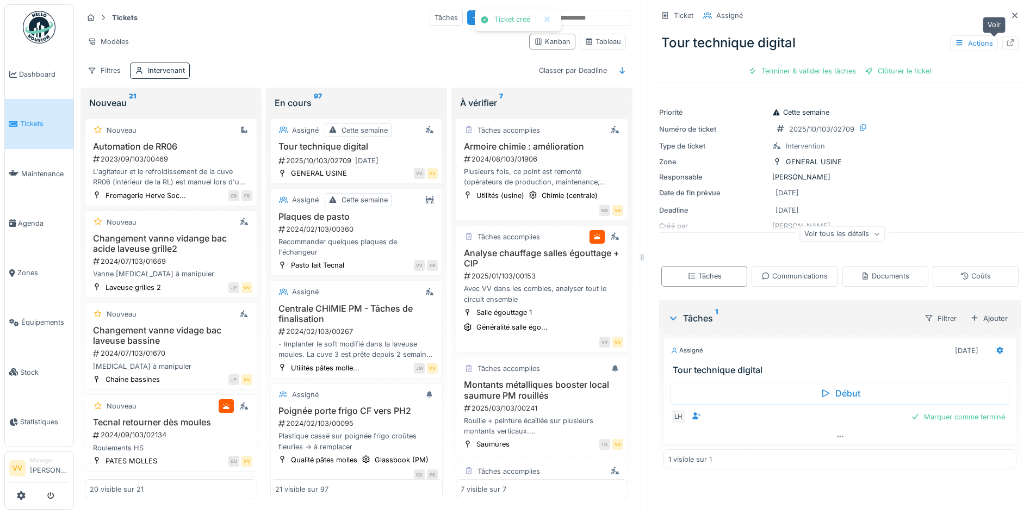
click at [1006, 45] on icon at bounding box center [1010, 42] width 9 height 7
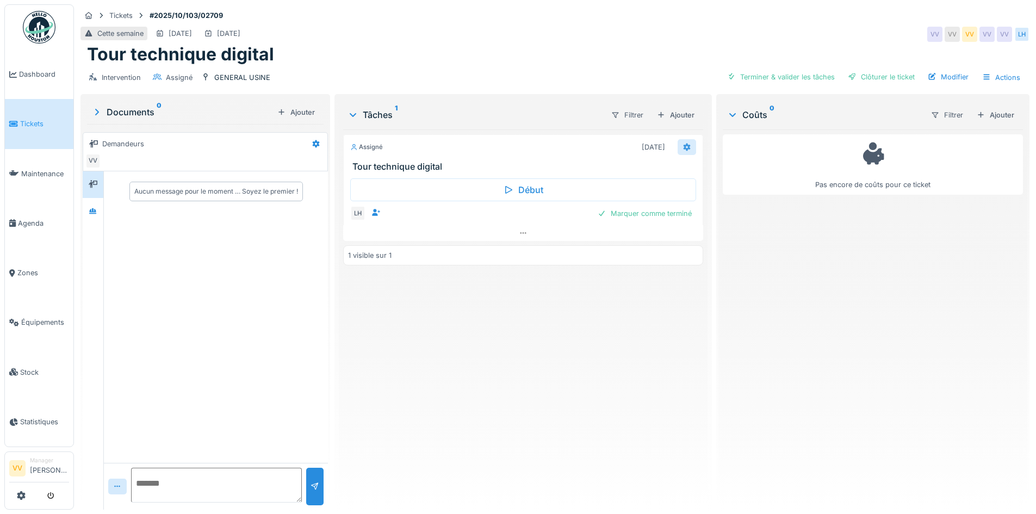
click at [683, 148] on icon at bounding box center [686, 147] width 7 height 8
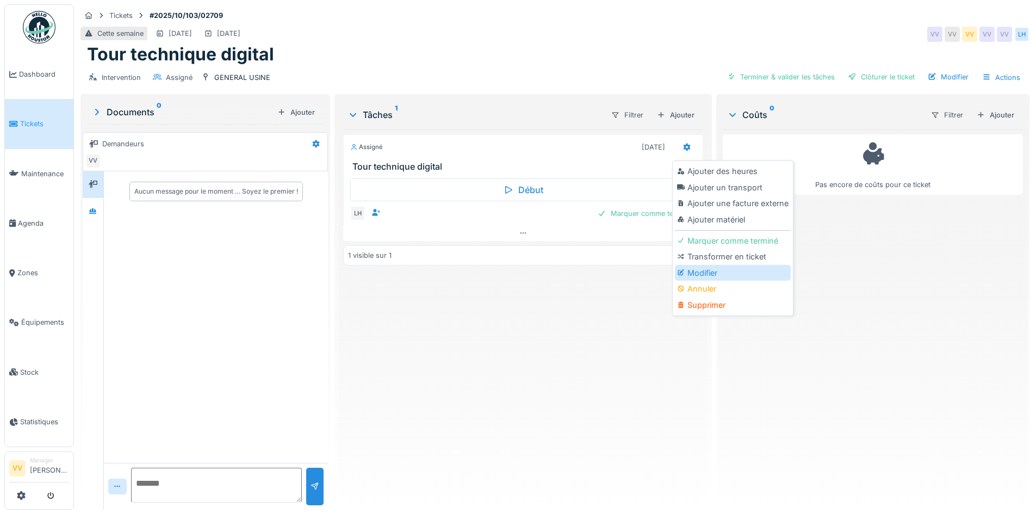
click at [703, 268] on div "Modifier" at bounding box center [733, 273] width 116 height 16
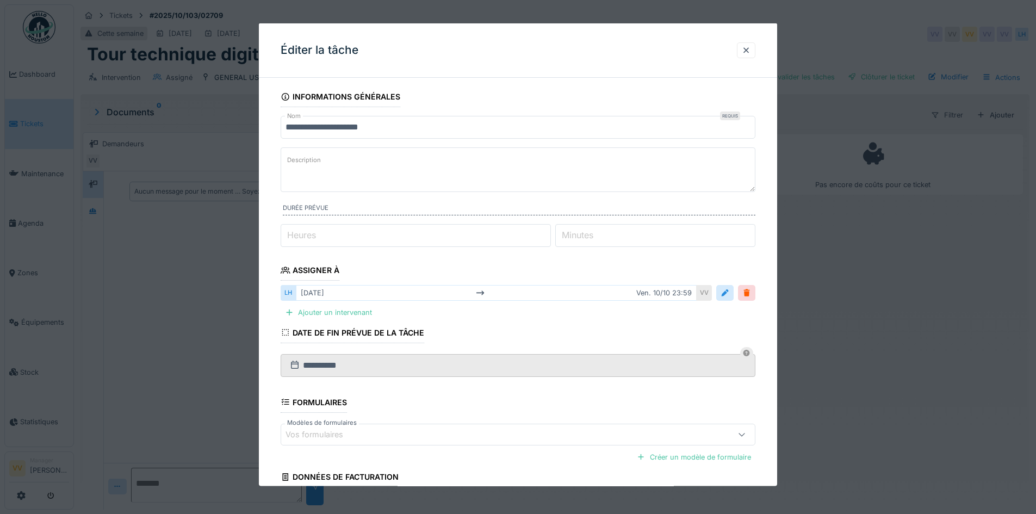
click at [347, 435] on div "Vos formulaires" at bounding box center [321, 434] width 73 height 12
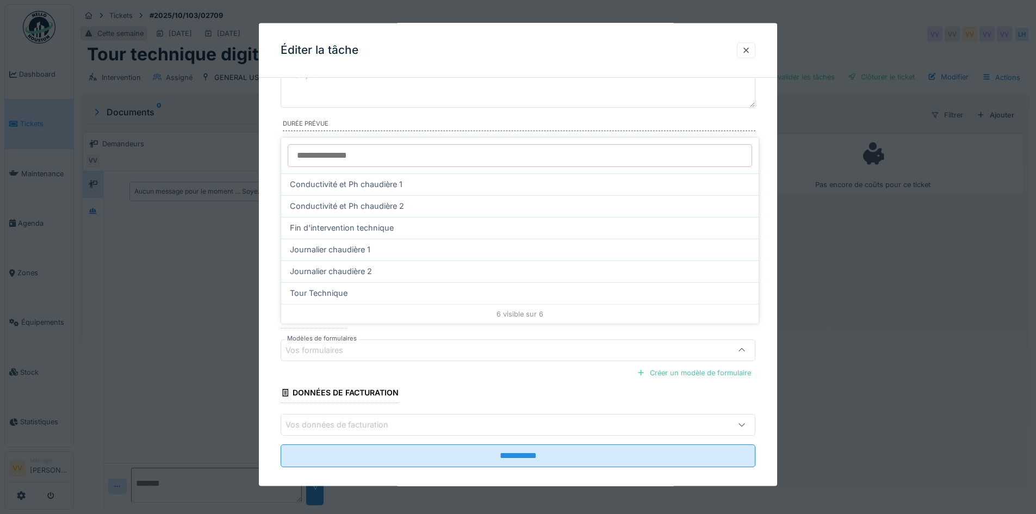
scroll to position [96, 0]
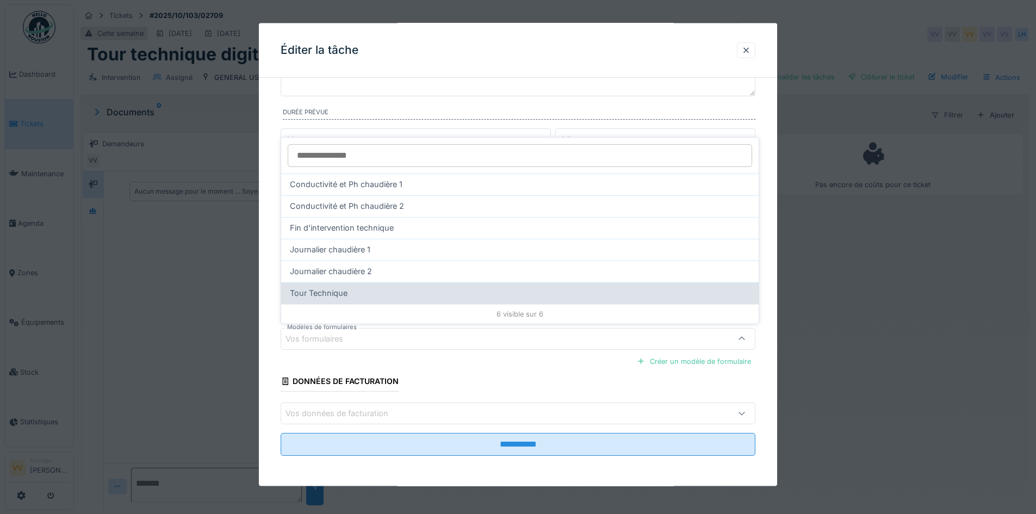
click at [357, 291] on div "Tour Technique" at bounding box center [520, 293] width 460 height 12
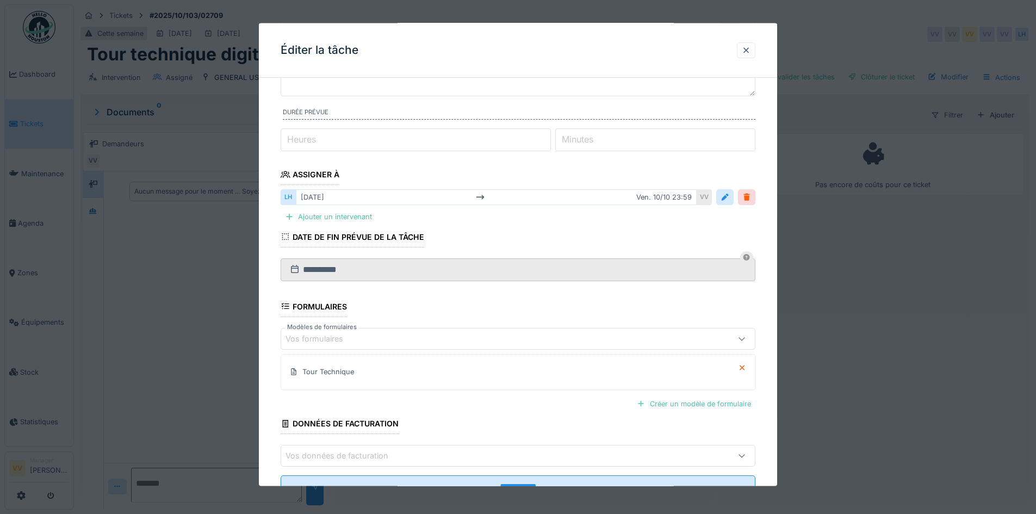
click at [522, 399] on div "Créer un modèle de formulaire" at bounding box center [517, 403] width 475 height 19
click at [284, 237] on icon at bounding box center [285, 237] width 10 height 8
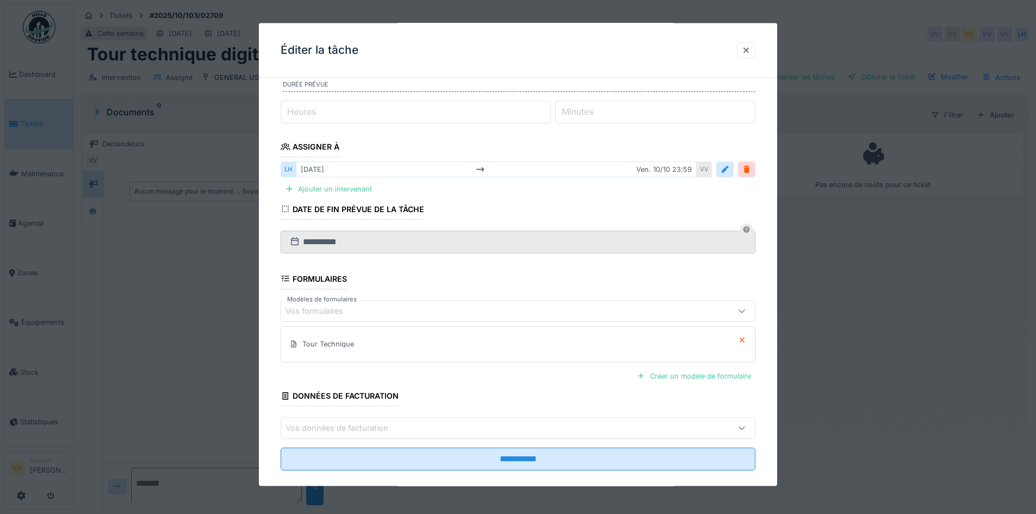
scroll to position [138, 0]
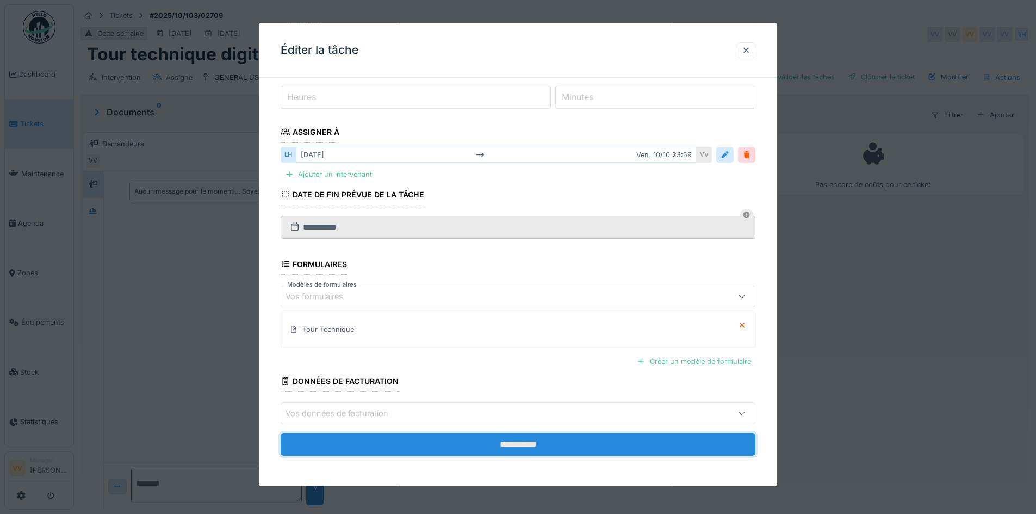
click at [510, 441] on input "**********" at bounding box center [517, 444] width 475 height 23
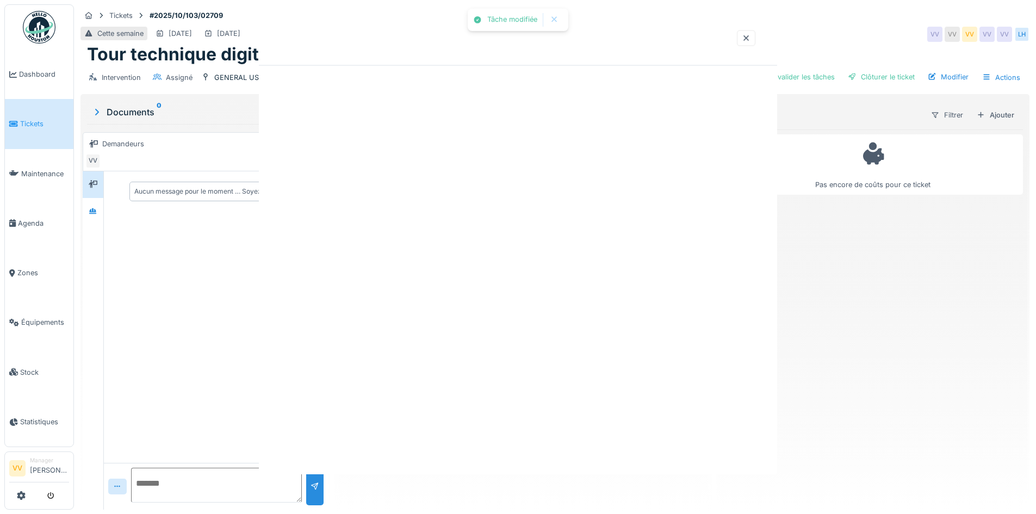
scroll to position [0, 0]
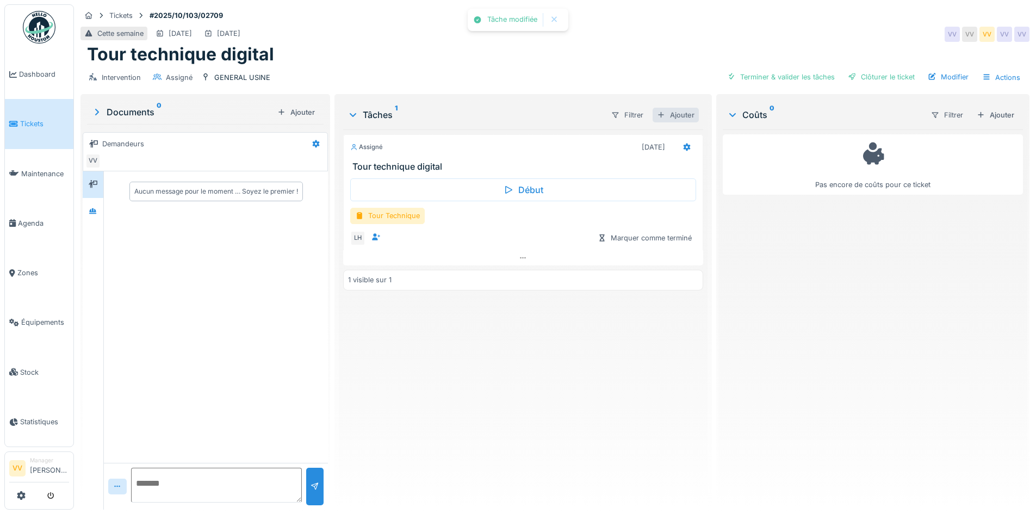
click at [678, 117] on div "Ajouter" at bounding box center [675, 115] width 46 height 15
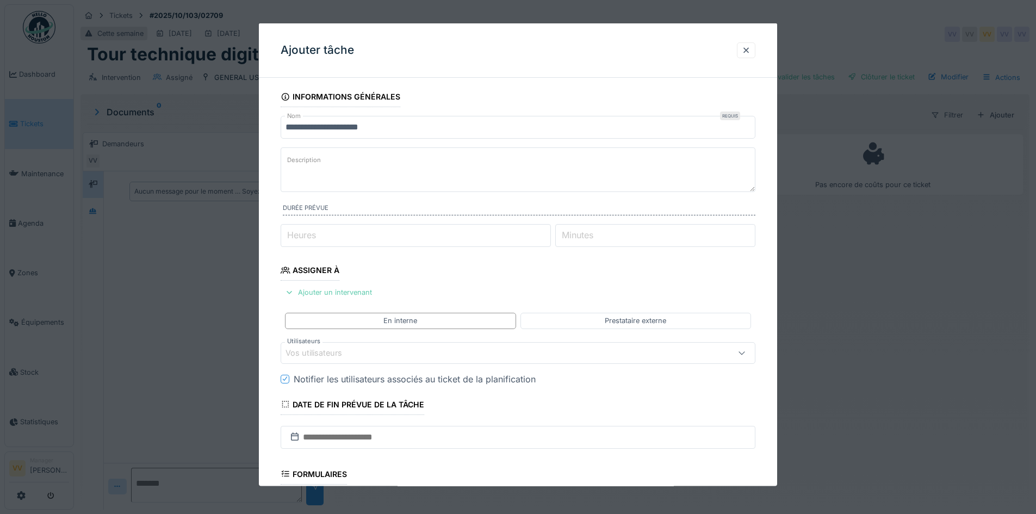
click at [333, 290] on div "Ajouter un intervenant" at bounding box center [328, 292] width 96 height 15
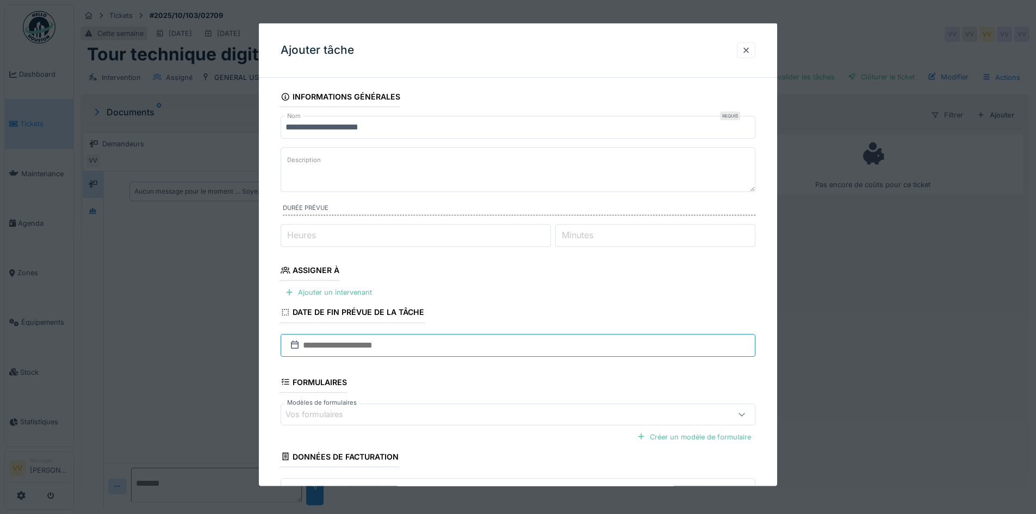
click at [375, 340] on input "text" at bounding box center [517, 344] width 475 height 23
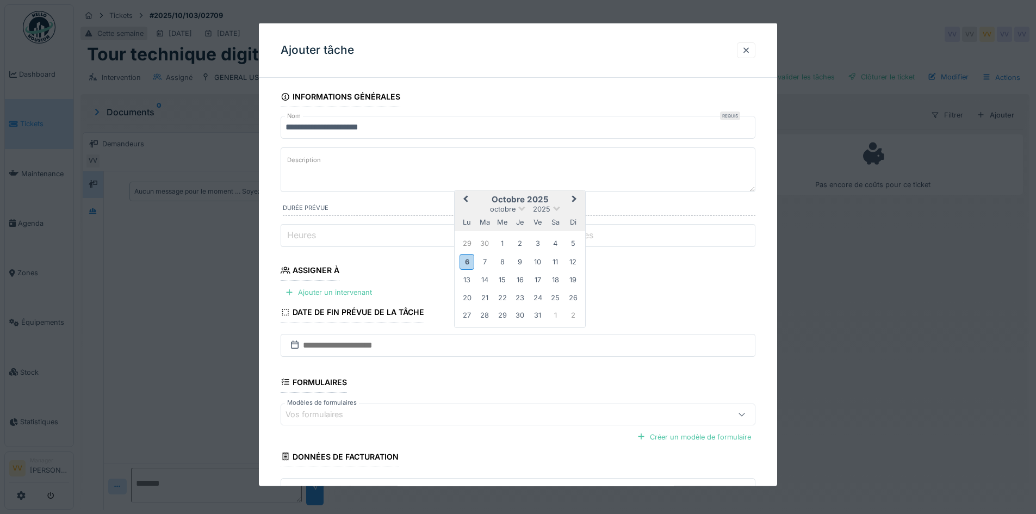
click at [499, 260] on div "8" at bounding box center [502, 261] width 15 height 15
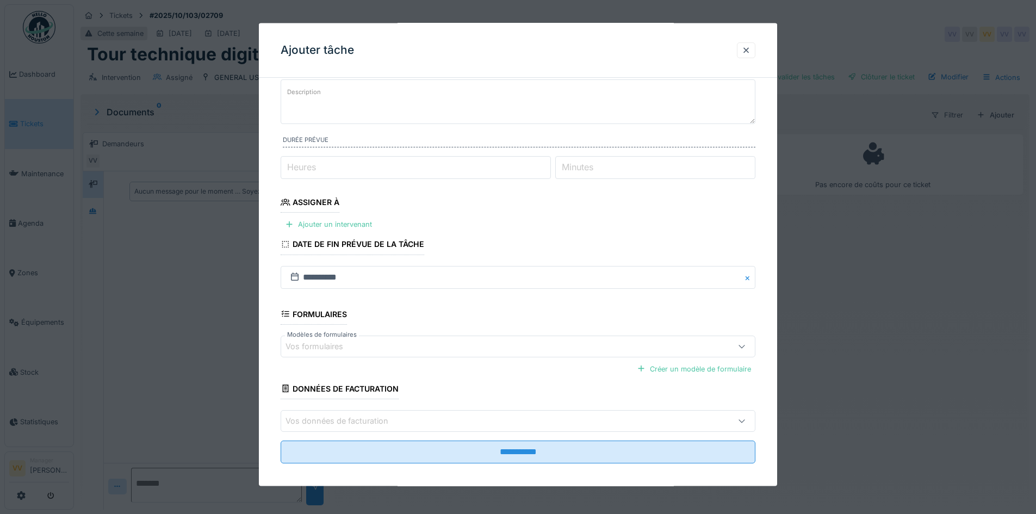
scroll to position [76, 0]
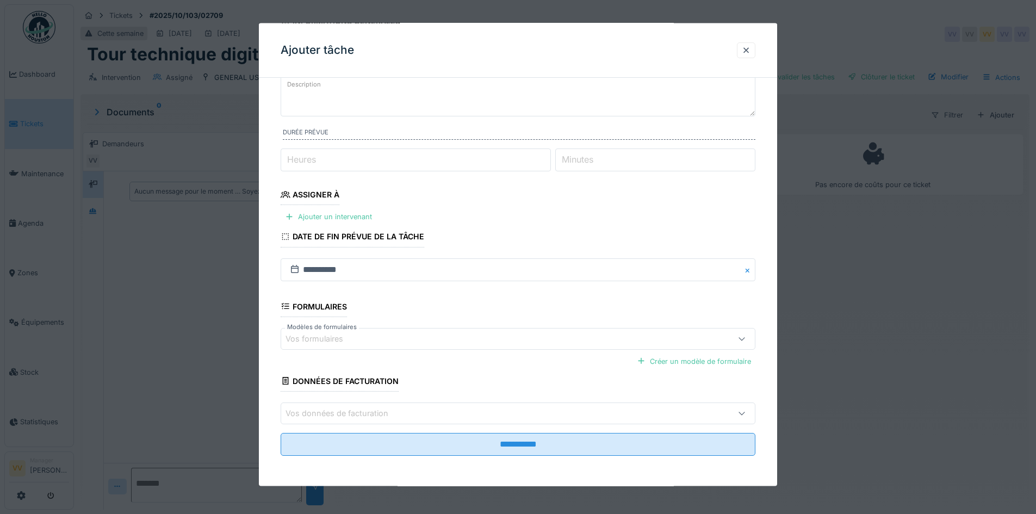
click at [376, 338] on div "Vos formulaires" at bounding box center [489, 338] width 409 height 12
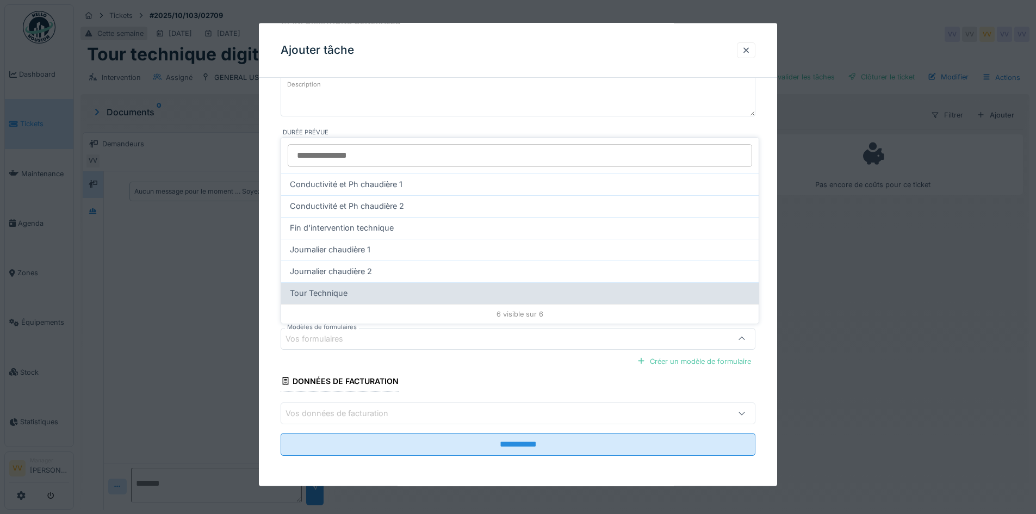
click at [348, 293] on div "Tour Technique" at bounding box center [520, 293] width 460 height 12
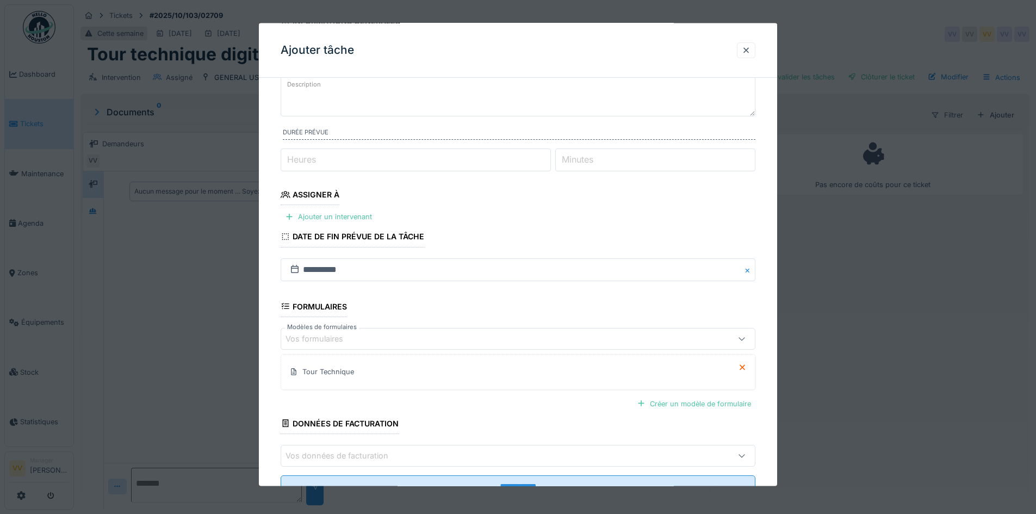
scroll to position [118, 0]
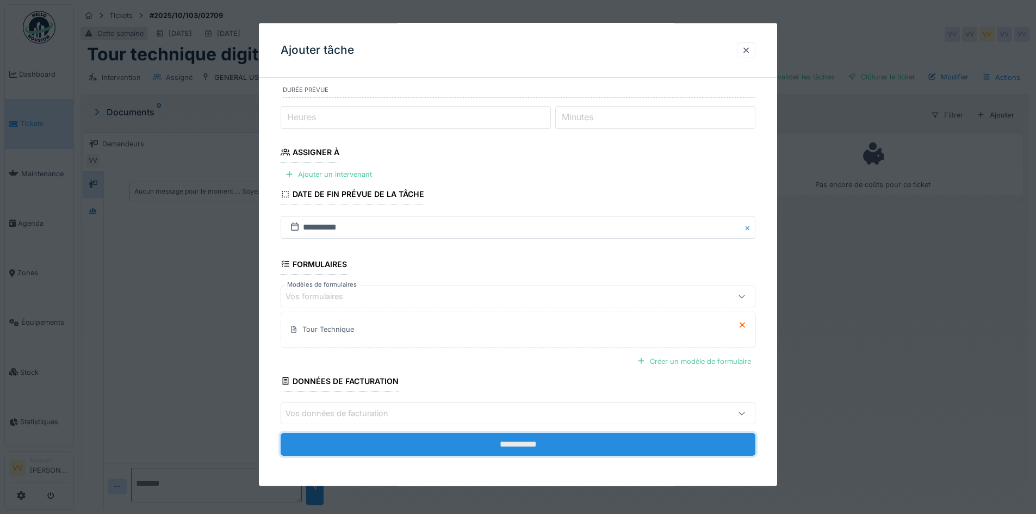
click at [554, 440] on input "**********" at bounding box center [517, 443] width 475 height 23
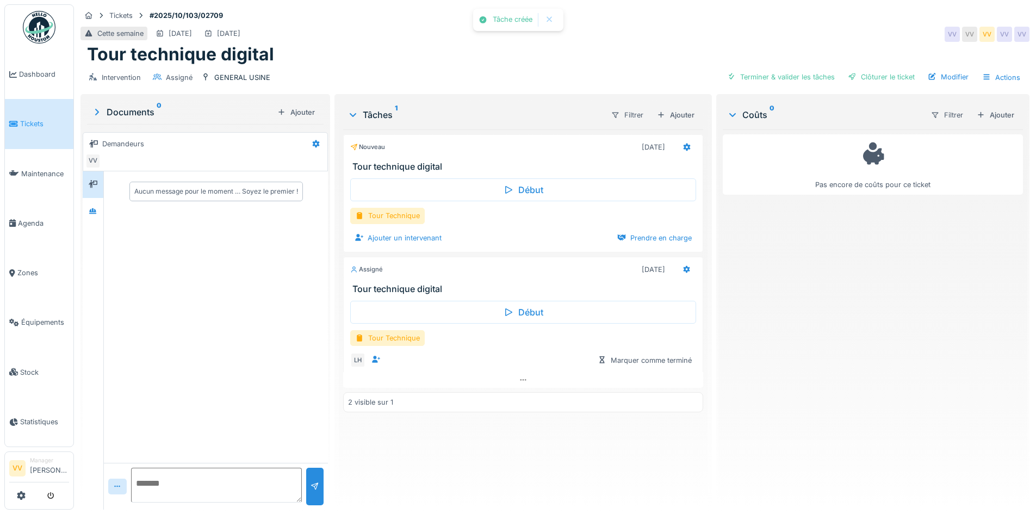
scroll to position [8, 0]
click at [669, 112] on div "Ajouter" at bounding box center [675, 115] width 46 height 15
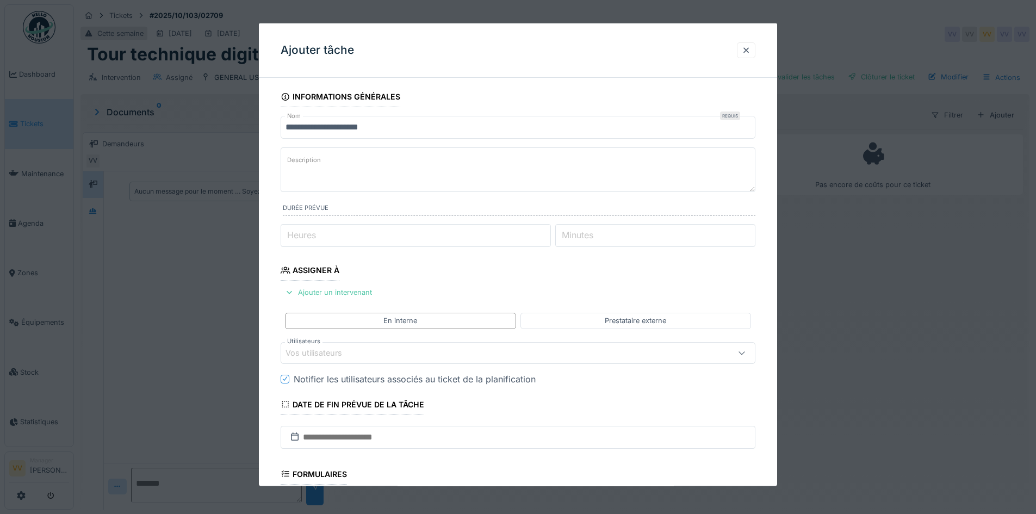
click at [395, 353] on div "Vos utilisateurs" at bounding box center [489, 352] width 409 height 12
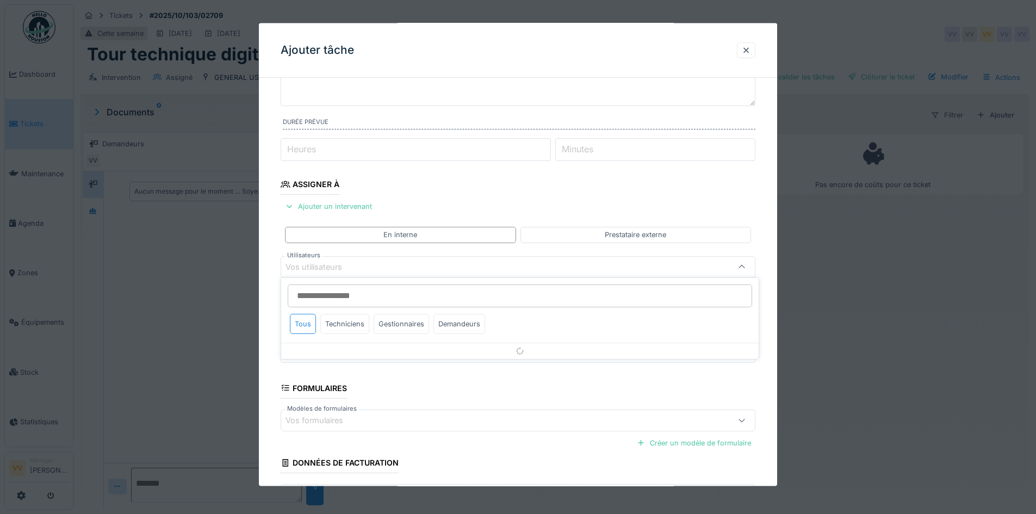
scroll to position [98, 0]
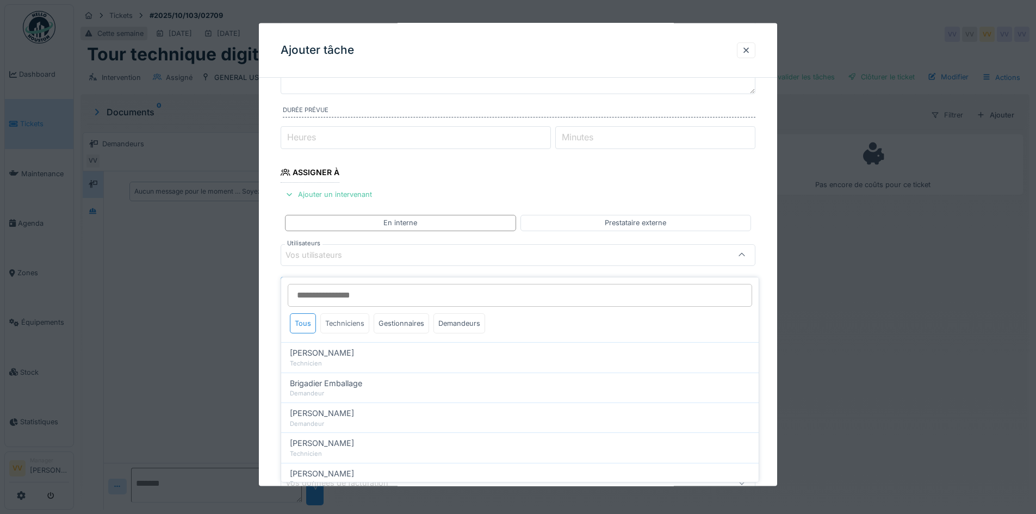
click at [349, 316] on div "Techniciens" at bounding box center [344, 323] width 49 height 20
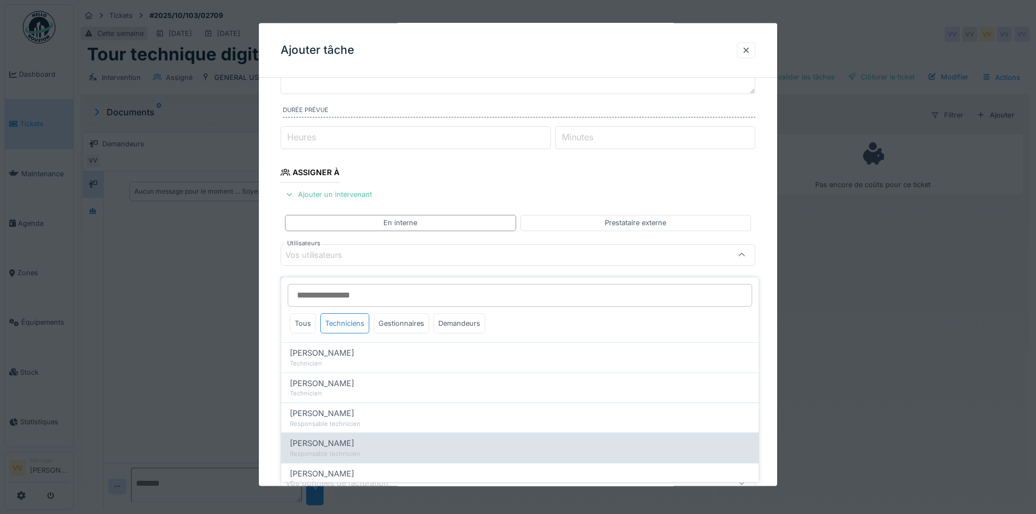
click at [334, 439] on span "Lucas Herbet" at bounding box center [322, 443] width 64 height 12
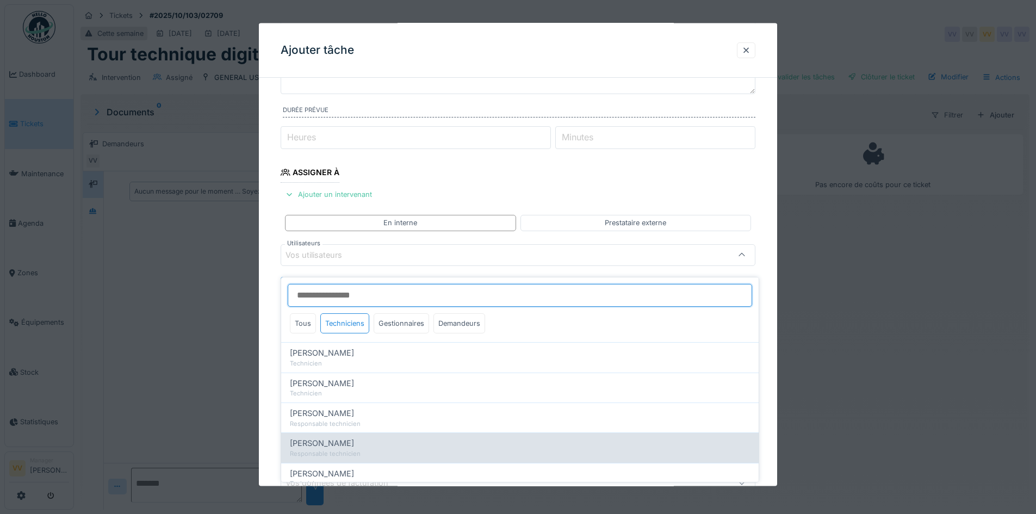
type input "*****"
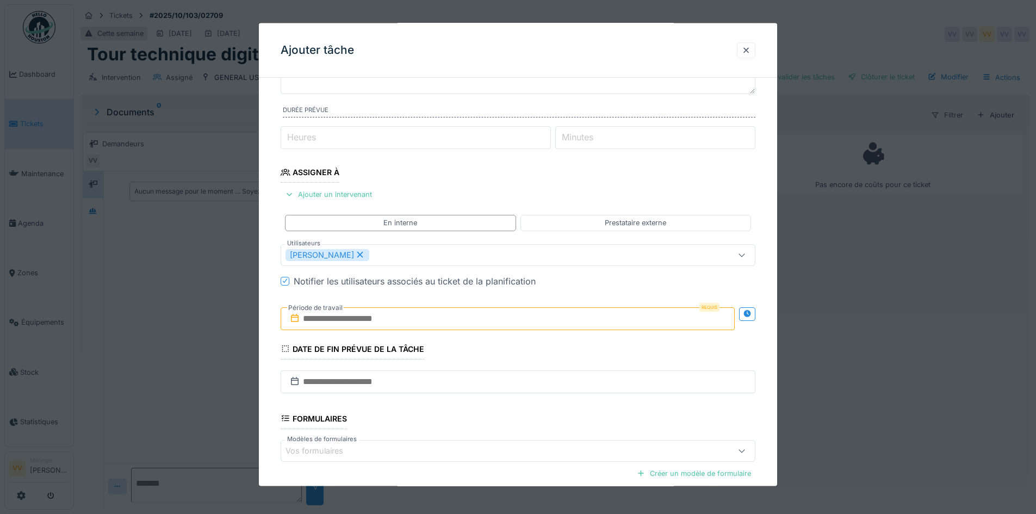
click at [631, 176] on fieldset "**********" at bounding box center [517, 283] width 475 height 588
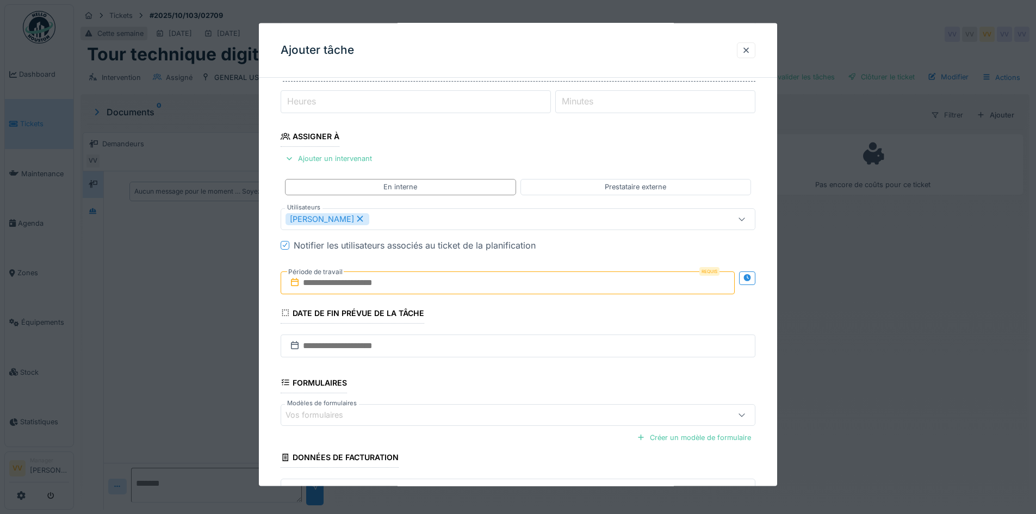
scroll to position [152, 0]
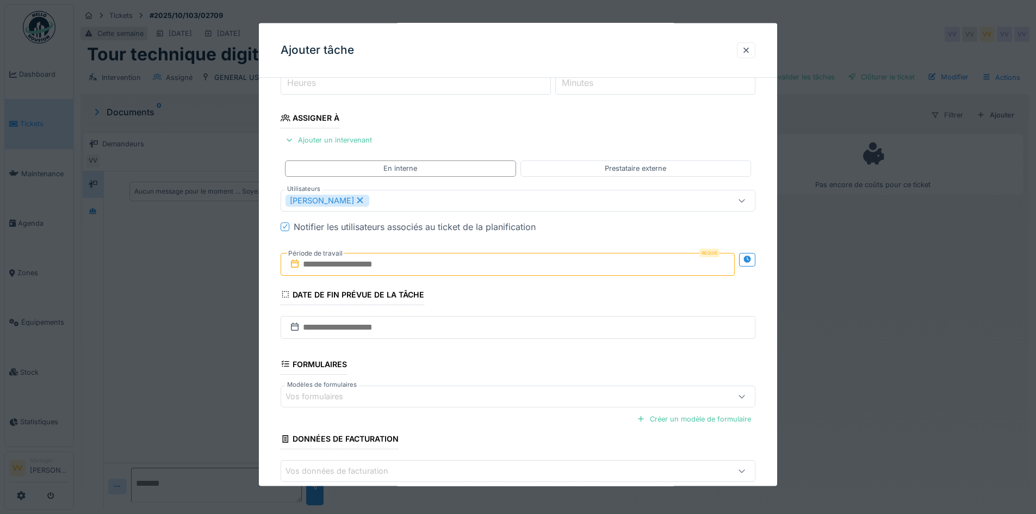
click at [427, 259] on input "text" at bounding box center [507, 263] width 454 height 23
click at [509, 352] on div "9" at bounding box center [509, 352] width 15 height 15
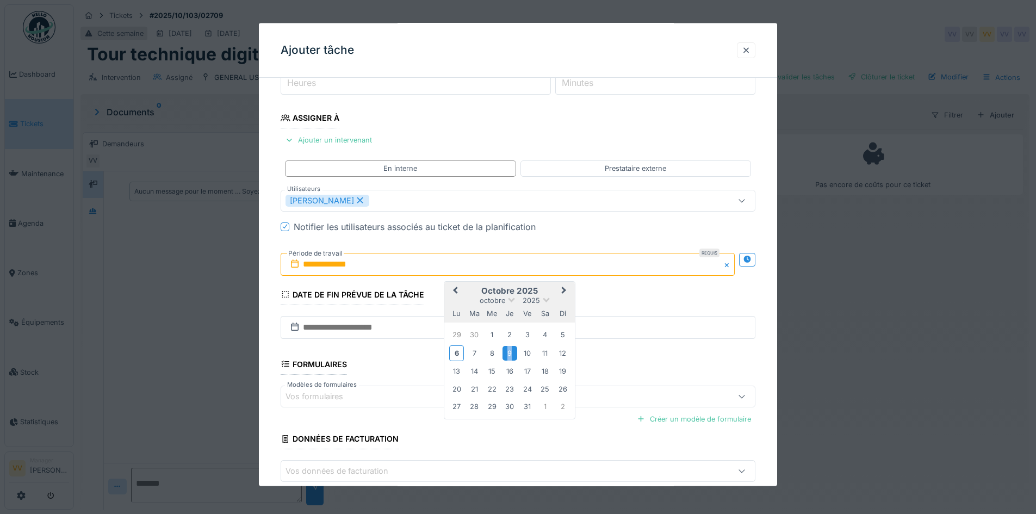
click at [509, 356] on div "9" at bounding box center [509, 352] width 15 height 15
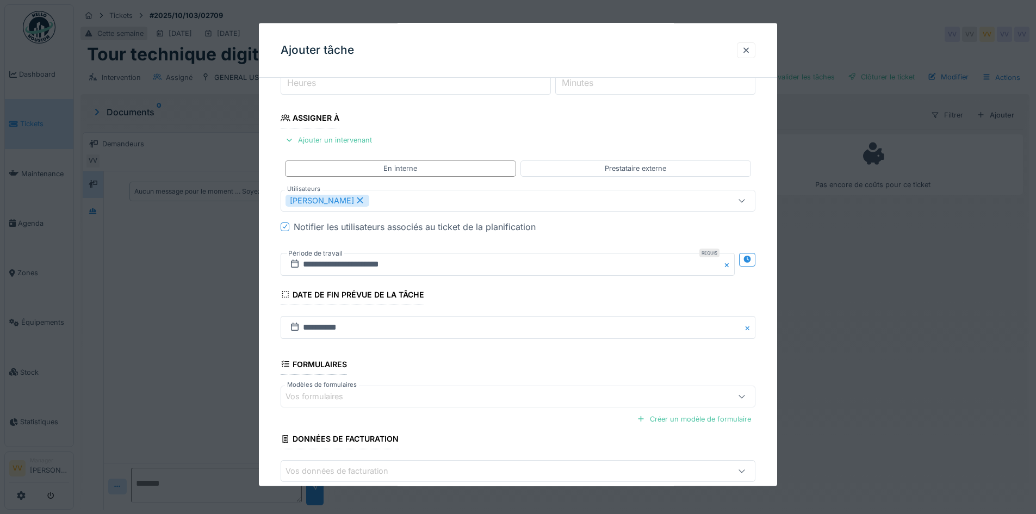
click at [528, 278] on div "**********" at bounding box center [517, 264] width 475 height 40
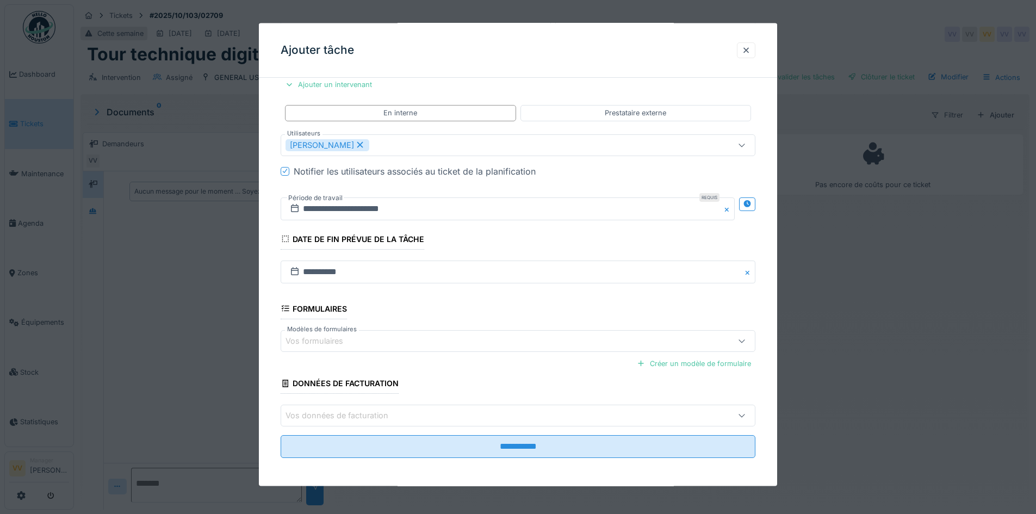
scroll to position [210, 0]
click at [437, 337] on div "Vos formulaires" at bounding box center [489, 338] width 409 height 12
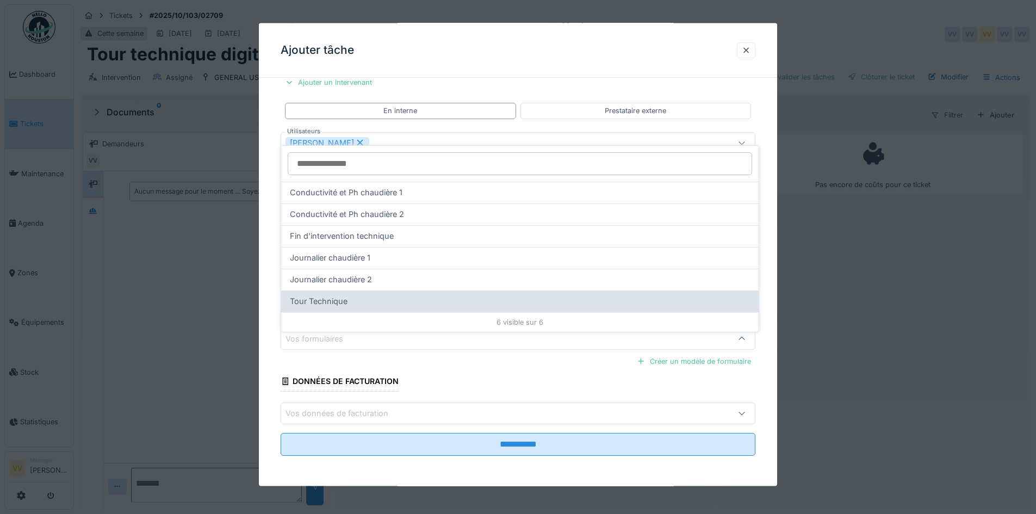
click at [389, 295] on div "Tour Technique" at bounding box center [520, 301] width 460 height 12
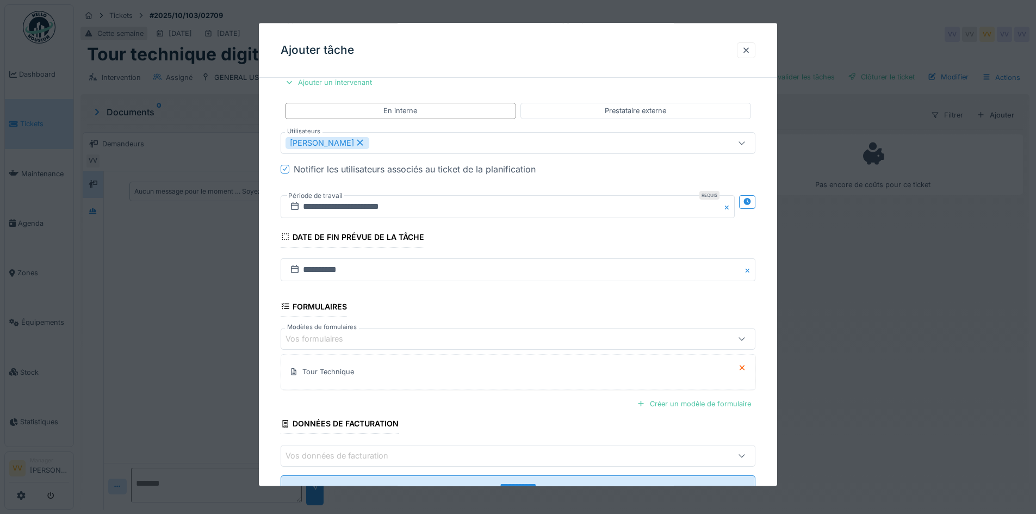
scroll to position [252, 0]
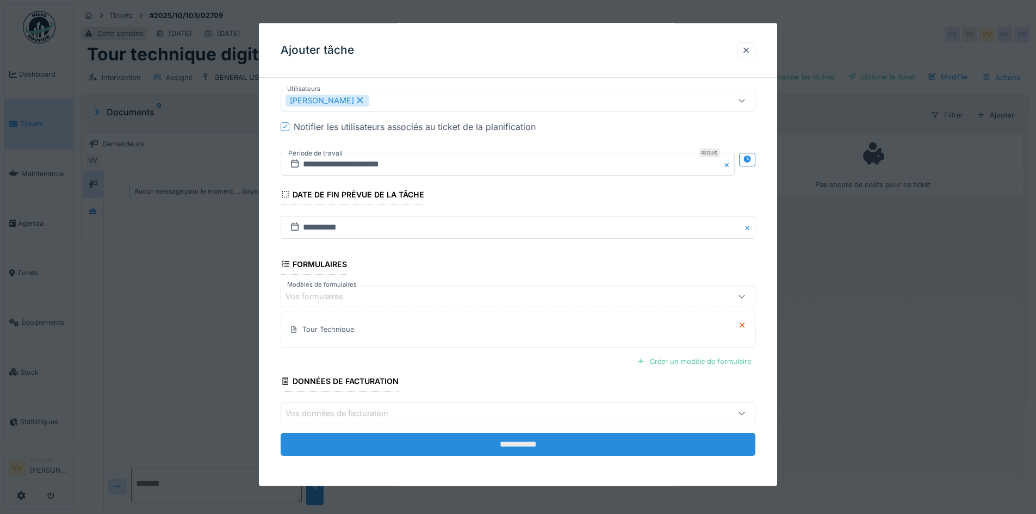
click at [525, 446] on input "**********" at bounding box center [517, 444] width 475 height 23
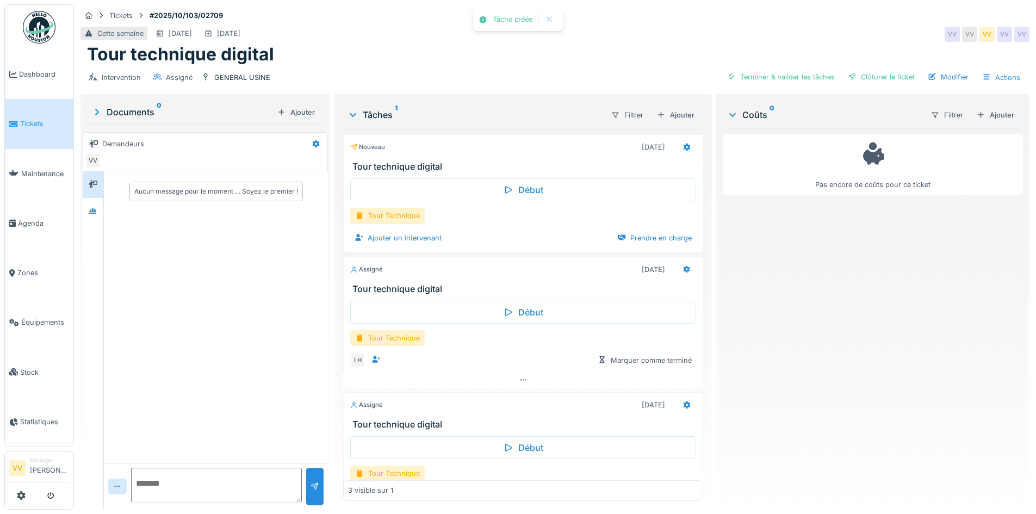
scroll to position [48, 0]
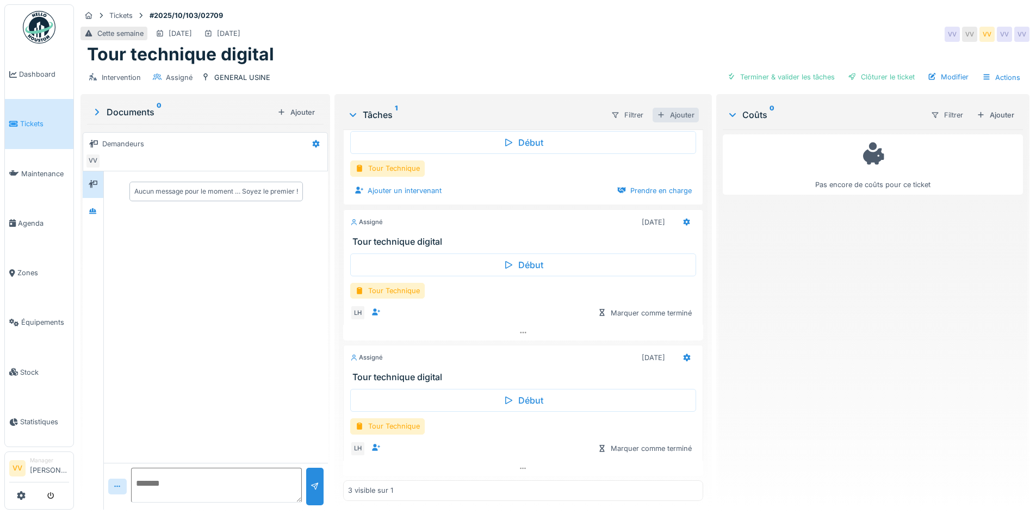
click at [671, 108] on div "Ajouter" at bounding box center [675, 115] width 46 height 15
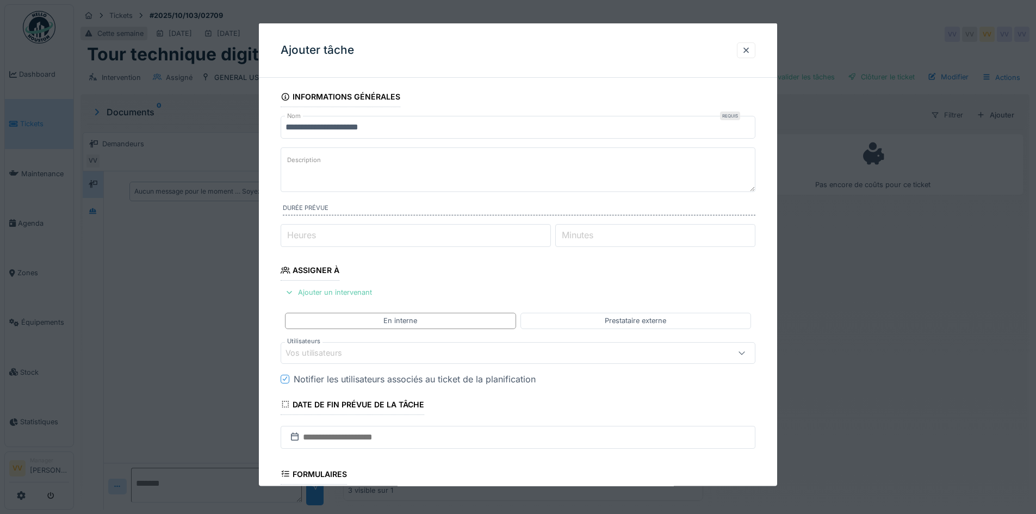
click at [352, 294] on div "Ajouter un intervenant" at bounding box center [328, 292] width 96 height 15
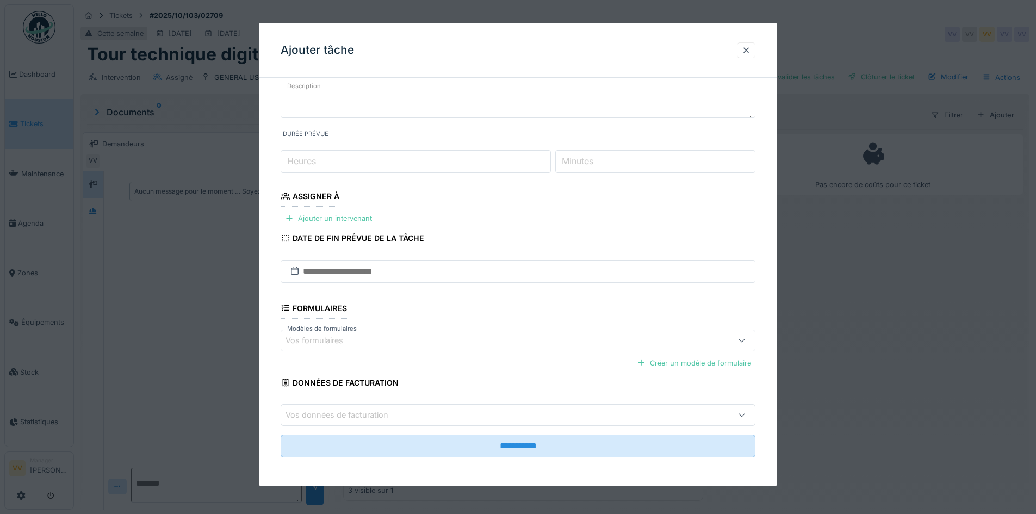
scroll to position [76, 0]
click at [425, 267] on input "text" at bounding box center [517, 269] width 475 height 23
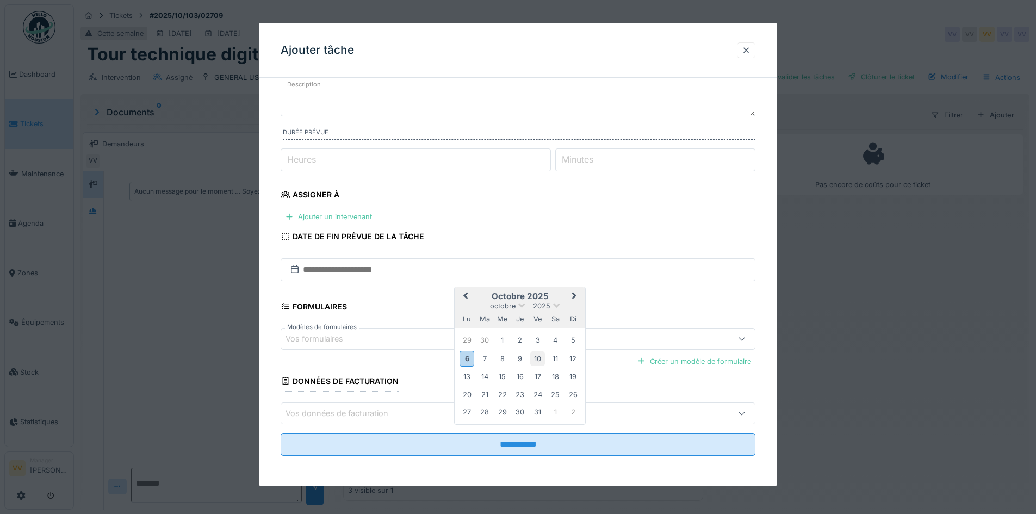
click at [537, 359] on div "10" at bounding box center [537, 358] width 15 height 15
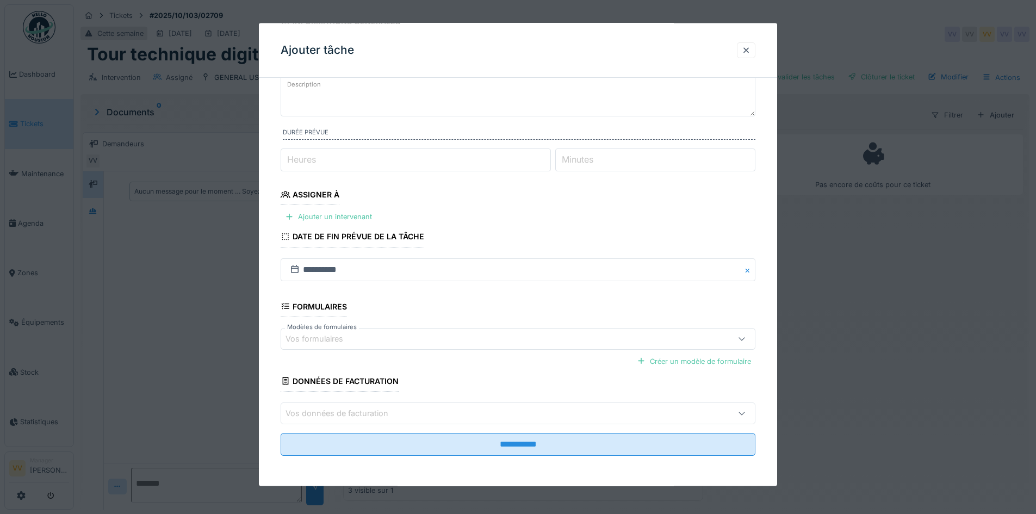
click at [476, 301] on fieldset "**********" at bounding box center [517, 237] width 475 height 453
click at [471, 342] on div "Vos formulaires" at bounding box center [489, 338] width 409 height 12
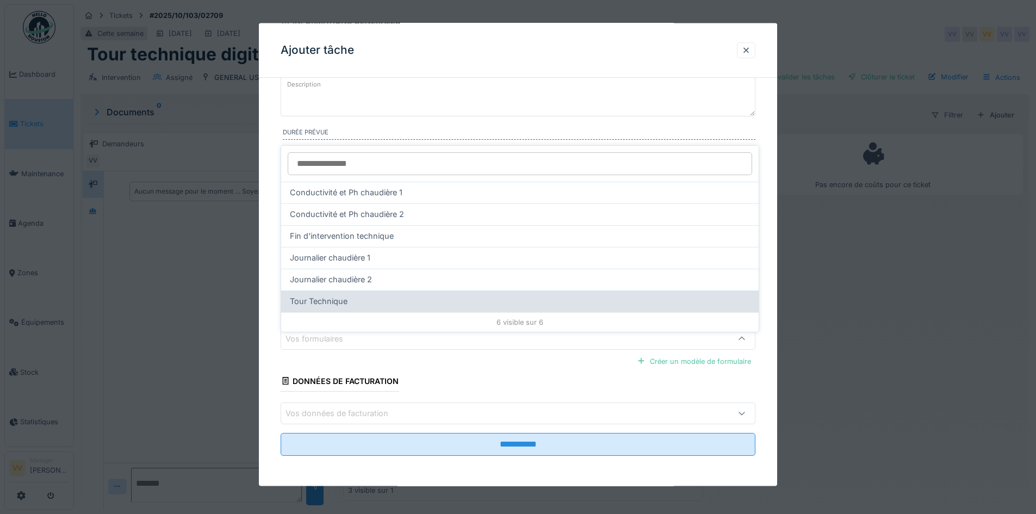
click at [442, 295] on div "Tour Technique" at bounding box center [520, 301] width 460 height 12
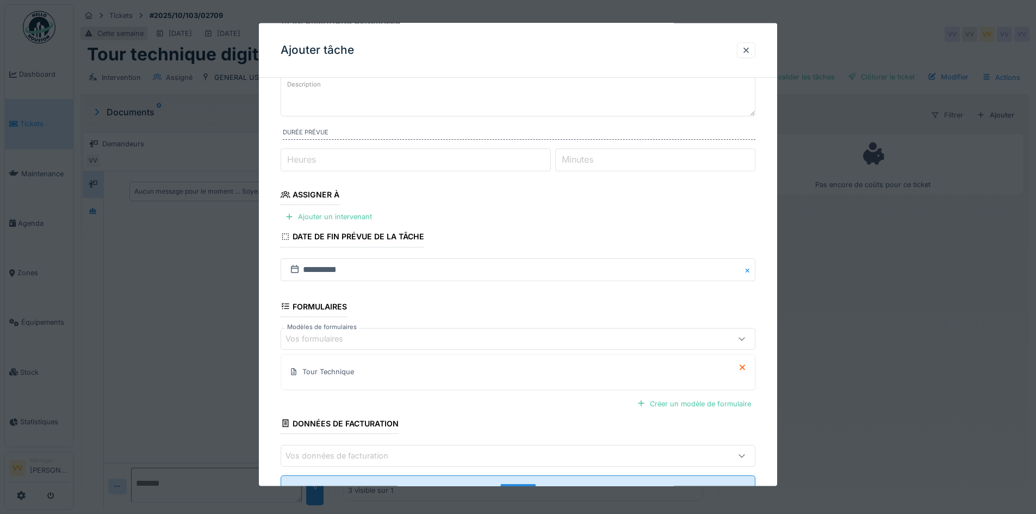
click at [502, 422] on fieldset "**********" at bounding box center [517, 259] width 475 height 496
click at [508, 301] on fieldset "**********" at bounding box center [517, 259] width 475 height 496
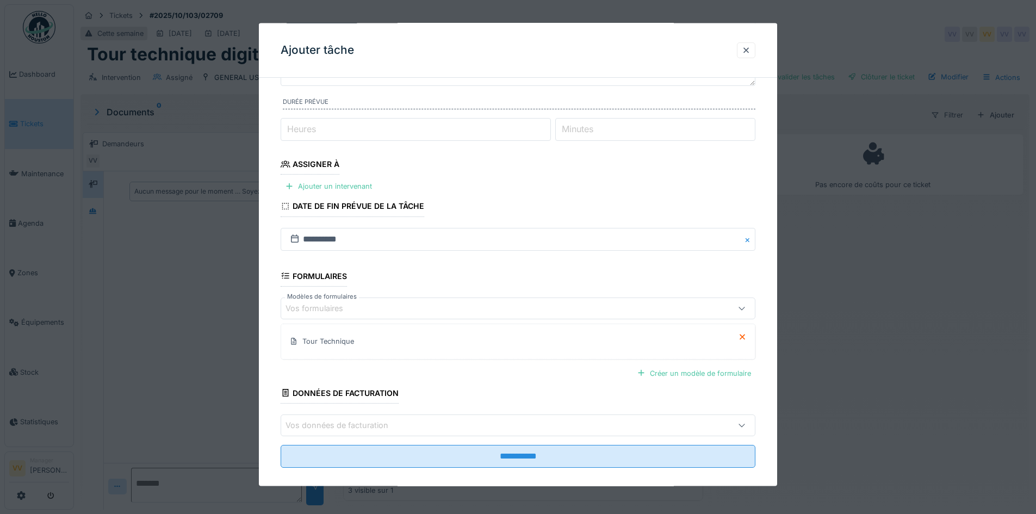
scroll to position [109, 0]
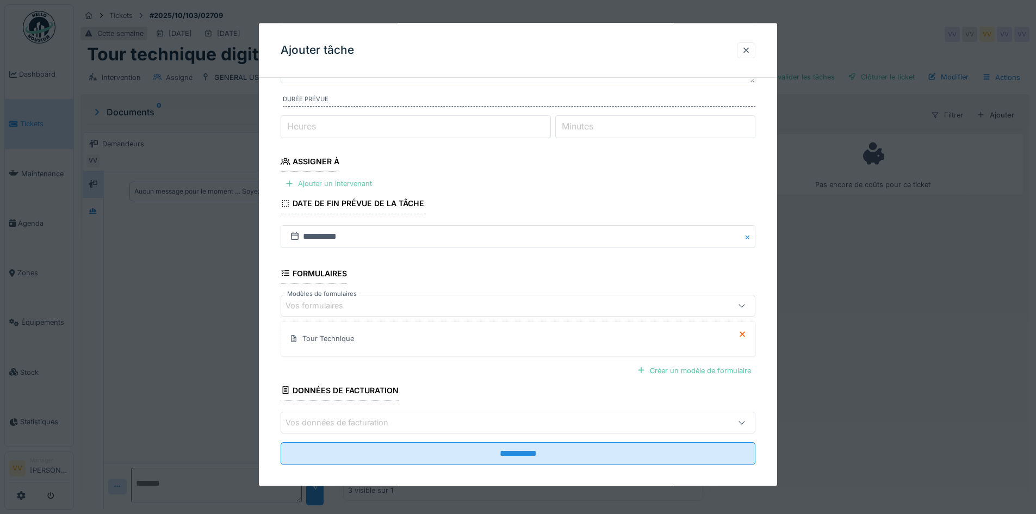
click at [348, 184] on div "Ajouter un intervenant" at bounding box center [328, 183] width 96 height 15
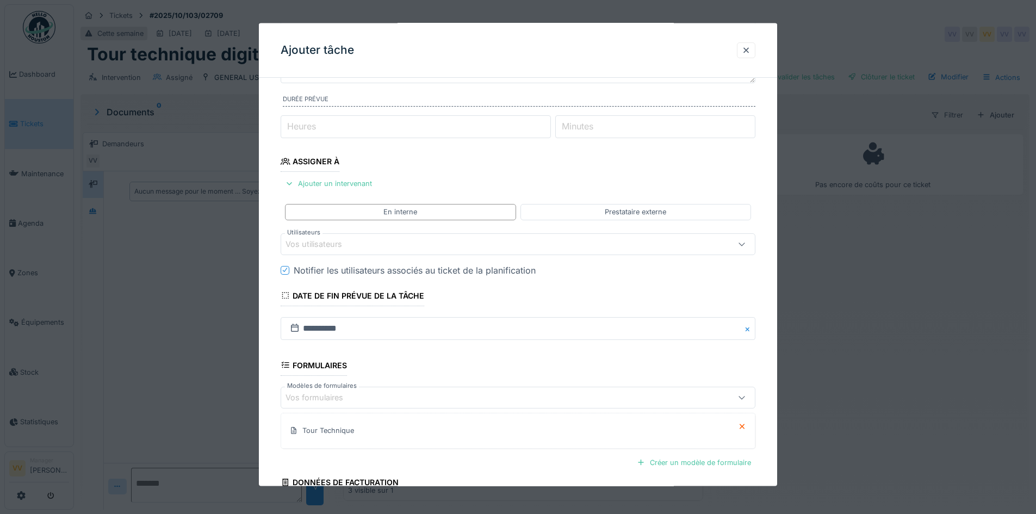
click at [433, 249] on div "Vos utilisateurs" at bounding box center [489, 244] width 409 height 12
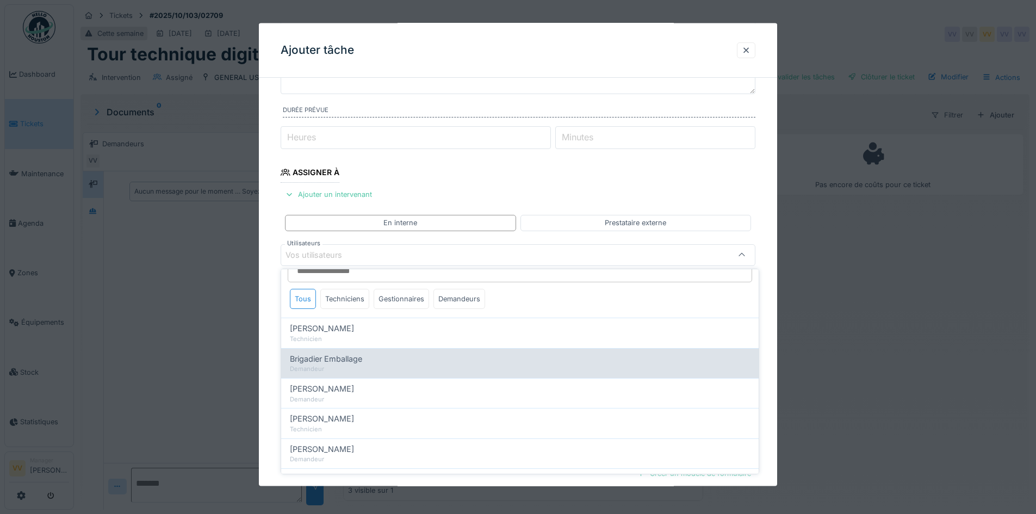
scroll to position [0, 0]
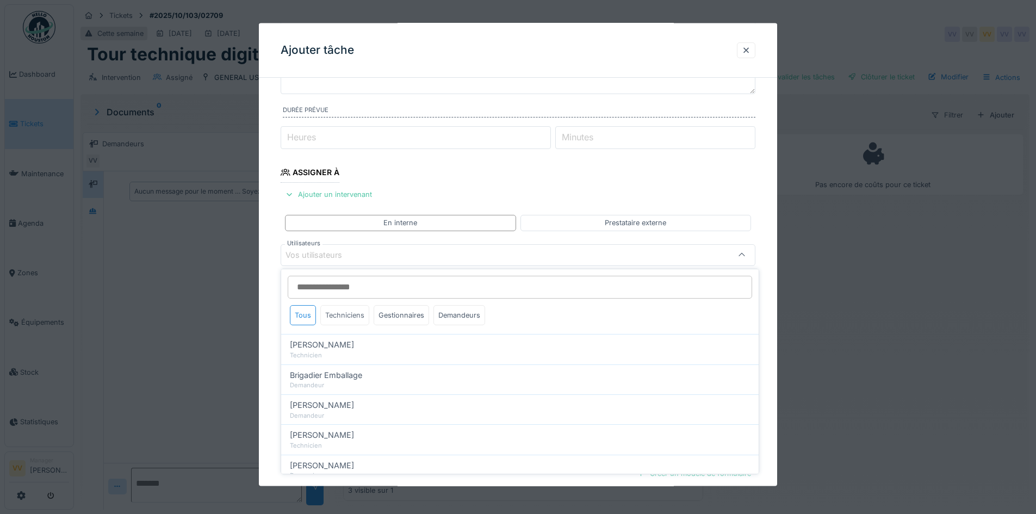
click at [346, 314] on div "Techniciens" at bounding box center [344, 315] width 49 height 20
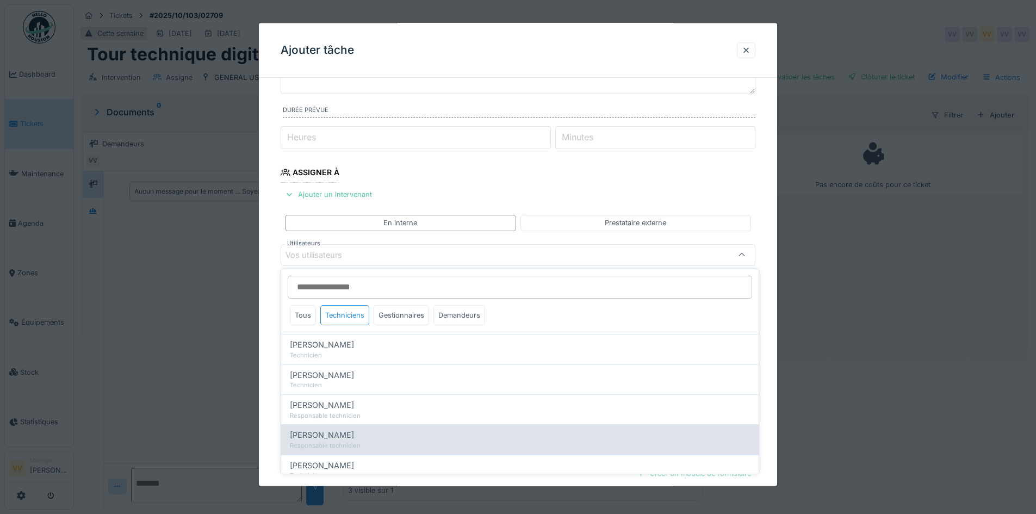
click at [378, 442] on div "Responsable technicien" at bounding box center [520, 445] width 460 height 9
type input "*****"
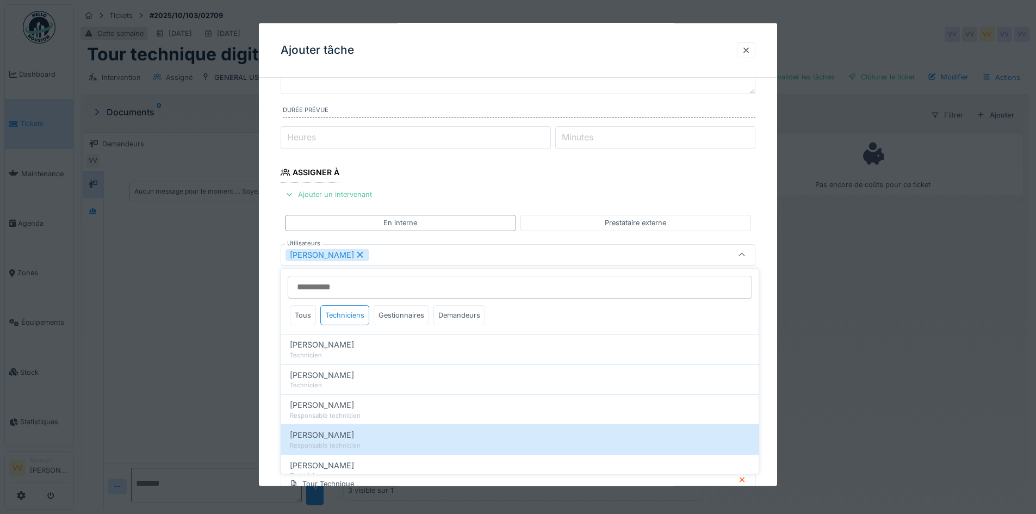
click at [596, 181] on fieldset "**********" at bounding box center [517, 304] width 475 height 630
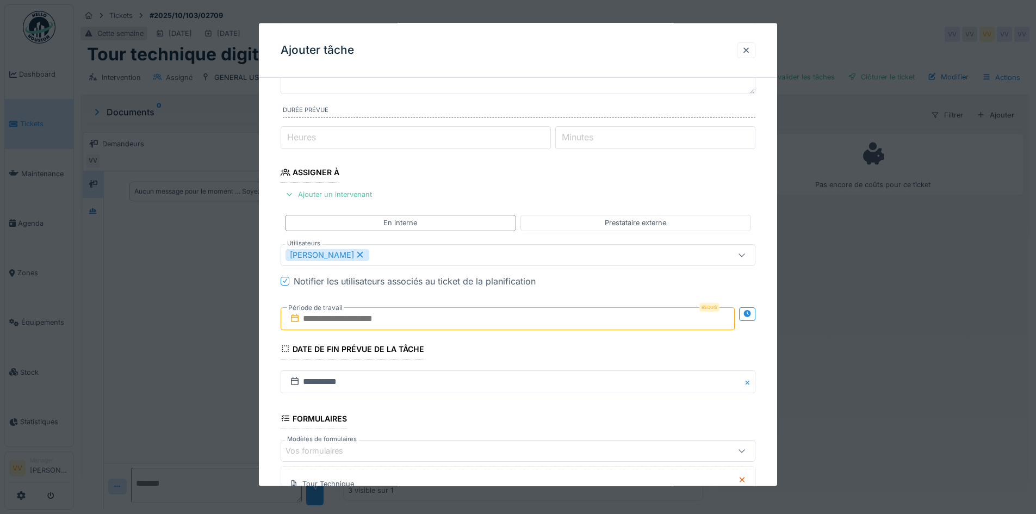
scroll to position [152, 0]
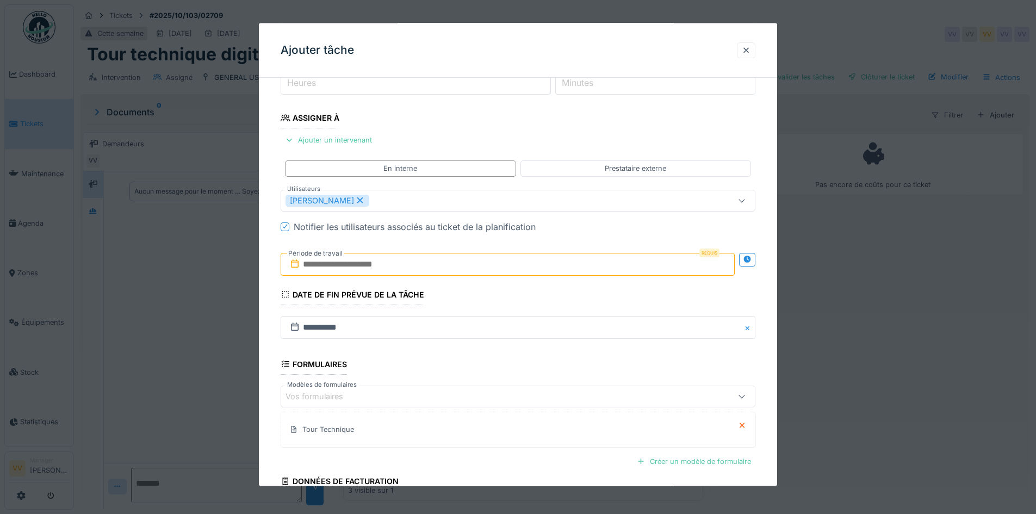
click at [466, 246] on div "Requis Période de travail" at bounding box center [517, 264] width 475 height 40
click at [470, 255] on input "text" at bounding box center [507, 263] width 454 height 23
click at [529, 359] on div "10" at bounding box center [527, 352] width 15 height 15
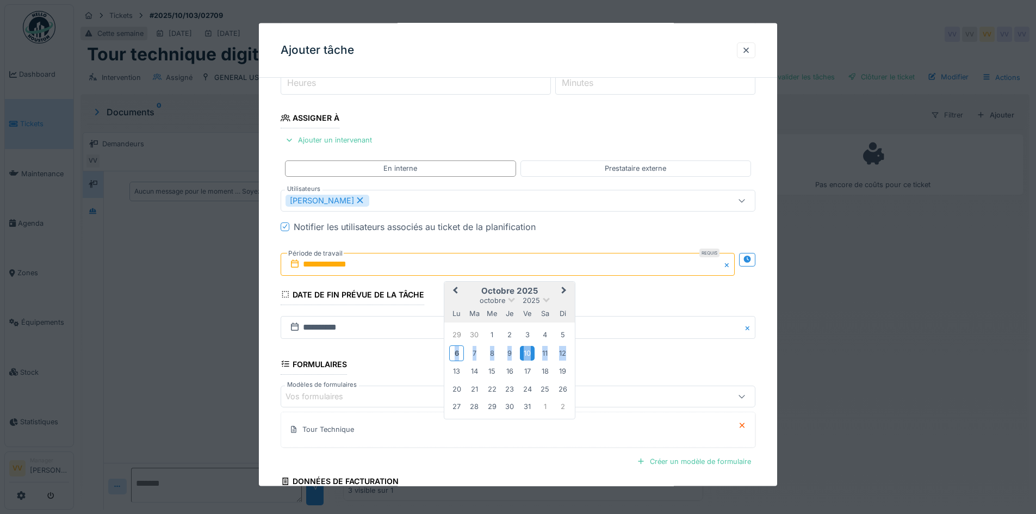
click at [529, 359] on div "10" at bounding box center [527, 352] width 15 height 15
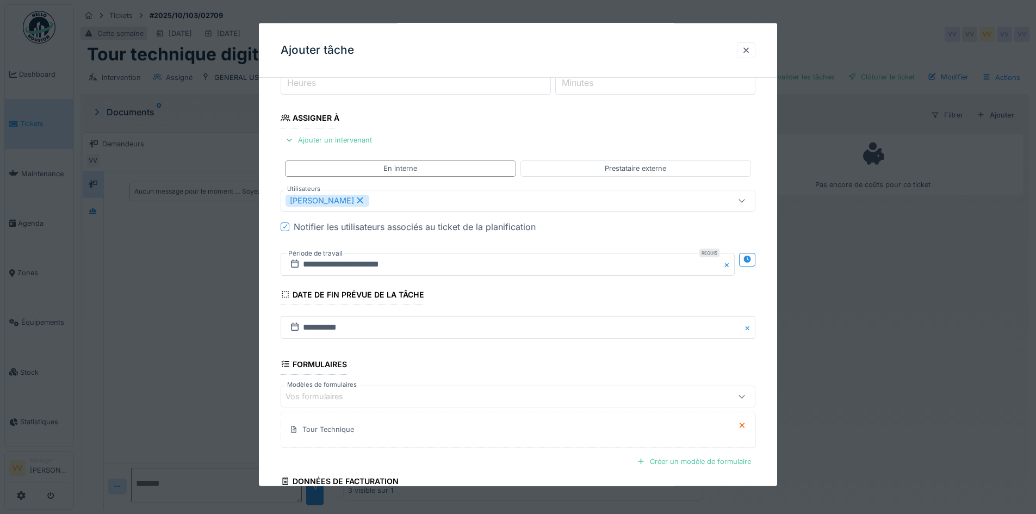
click at [550, 291] on fieldset "**********" at bounding box center [517, 249] width 475 height 630
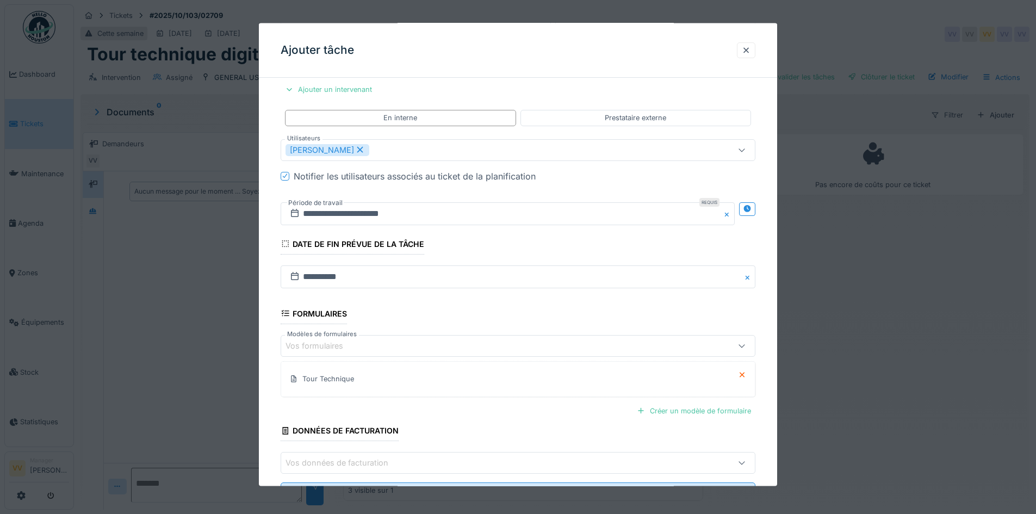
scroll to position [252, 0]
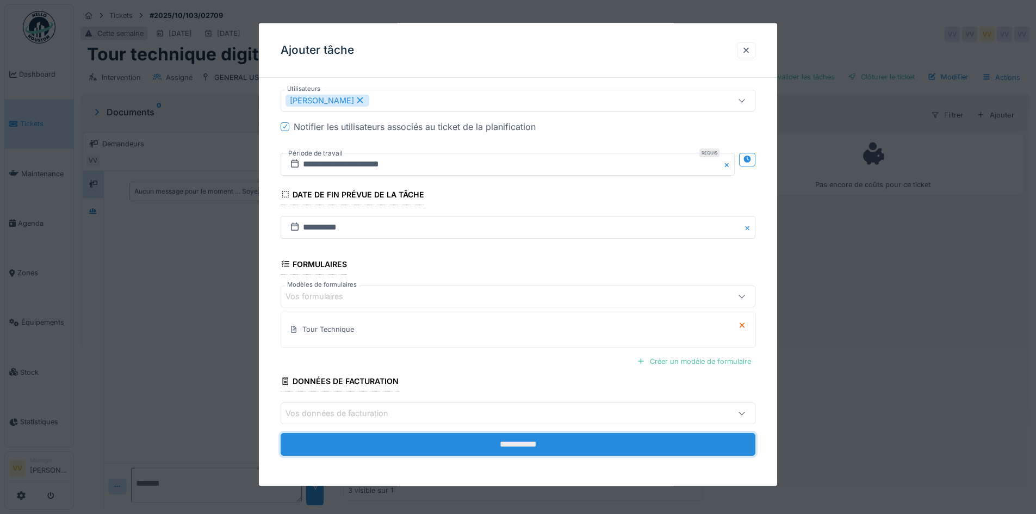
click at [541, 446] on input "**********" at bounding box center [517, 444] width 475 height 23
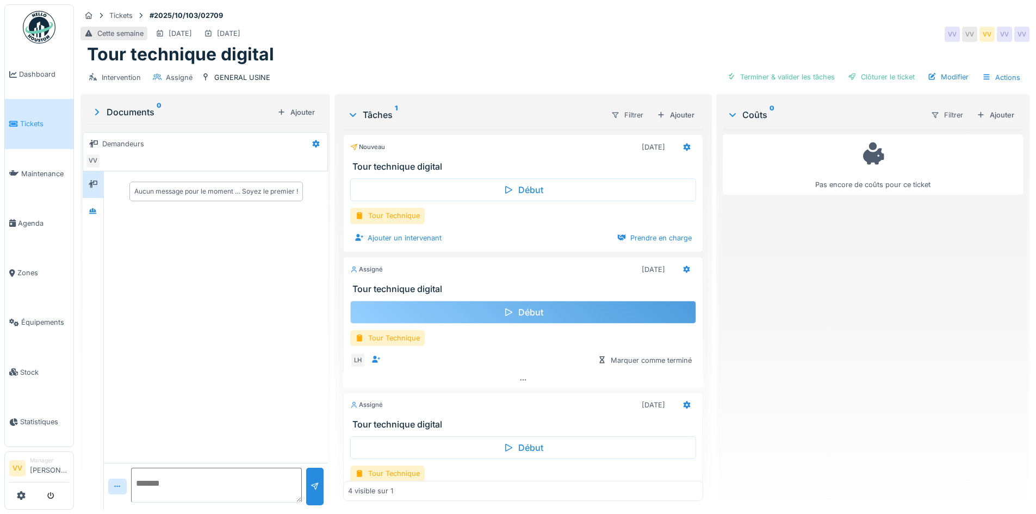
scroll to position [0, 0]
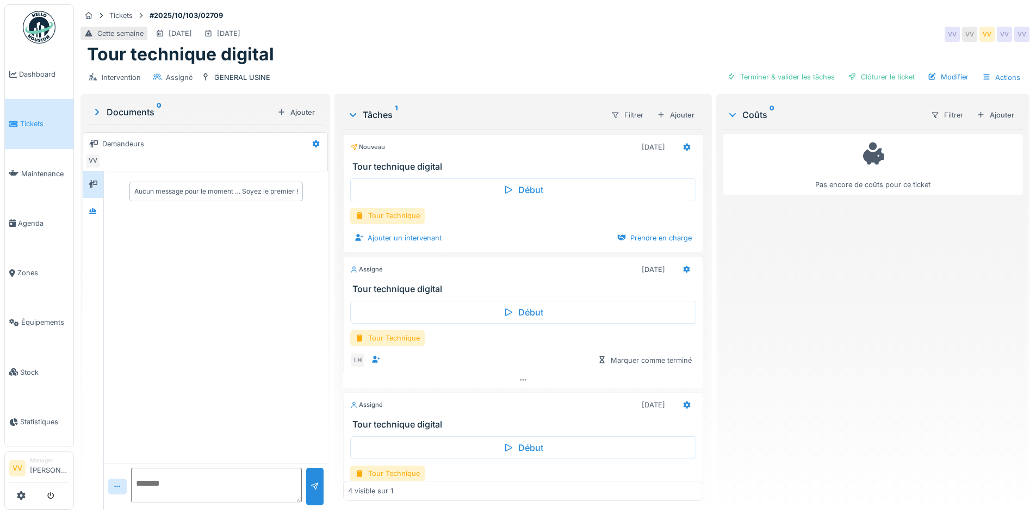
click at [51, 115] on link "Tickets" at bounding box center [39, 123] width 68 height 49
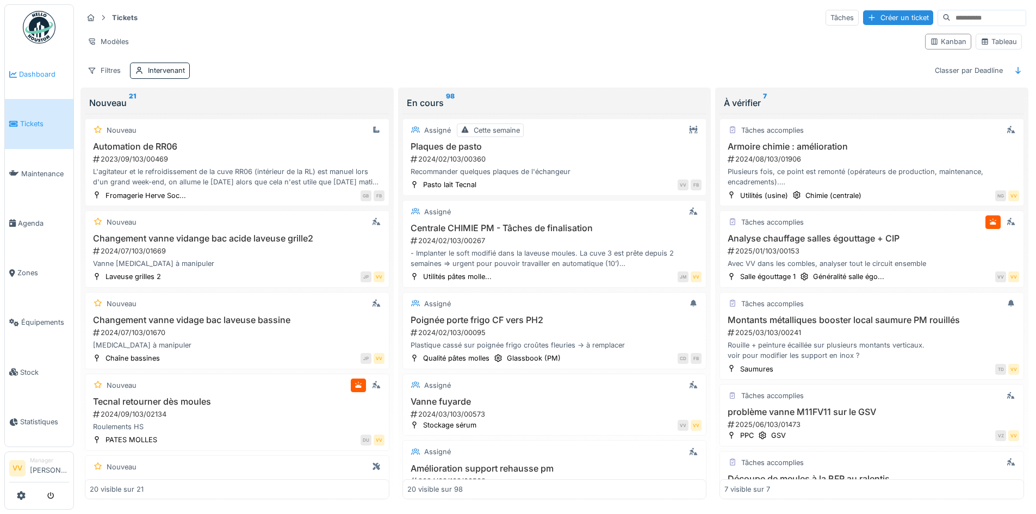
click at [28, 75] on span "Dashboard" at bounding box center [44, 74] width 50 height 10
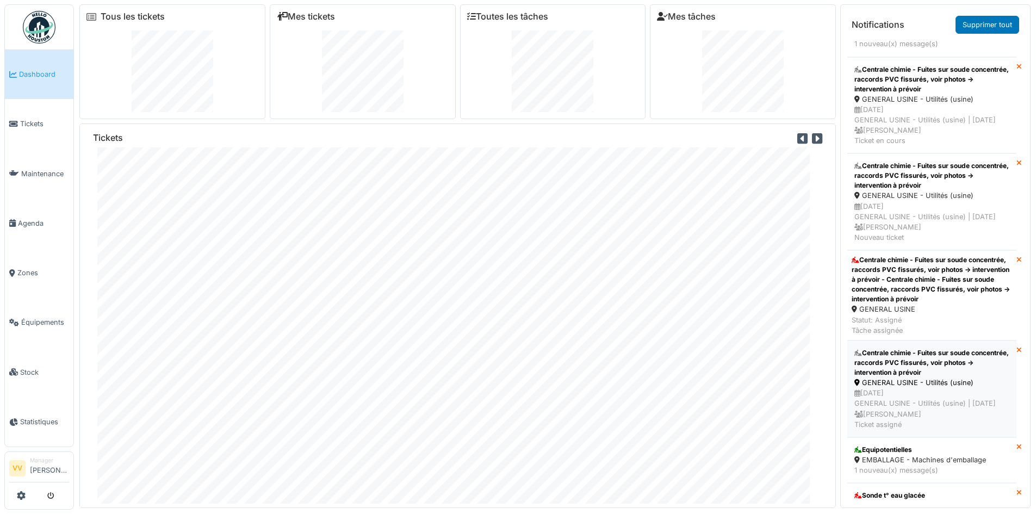
scroll to position [1140, 0]
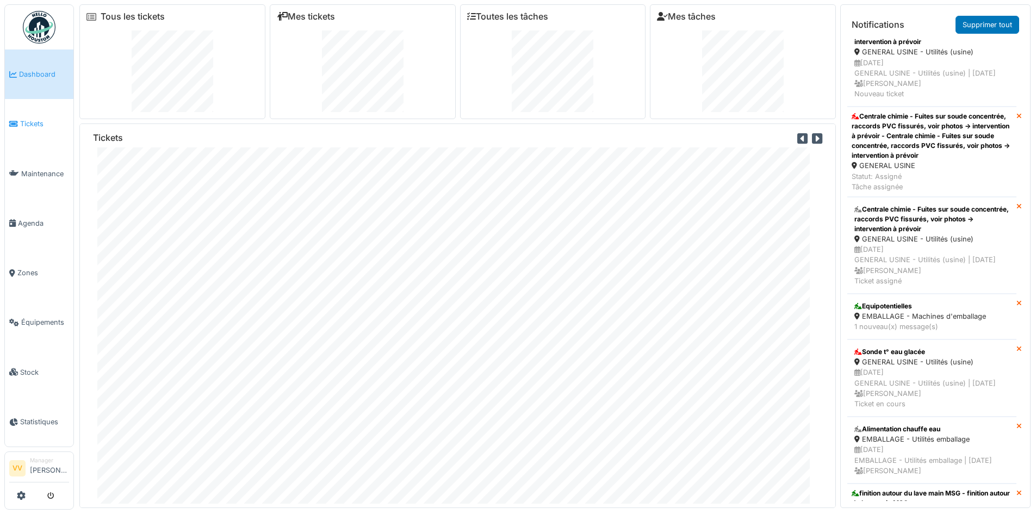
click at [24, 123] on span "Tickets" at bounding box center [44, 123] width 49 height 10
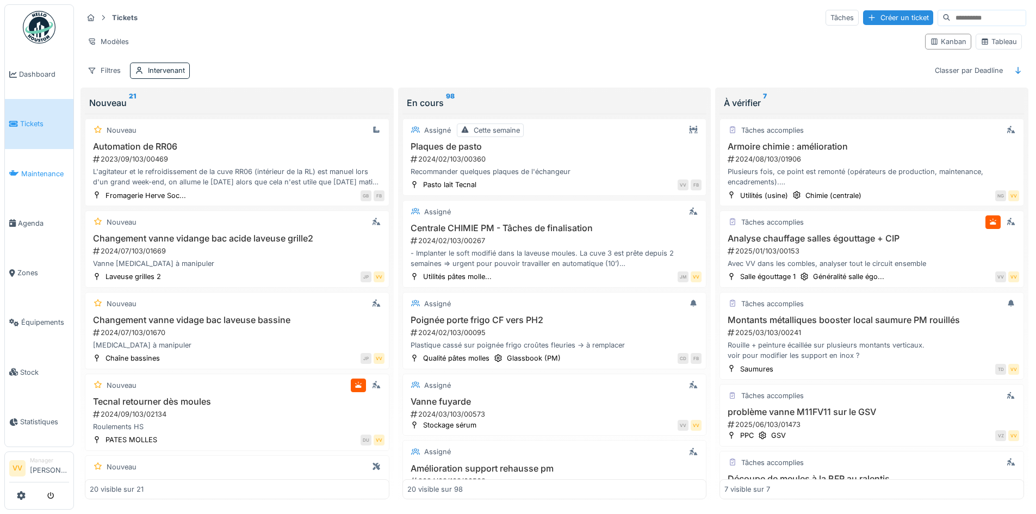
click at [41, 177] on link "Maintenance" at bounding box center [39, 173] width 68 height 49
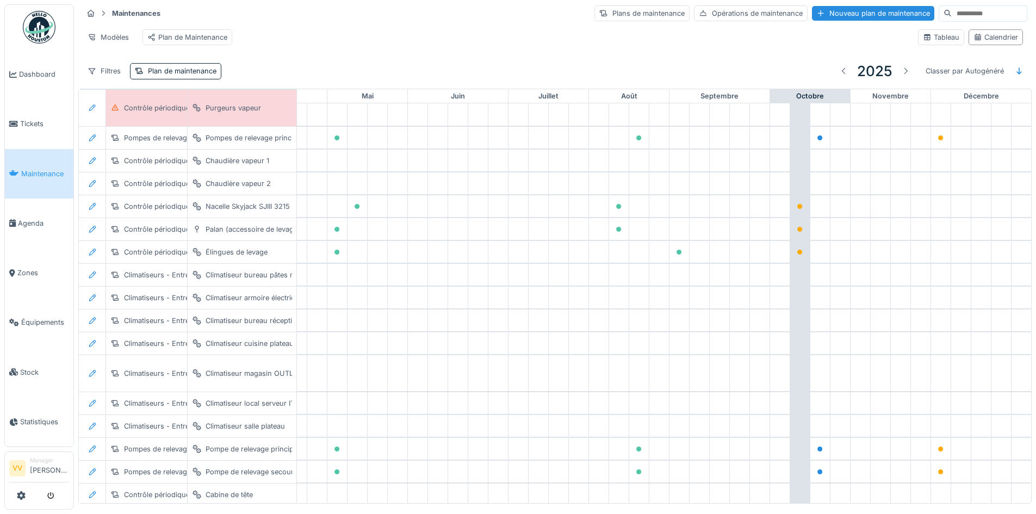
scroll to position [0, 356]
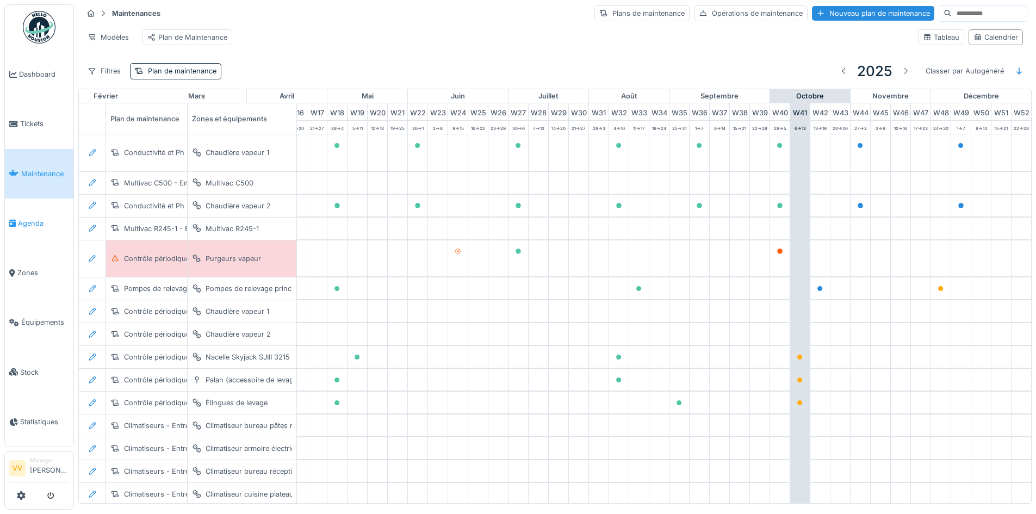
click at [9, 224] on link "Agenda" at bounding box center [39, 222] width 68 height 49
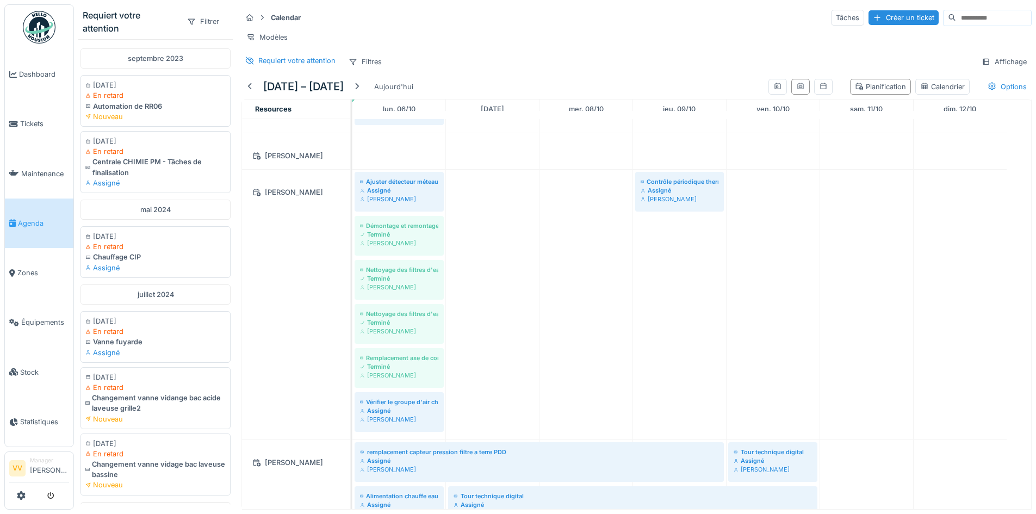
scroll to position [326, 0]
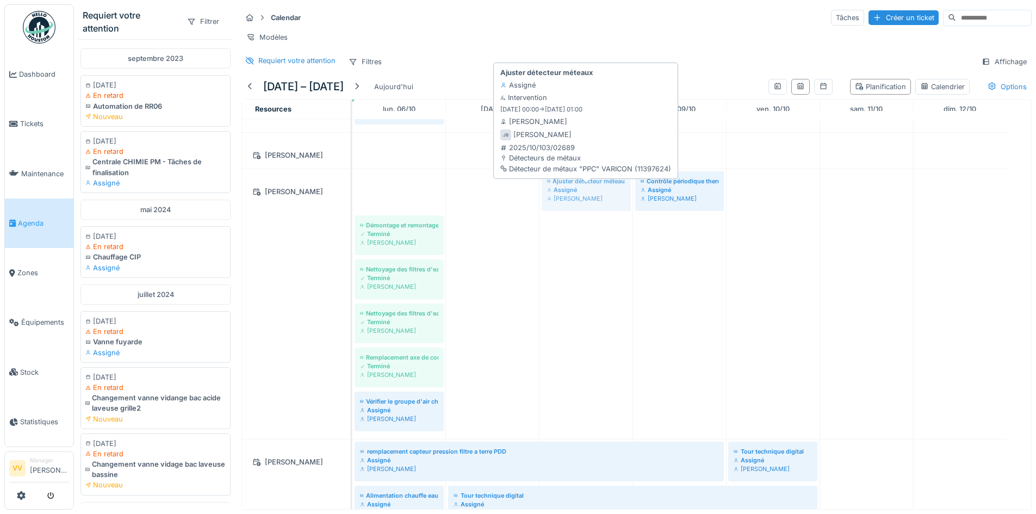
drag, startPoint x: 416, startPoint y: 194, endPoint x: 569, endPoint y: 196, distance: 152.2
click at [352, 196] on div "Ajuster détecteur méteaux Assigné [PERSON_NAME] Contrôle périodique thermograph…" at bounding box center [352, 304] width 0 height 270
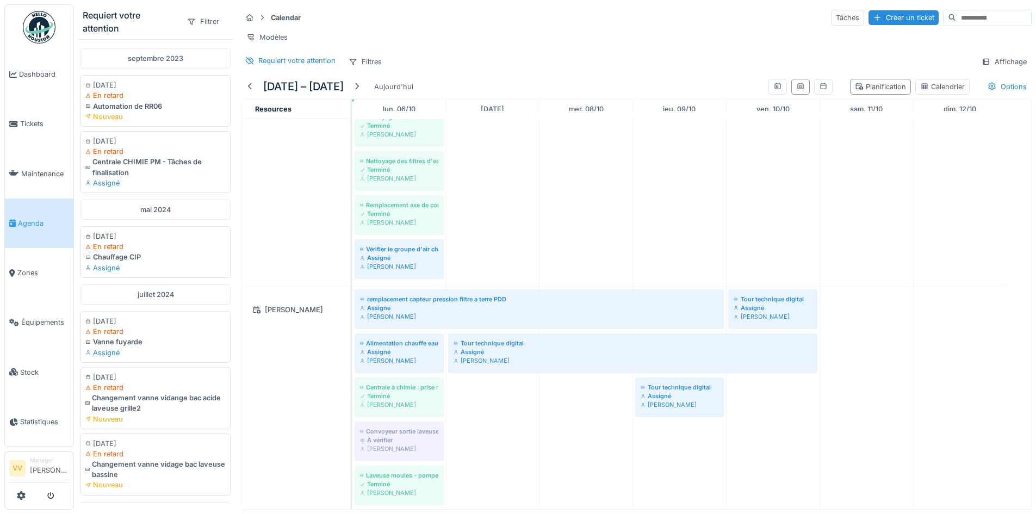
scroll to position [0, 0]
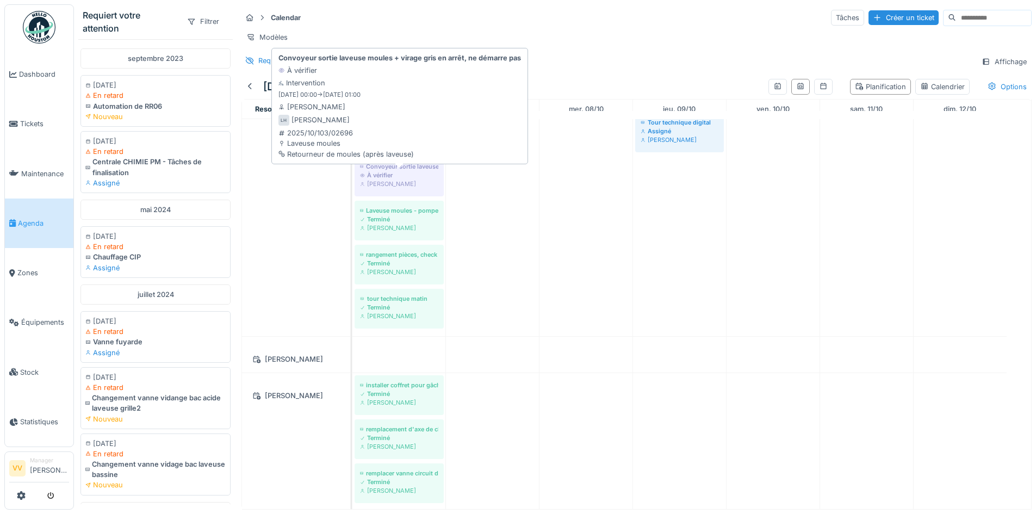
click at [427, 188] on div "[PERSON_NAME]" at bounding box center [399, 183] width 78 height 9
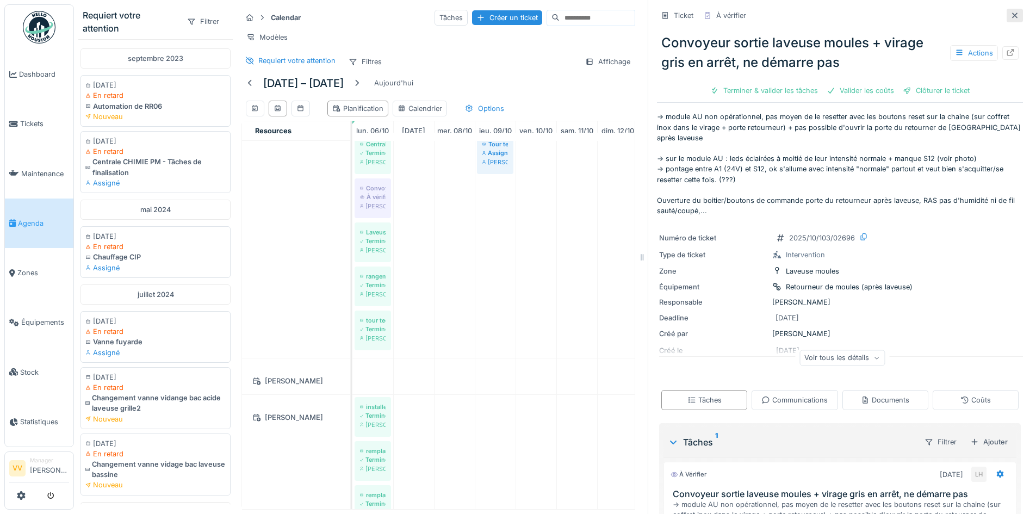
click at [1010, 16] on icon at bounding box center [1014, 15] width 9 height 7
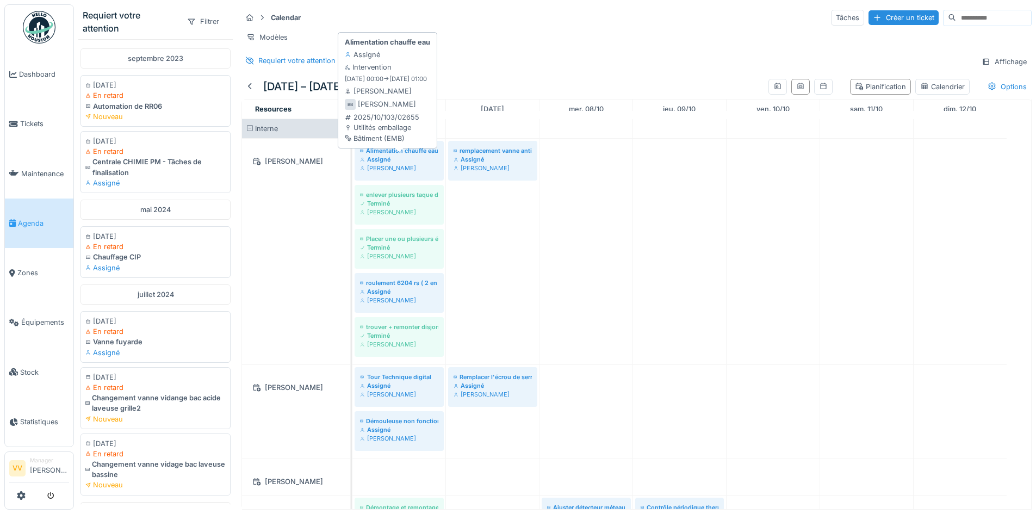
click at [397, 155] on div "Alimentation chauffe eau" at bounding box center [399, 150] width 78 height 9
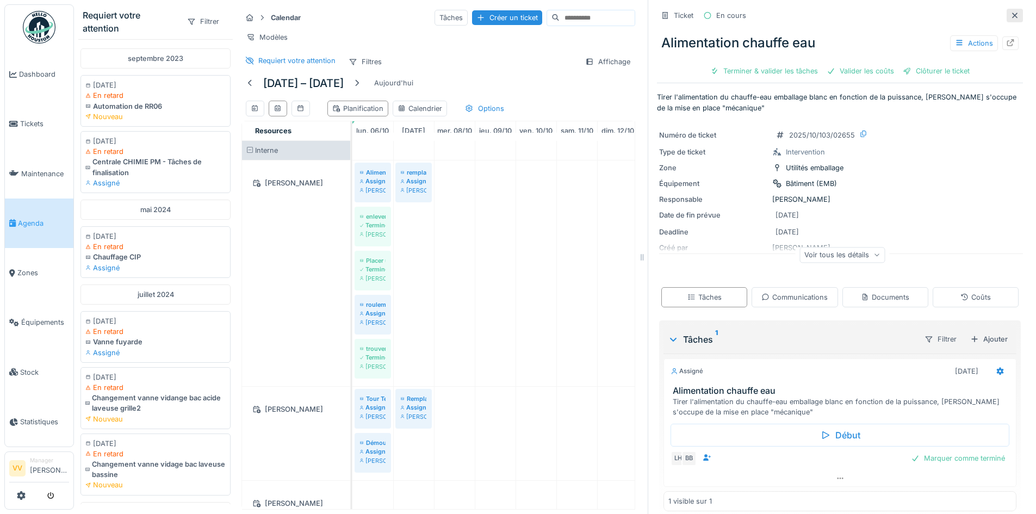
click at [1010, 13] on icon at bounding box center [1014, 15] width 9 height 7
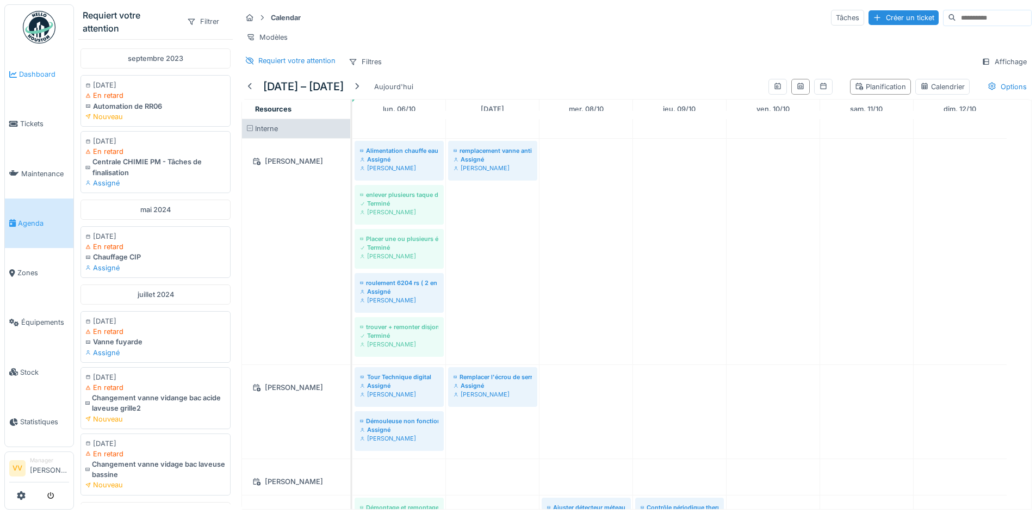
click at [46, 63] on link "Dashboard" at bounding box center [39, 73] width 68 height 49
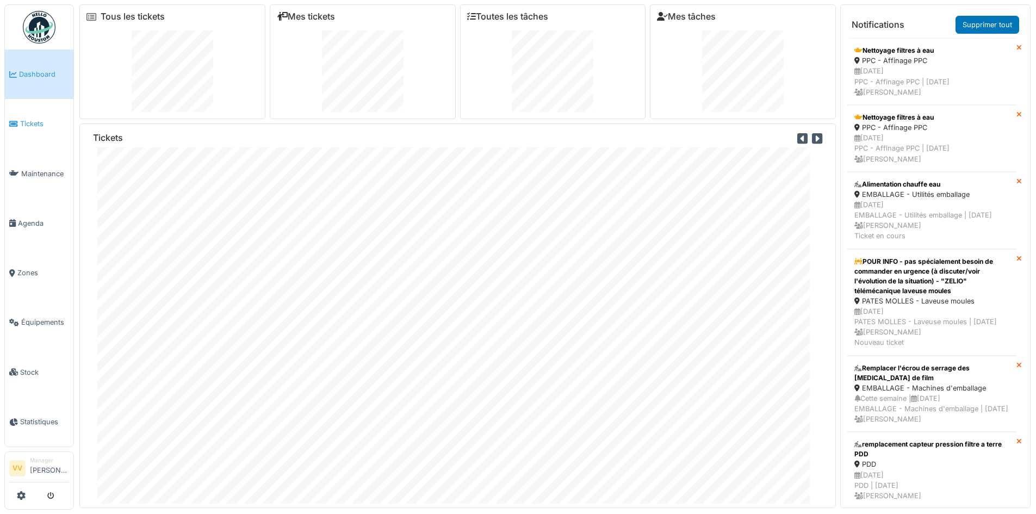
click at [42, 119] on span "Tickets" at bounding box center [44, 123] width 49 height 10
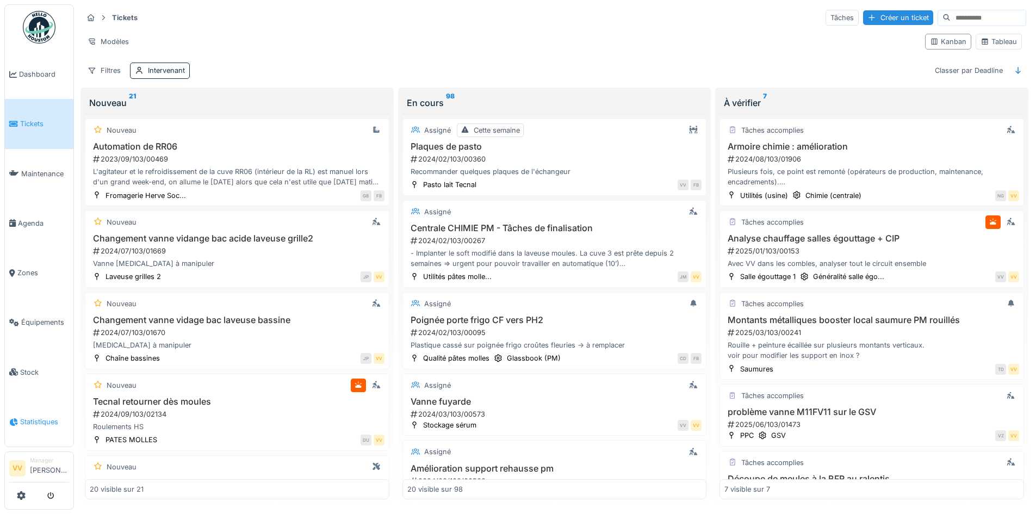
click at [39, 416] on span "Statistiques" at bounding box center [44, 421] width 49 height 10
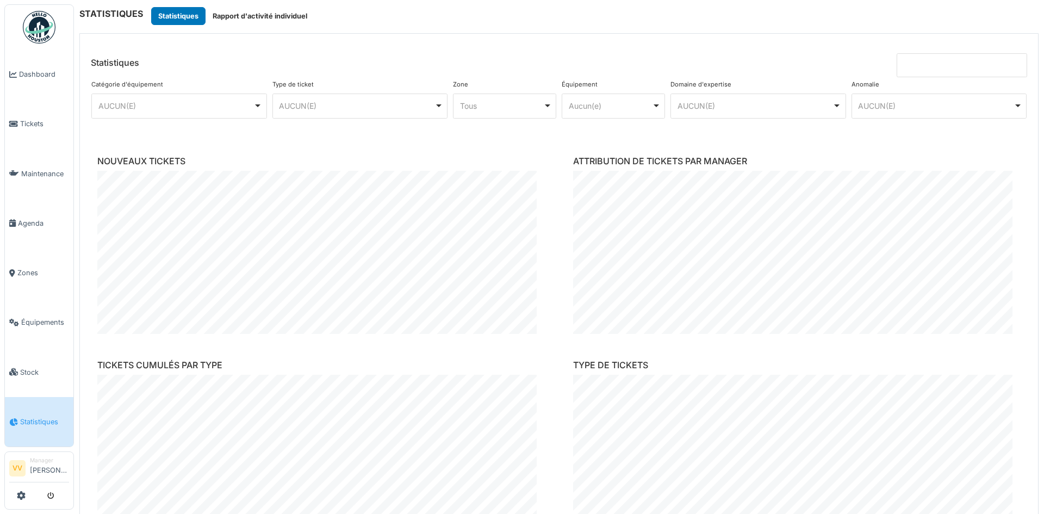
click at [374, 104] on div "AUCUN(E) Remove item" at bounding box center [356, 105] width 155 height 11
click at [560, 136] on div "Catégorie d'équipement ******** AUCUN(E) Remove item AUCUN(E) Affinage Atelier …" at bounding box center [559, 107] width 940 height 61
click at [519, 105] on div "Tous Remove item" at bounding box center [501, 105] width 83 height 11
click at [922, 109] on div "AUCUN(E) Remove item" at bounding box center [935, 105] width 155 height 11
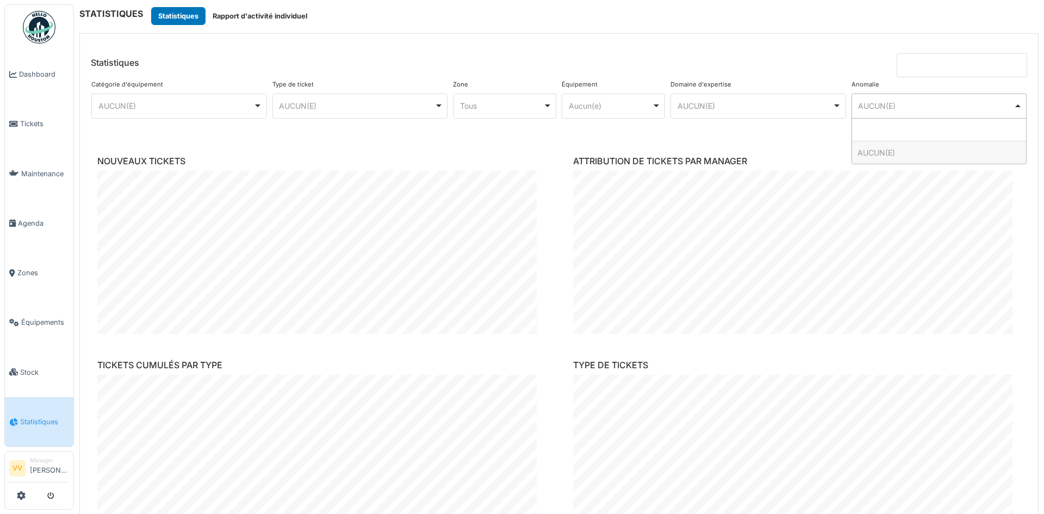
click at [922, 109] on div "AUCUN(E) Remove item" at bounding box center [935, 105] width 155 height 11
click at [161, 109] on div "AUCUN(E) Remove item" at bounding box center [175, 105] width 155 height 11
click at [161, 110] on div "AUCUN(E) Remove item" at bounding box center [175, 105] width 155 height 11
click at [532, 100] on div "Tous Remove item" at bounding box center [501, 105] width 83 height 11
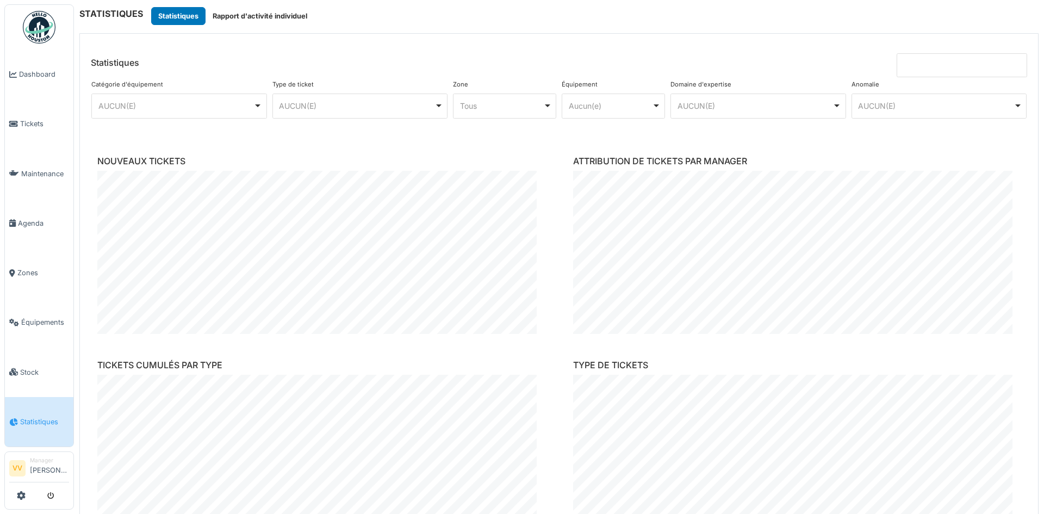
click at [598, 104] on div "Aucun(e) Remove item" at bounding box center [610, 105] width 83 height 11
click at [691, 110] on div "AUCUN(E) Remove item" at bounding box center [754, 105] width 155 height 11
click at [851, 97] on div "******** AUCUN(E) Remove item" at bounding box center [939, 105] width 176 height 25
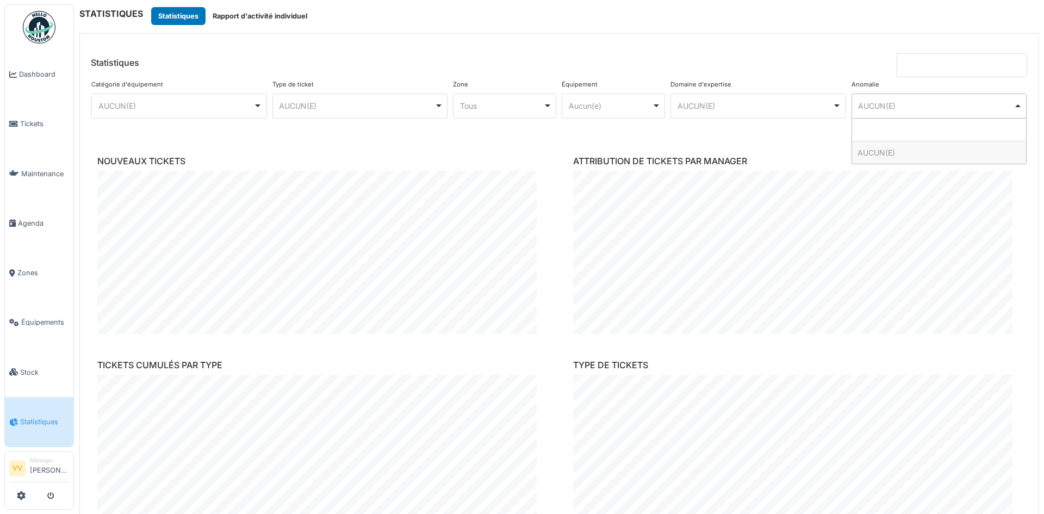
click at [851, 97] on div "******** AUCUN(E) Remove item" at bounding box center [939, 105] width 176 height 25
click at [398, 169] on div "NOUVEAUX TICKETS" at bounding box center [321, 244] width 465 height 195
click at [288, 21] on button "Rapport d'activité individuel" at bounding box center [259, 16] width 109 height 18
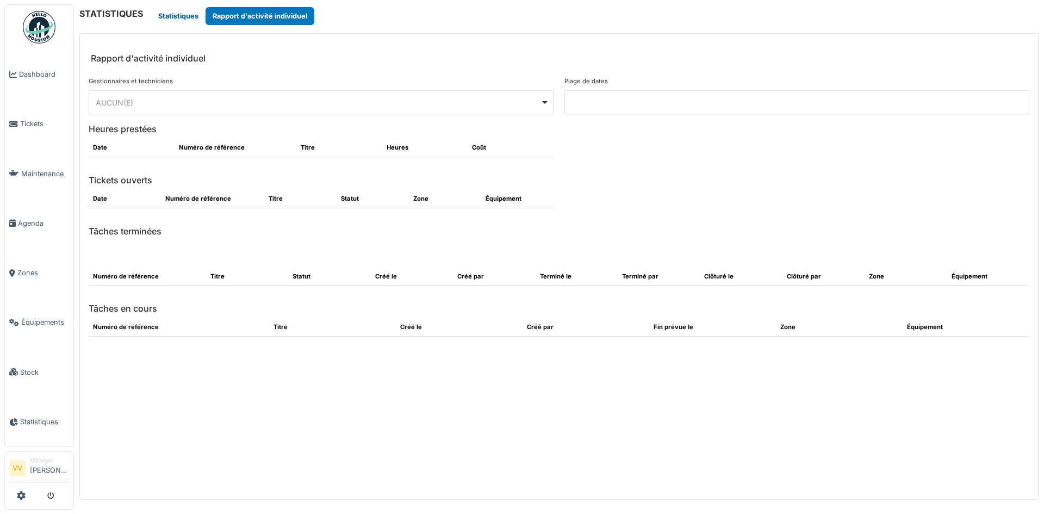
click at [162, 18] on button "Statistiques" at bounding box center [178, 16] width 54 height 18
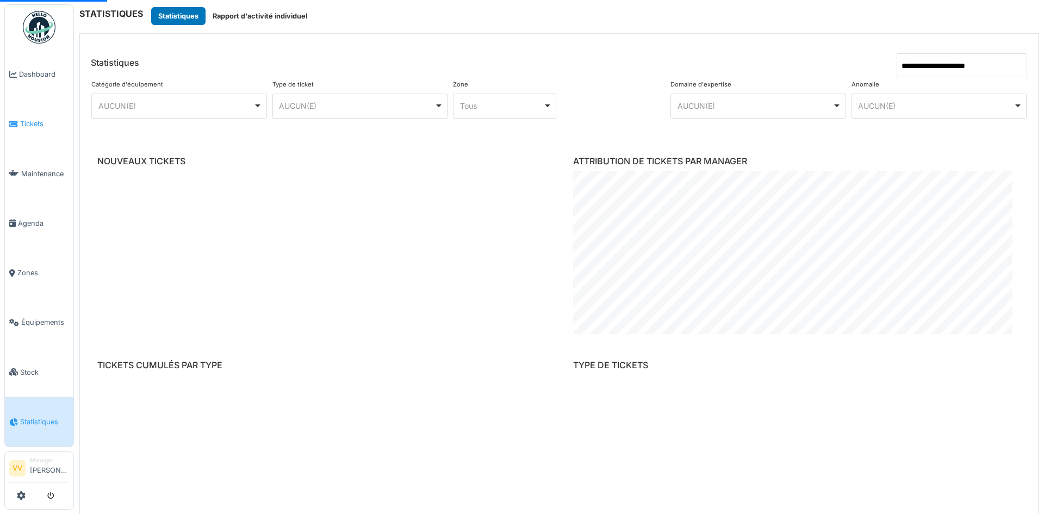
click at [33, 127] on link "Tickets" at bounding box center [39, 123] width 68 height 49
click at [33, 125] on span "Tickets" at bounding box center [44, 123] width 49 height 10
click at [989, 71] on input "**********" at bounding box center [961, 65] width 130 height 24
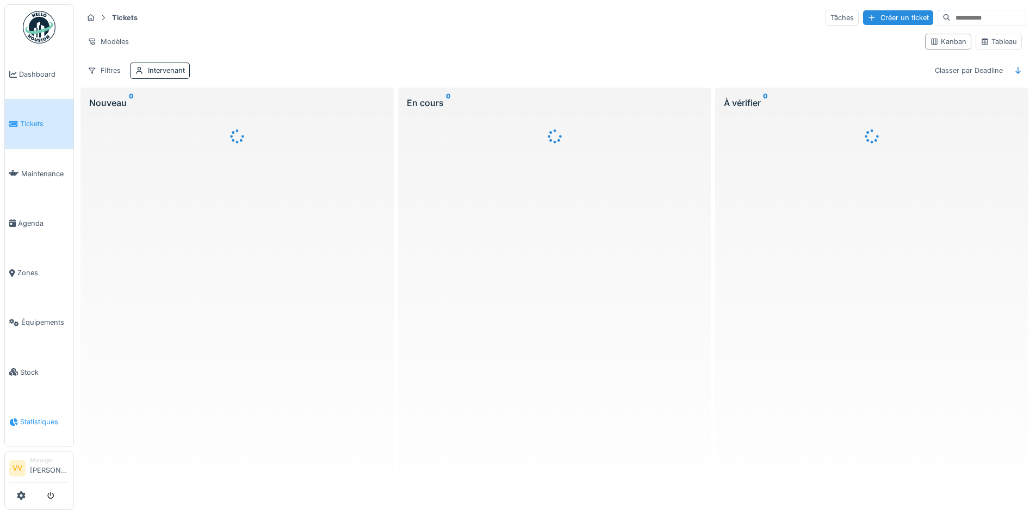
click at [39, 416] on span "Statistiques" at bounding box center [44, 421] width 49 height 10
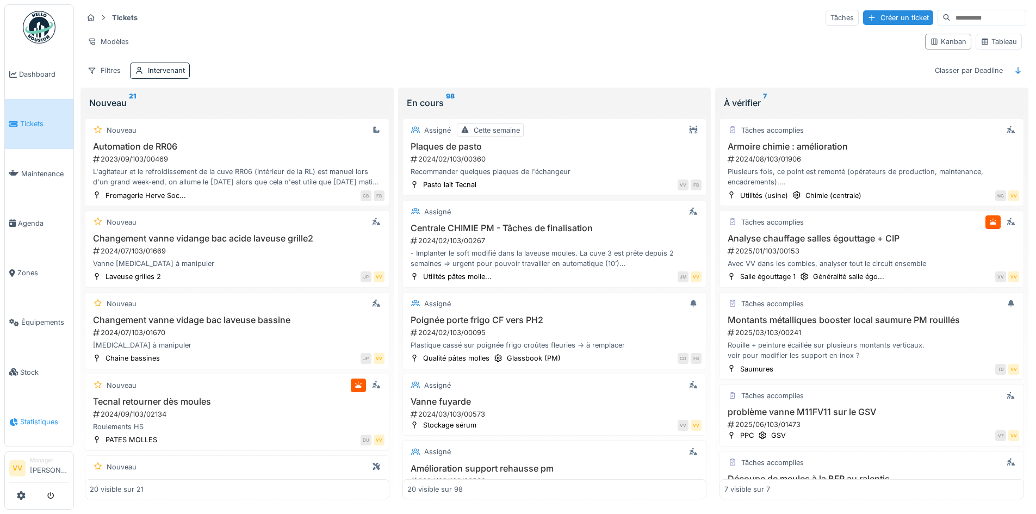
click at [49, 416] on span "Statistiques" at bounding box center [44, 421] width 49 height 10
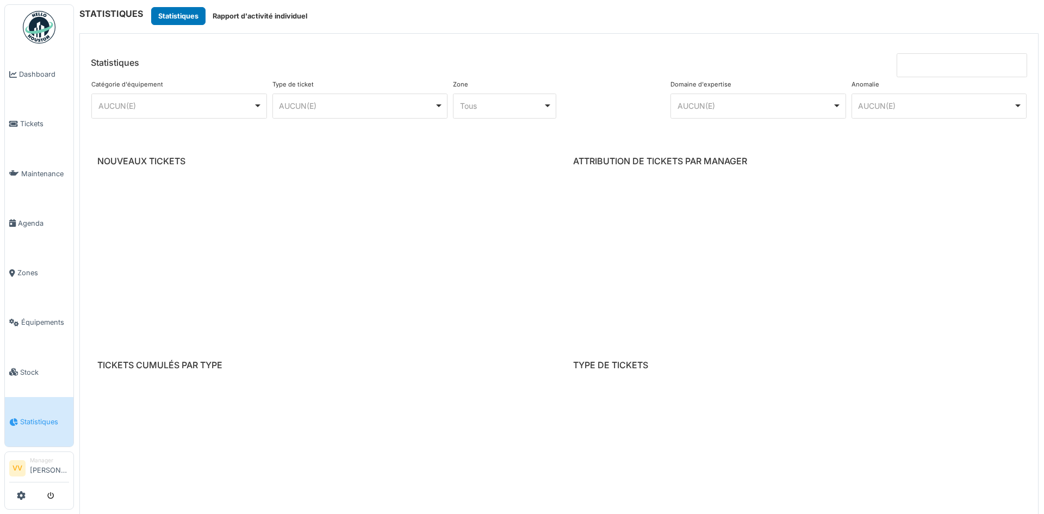
click at [943, 65] on input at bounding box center [961, 65] width 130 height 24
click at [936, 65] on input at bounding box center [961, 65] width 130 height 24
click at [641, 57] on header "Statistiques" at bounding box center [559, 55] width 958 height 43
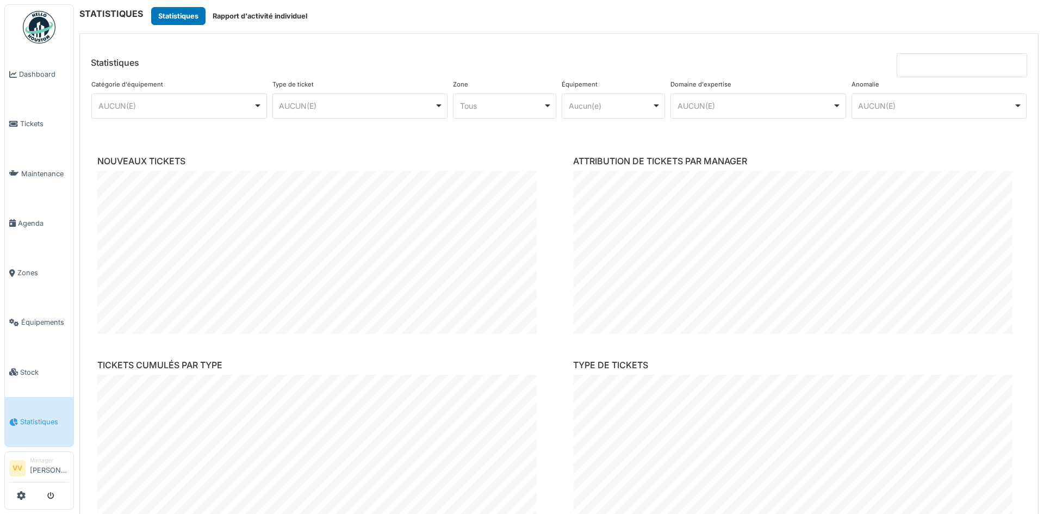
click at [942, 111] on div "AUCUN(E) Remove item" at bounding box center [935, 105] width 155 height 11
click at [980, 71] on input at bounding box center [961, 65] width 130 height 24
click at [946, 67] on input "**********" at bounding box center [961, 65] width 130 height 24
click at [913, 63] on input "**********" at bounding box center [961, 65] width 130 height 24
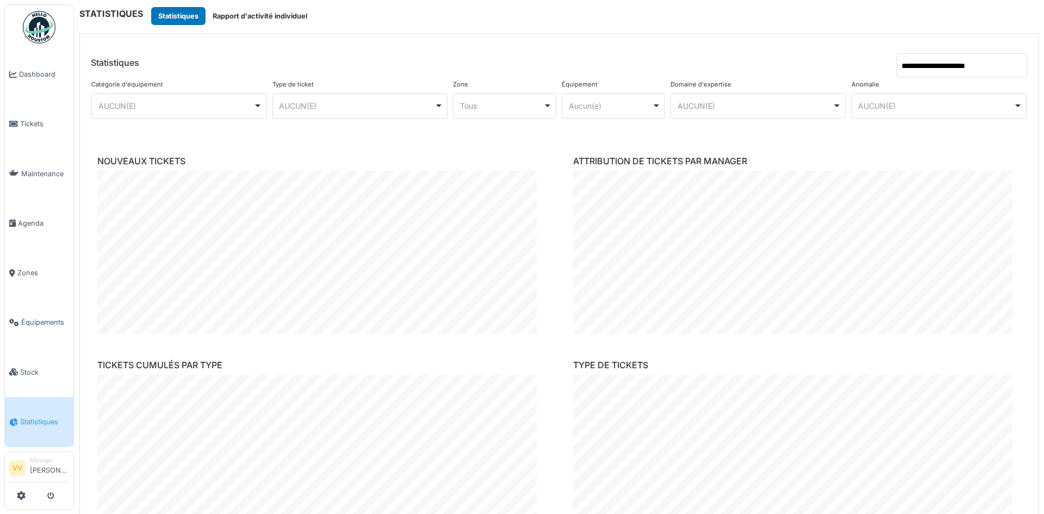
click at [991, 70] on input "**********" at bounding box center [961, 65] width 130 height 24
type input "**********"
click at [991, 68] on input "**********" at bounding box center [961, 65] width 130 height 24
click at [755, 104] on div "AUCUN(E) Remove item" at bounding box center [754, 105] width 155 height 11
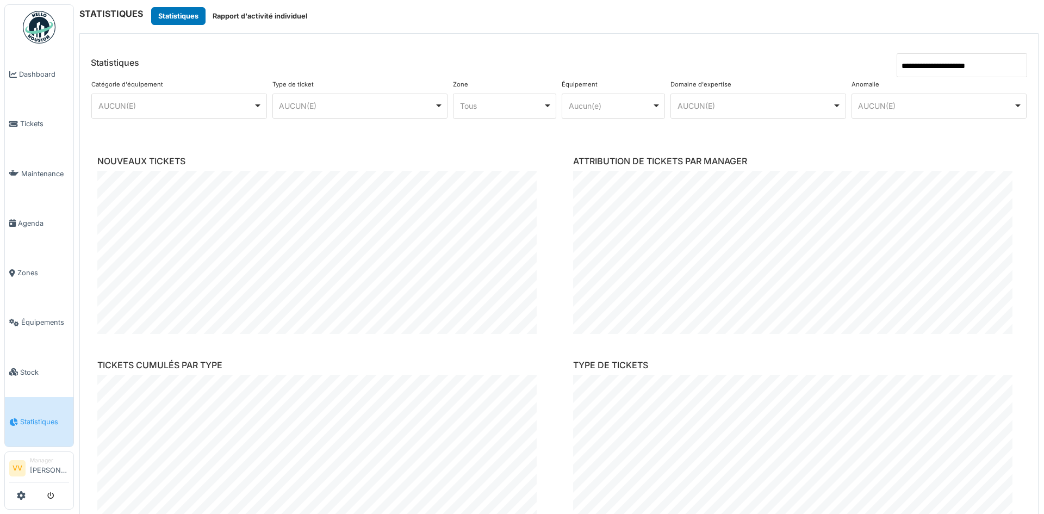
click at [627, 103] on div "Aucun(e) Remove item" at bounding box center [610, 105] width 83 height 11
click at [604, 91] on div "Équipement ******** Aucun(e) Remove item Aucun(e) Accès (porte, fenêtre, badge,…" at bounding box center [613, 103] width 109 height 53
click at [484, 101] on div "Tous Remove item" at bounding box center [501, 105] width 83 height 11
select select "*****"
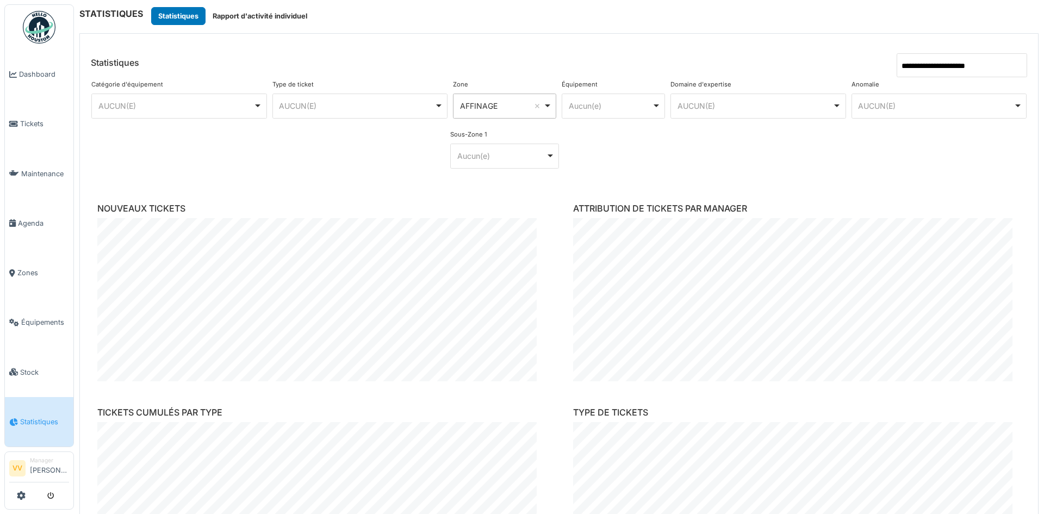
click at [511, 155] on div "Aucun(e) Remove item" at bounding box center [501, 155] width 89 height 11
click at [532, 116] on div "******** AFFINAGE Remove item" at bounding box center [504, 105] width 103 height 25
select select
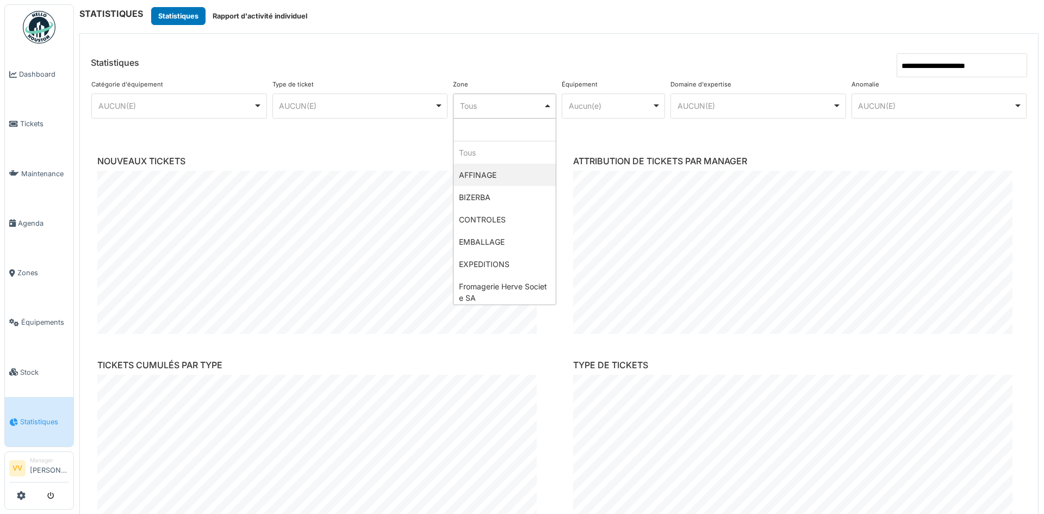
click at [374, 111] on div "AUCUN(E) Remove item" at bounding box center [356, 105] width 155 height 11
click at [402, 106] on div "Intervention Remove item" at bounding box center [356, 105] width 155 height 11
click at [392, 108] on div "Maintenance Remove item" at bounding box center [356, 105] width 155 height 11
click at [363, 110] on div "Maintenance Remove item" at bounding box center [356, 105] width 155 height 11
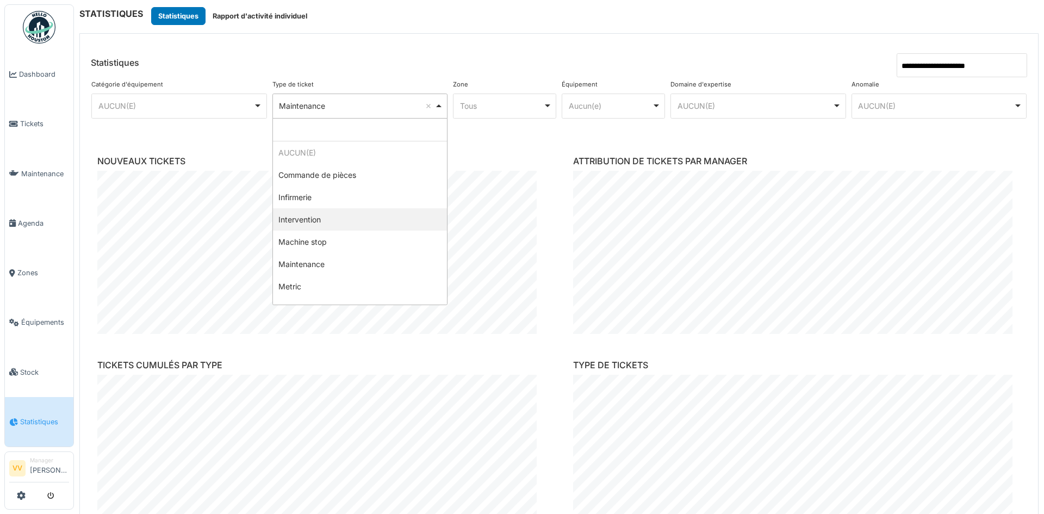
select select "**"
click at [209, 108] on div "AUCUN(E) Remove item" at bounding box center [175, 105] width 155 height 11
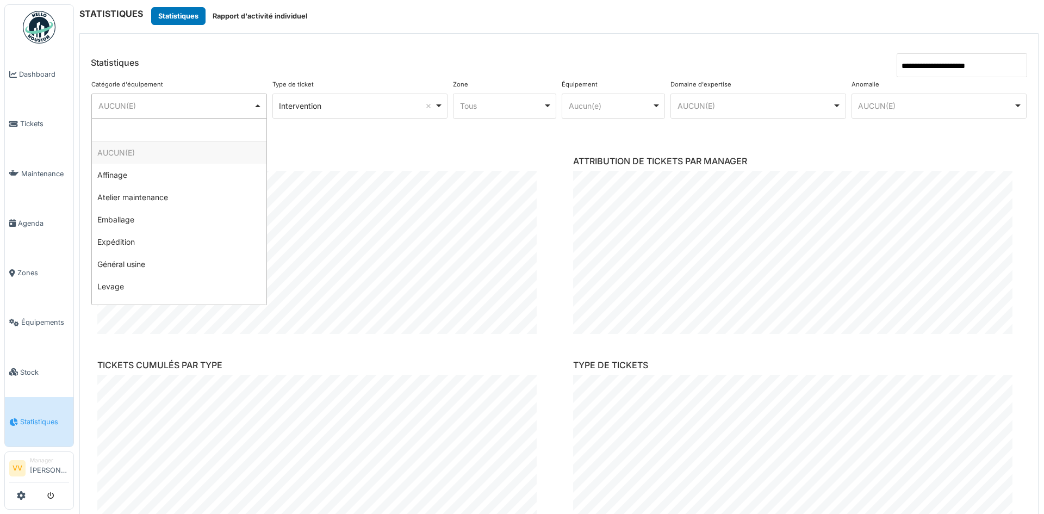
click at [209, 110] on div "AUCUN(E) Remove item" at bounding box center [175, 105] width 155 height 11
click at [442, 153] on div "NOUVEAUX TICKETS" at bounding box center [321, 244] width 465 height 195
click at [320, 109] on div "Intervention Remove item" at bounding box center [356, 105] width 155 height 11
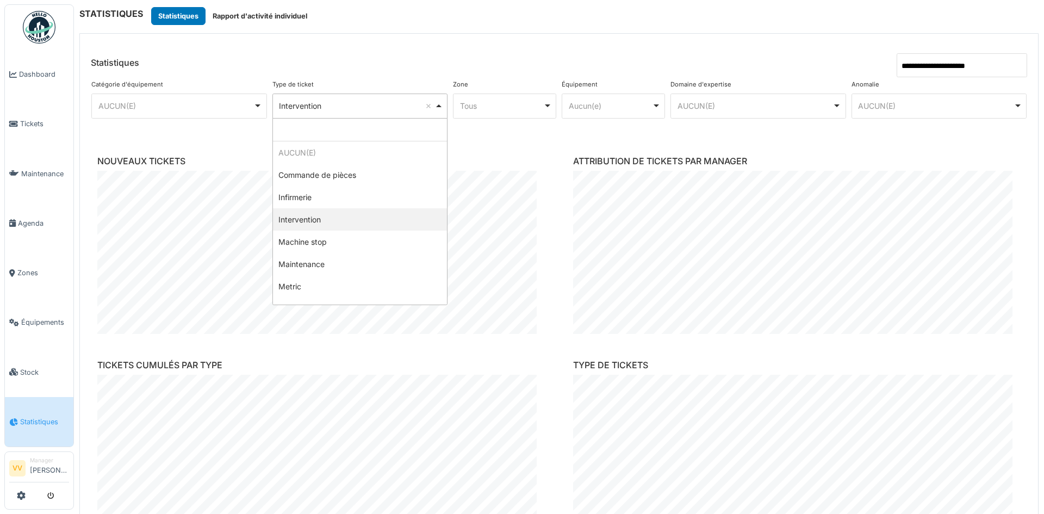
click at [320, 109] on div "Intervention Remove item" at bounding box center [356, 105] width 155 height 11
click at [159, 94] on div "******** AUCUN(E) Remove item" at bounding box center [179, 105] width 176 height 25
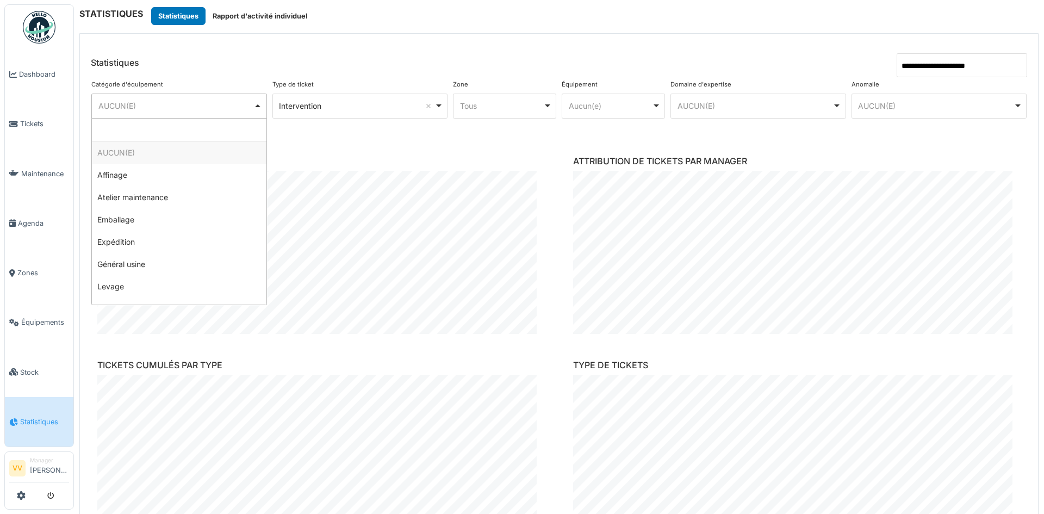
click at [159, 94] on div "******** AUCUN(E) Remove item" at bounding box center [179, 105] width 176 height 25
click at [244, 13] on button "Rapport d'activité individuel" at bounding box center [259, 16] width 109 height 18
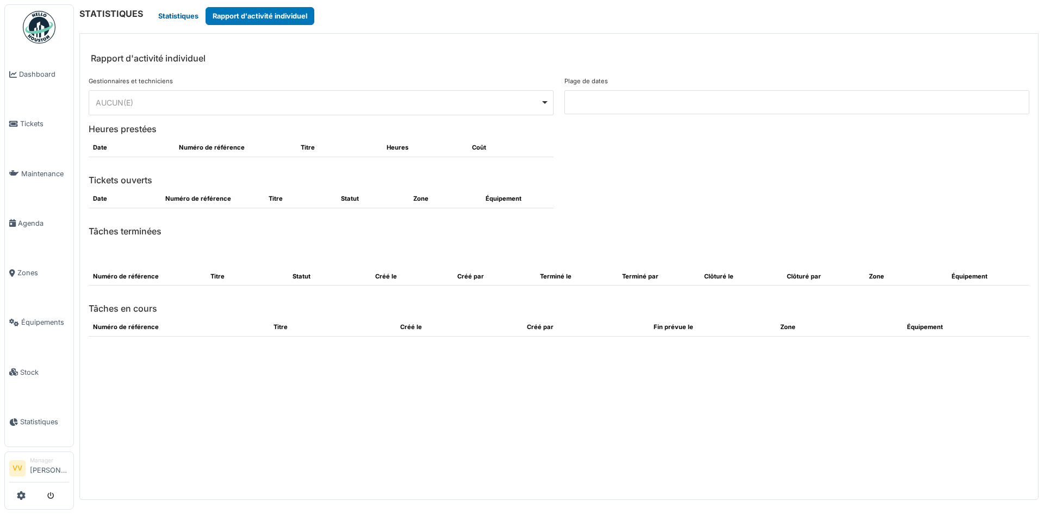
click at [172, 19] on button "Statistiques" at bounding box center [178, 16] width 54 height 18
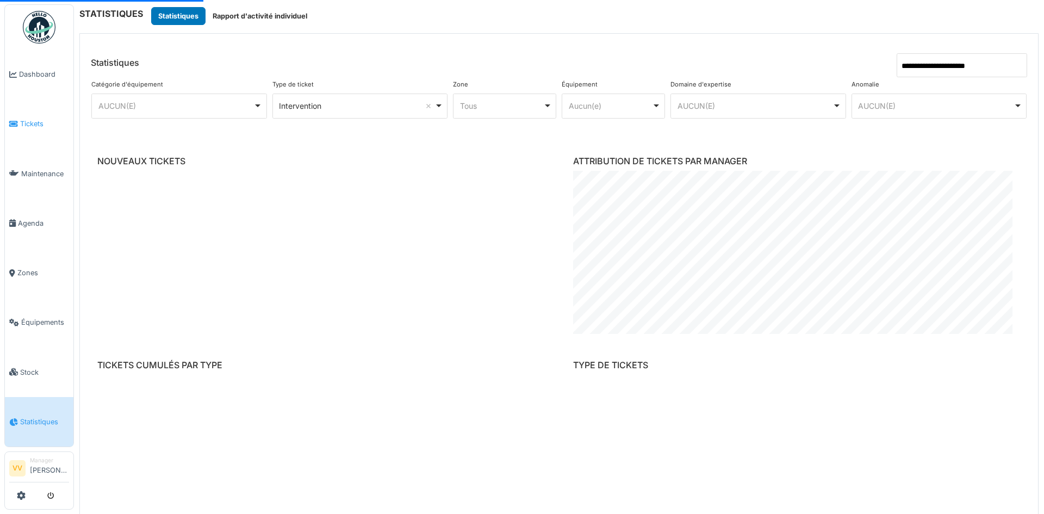
click at [45, 113] on link "Tickets" at bounding box center [39, 123] width 68 height 49
